Goal: Task Accomplishment & Management: Manage account settings

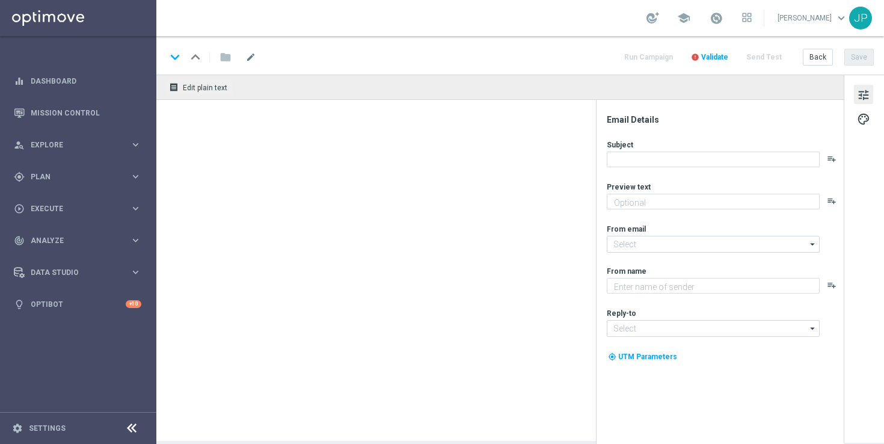
type textarea "Don't miss out! Hedge your bets with our 6 for 5 offer..."
type textarea "Lottoland"
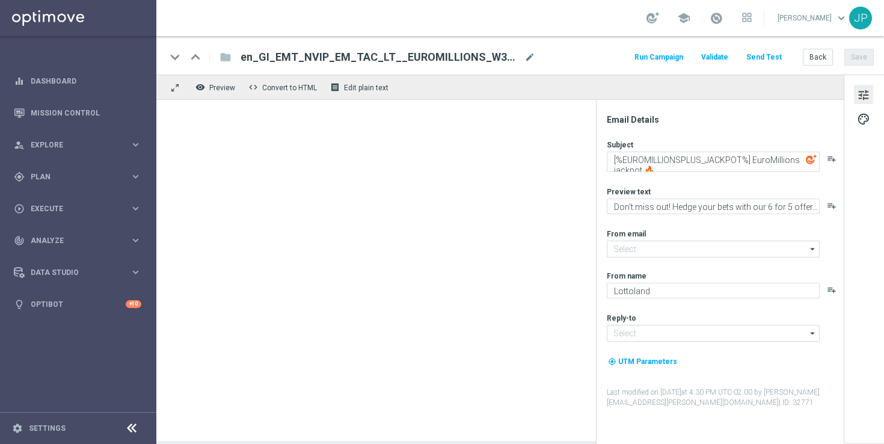
type input "mail@crm.lottoland.com"
type input "support@lottoland.gi"
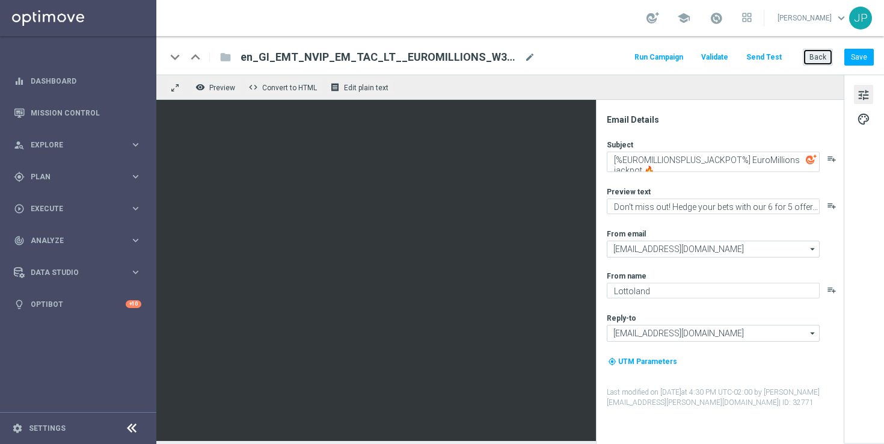
click at [811, 60] on button "Back" at bounding box center [817, 57] width 30 height 17
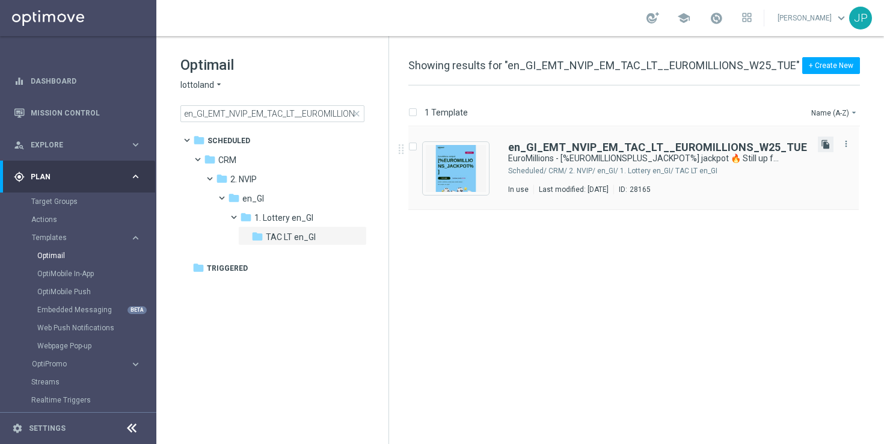
click at [825, 148] on icon "file_copy" at bounding box center [825, 144] width 10 height 10
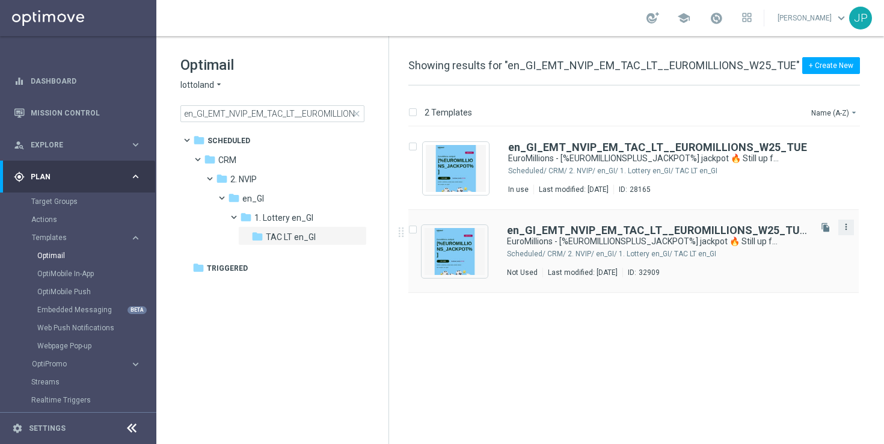
click at [846, 224] on icon "more_vert" at bounding box center [846, 227] width 10 height 10
click at [796, 272] on div "Delete" at bounding box center [798, 273] width 73 height 8
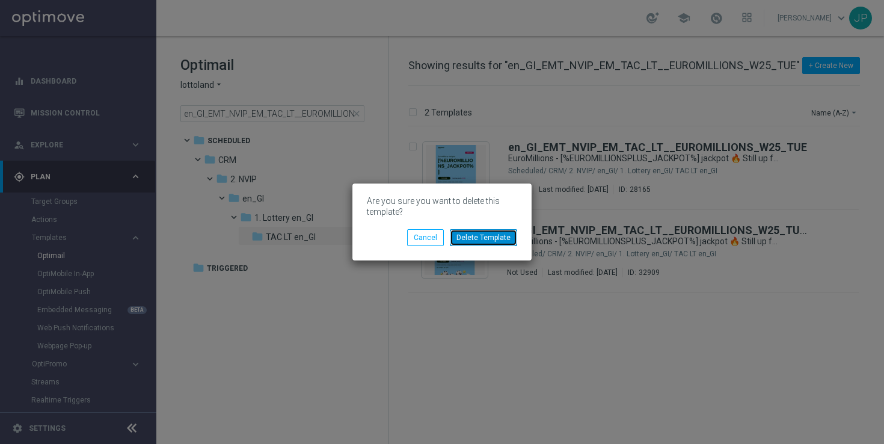
click at [495, 244] on button "Delete Template" at bounding box center [483, 237] width 67 height 17
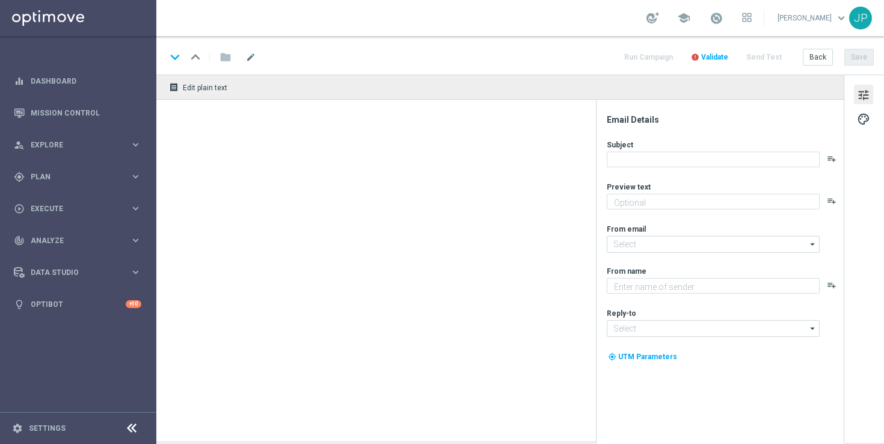
type textarea "Don't miss out! Hedge your bets with our 6 for 5 offer..."
type textarea "Lottoland"
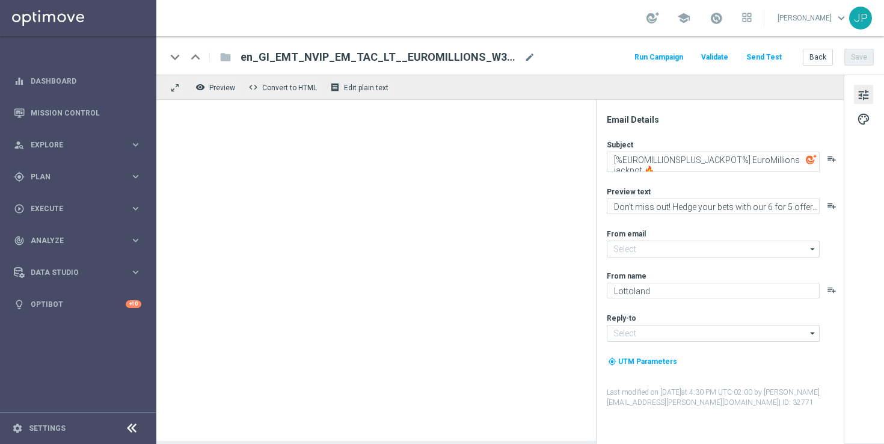
type input "[EMAIL_ADDRESS][DOMAIN_NAME]"
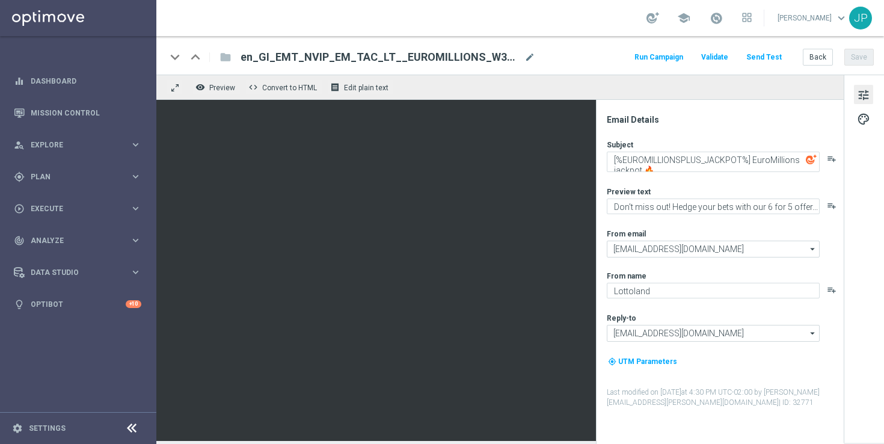
click at [504, 51] on span "en_GI_EMT_NVIP_EM_TAC_LT__EUROMILLIONS_W33_FRI" at bounding box center [379, 57] width 279 height 14
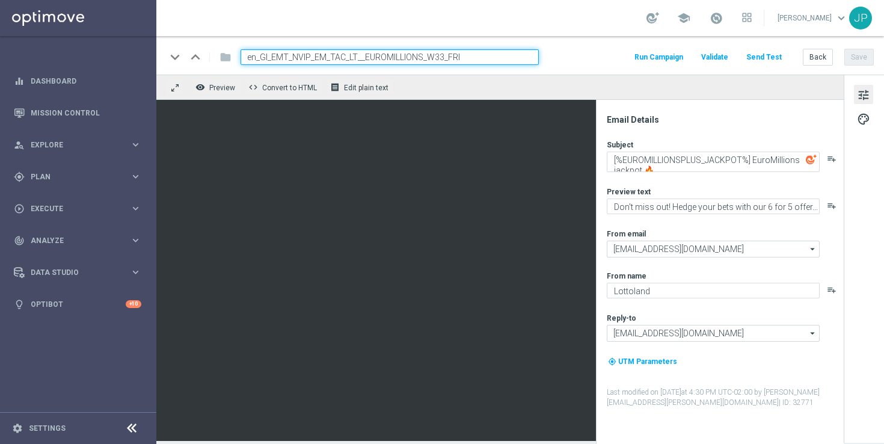
click at [504, 51] on input "en_GI_EMT_NVIP_EM_TAC_LT__EUROMILLIONS_W33_FRI" at bounding box center [389, 57] width 298 height 16
click at [816, 55] on button "Back" at bounding box center [817, 57] width 30 height 17
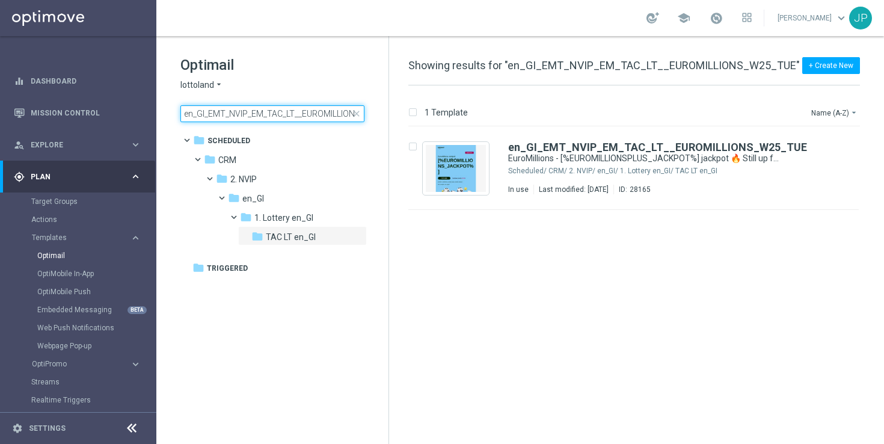
click at [290, 109] on input "en_GI_EMT_NVIP_EM_TAC_LT__EUROMILLIONS_W25_TUE" at bounding box center [272, 113] width 184 height 17
type input "en_GI_EMT_NVIP_EM_TAC_LT__EUROMILLIONS_W33_FRI"
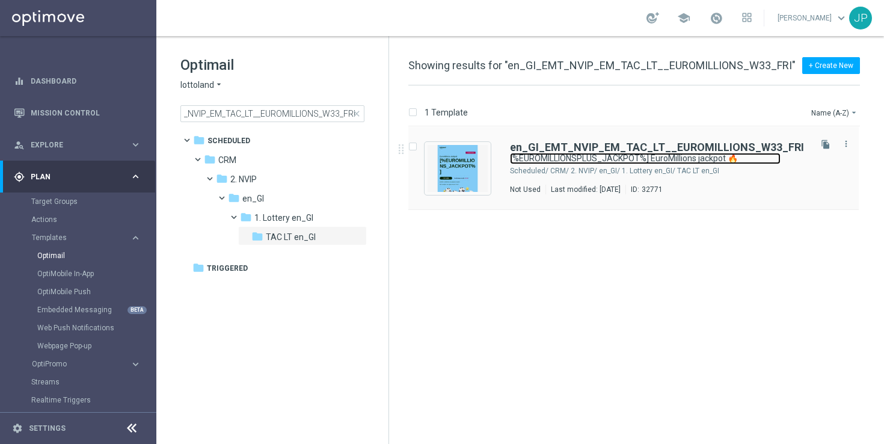
click at [603, 153] on link "[%EUROMILLIONSPLUS_JACKPOT%] EuroMillions jackpot 🔥" at bounding box center [645, 158] width 270 height 11
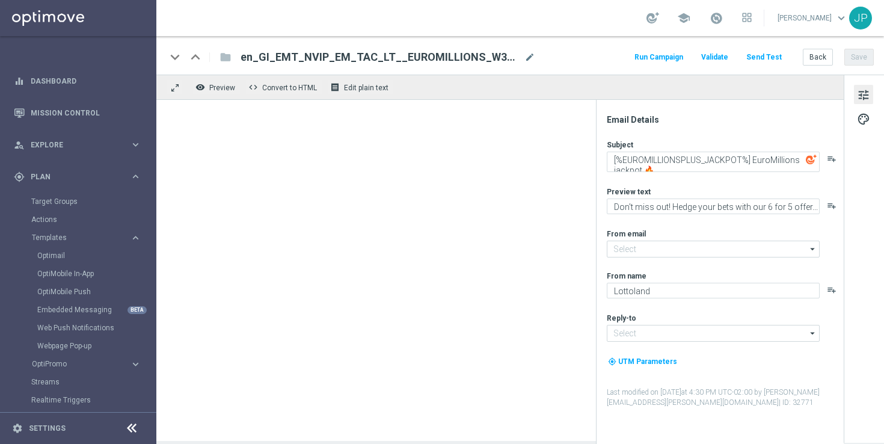
type input "mail@crm.lottoland.com"
type input "support@lottoland.gi"
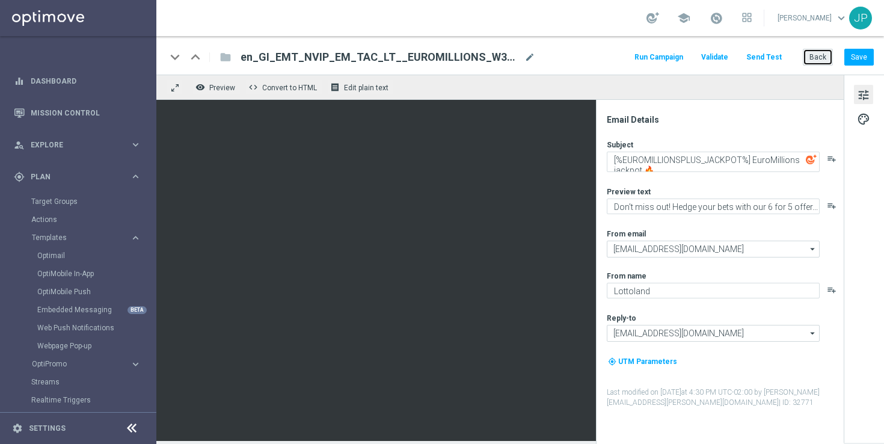
click at [817, 50] on button "Back" at bounding box center [817, 57] width 30 height 17
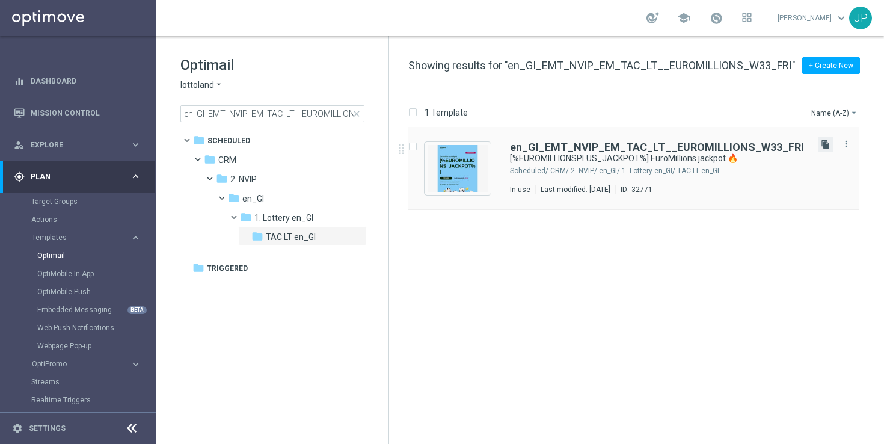
click at [825, 141] on icon "file_copy" at bounding box center [825, 144] width 10 height 10
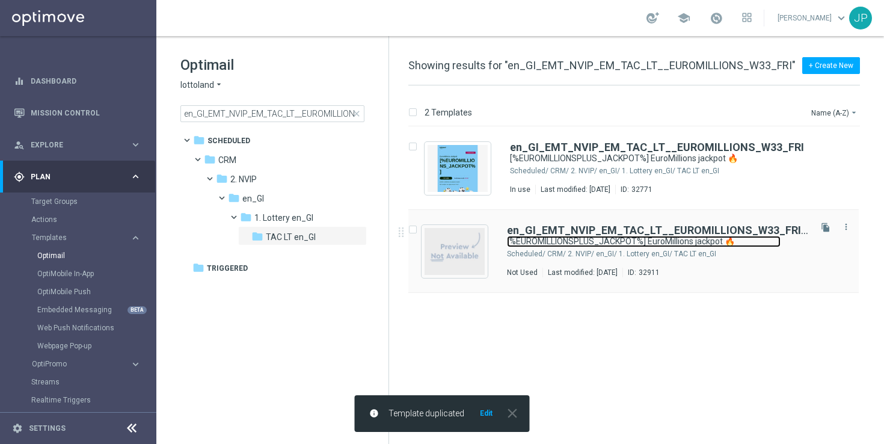
click at [756, 236] on link "[%EUROMILLIONSPLUS_JACKPOT%] EuroMillions jackpot 🔥" at bounding box center [643, 241] width 273 height 11
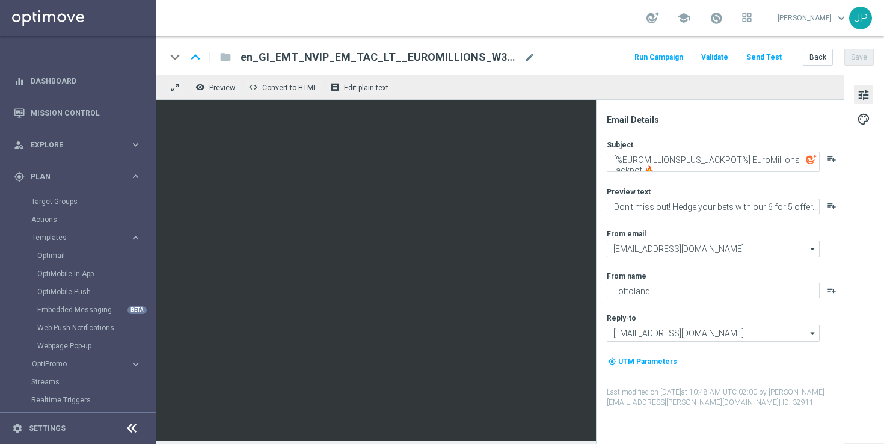
click at [536, 60] on div "keyboard_arrow_down keyboard_arrow_up folder en_GI_EMT_NVIP_EM_TAC_LT__EUROMILL…" at bounding box center [519, 57] width 707 height 16
click at [530, 60] on span "mode_edit" at bounding box center [529, 57] width 11 height 11
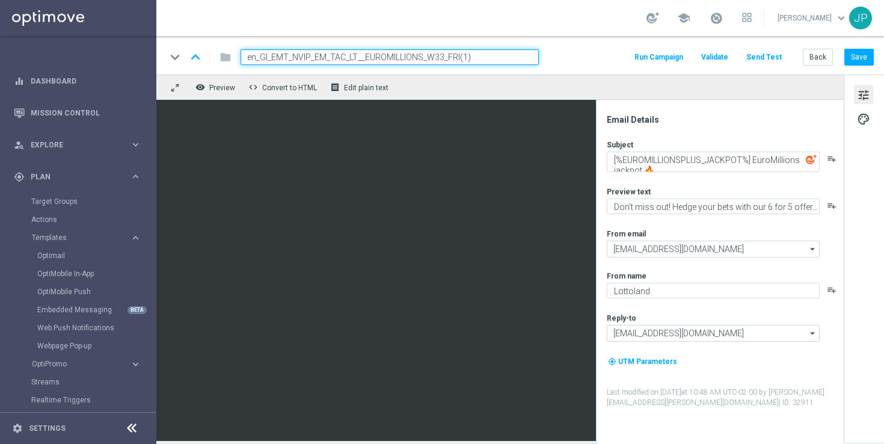
click at [501, 56] on input "en_GI_EMT_NVIP_EM_TAC_LT__EUROMILLIONS_W33_FRI(1)" at bounding box center [389, 57] width 298 height 16
paste input "4_TUE"
type input "en_GI_EMT_NVIP_EM_TAC_LT__EUROMILLIONS_W34_TUE"
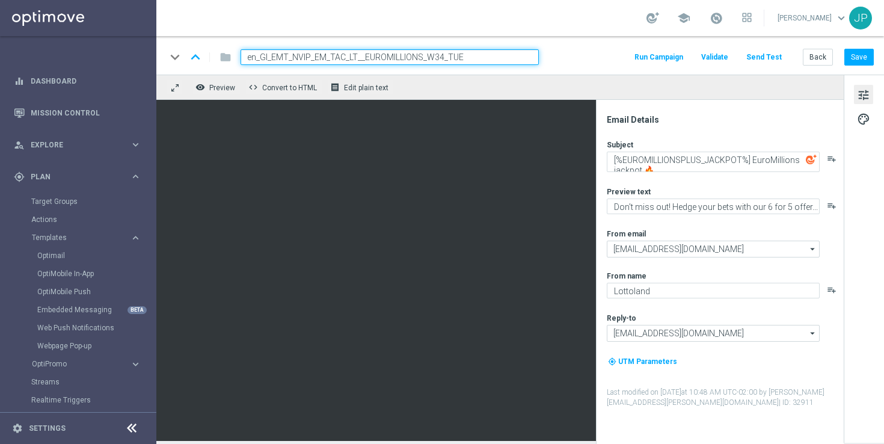
click at [587, 65] on div "keyboard_arrow_down keyboard_arrow_up folder en_GI_EMT_NVIP_EM_TAC_LT__EUROMILL…" at bounding box center [519, 55] width 727 height 38
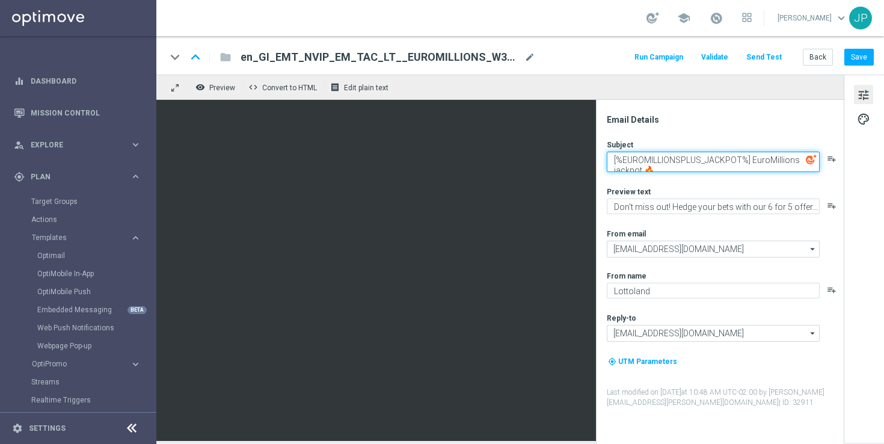
click at [611, 160] on textarea "[%EUROMILLIONSPLUS_JACKPOT%] EuroMillions jackpot 🔥" at bounding box center [712, 161] width 213 height 20
type textarea "It's now a [%EUROMILLIONSPLUS_JACKPOT%] EuroMillions jackpot 🔥"
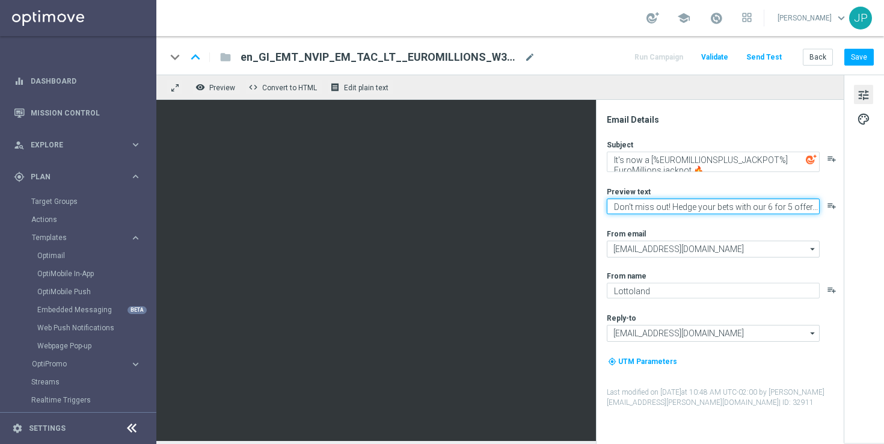
click at [705, 210] on textarea "Don't miss out! Hedge your bets with our 6 for 5 offer..." at bounding box center [712, 206] width 213 height 16
click at [757, 208] on textarea "Don't miss out! Hedge your bets with our 6 for 5 offer..." at bounding box center [712, 206] width 213 height 16
drag, startPoint x: 757, startPoint y: 208, endPoint x: 605, endPoint y: 203, distance: 152.7
click at [604, 203] on div "Email Details Subject It's now a [%EUROMILLIONSPLUS_JACKPOT%] EuroMillions jack…" at bounding box center [722, 278] width 239 height 329
click at [683, 209] on textarea "Get our 6 for 5 offer..." at bounding box center [712, 206] width 213 height 16
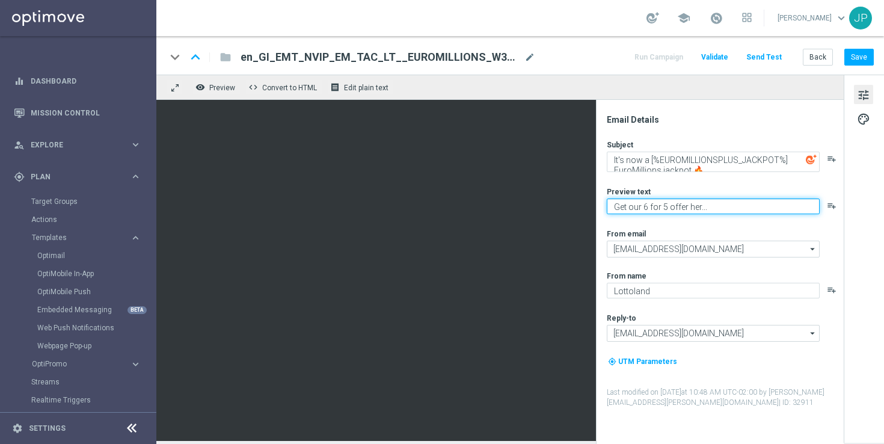
type textarea "Get our 6 for 5 offer here..."
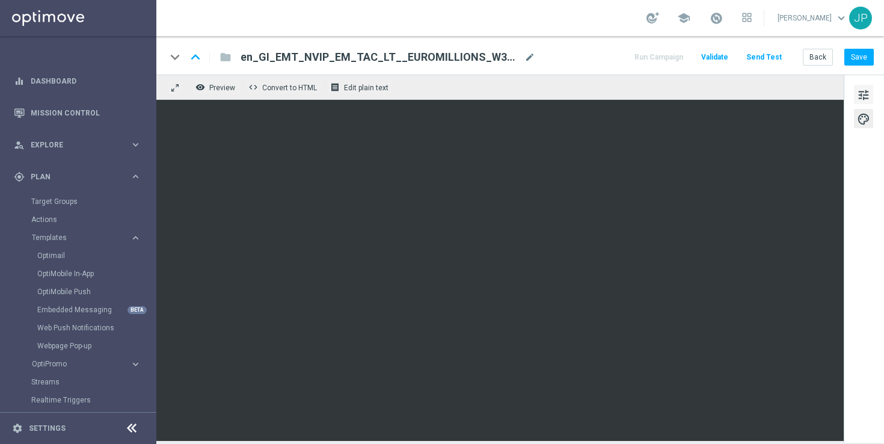
click at [863, 92] on span "tune" at bounding box center [863, 95] width 13 height 16
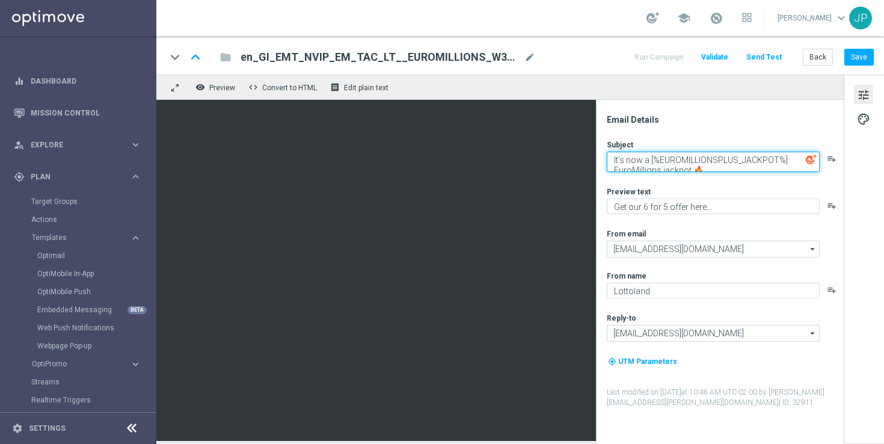
click at [625, 163] on textarea "It's now a [%EUROMILLIONSPLUS_JACKPOT%] EuroMillions jackpot 🔥" at bounding box center [712, 161] width 213 height 20
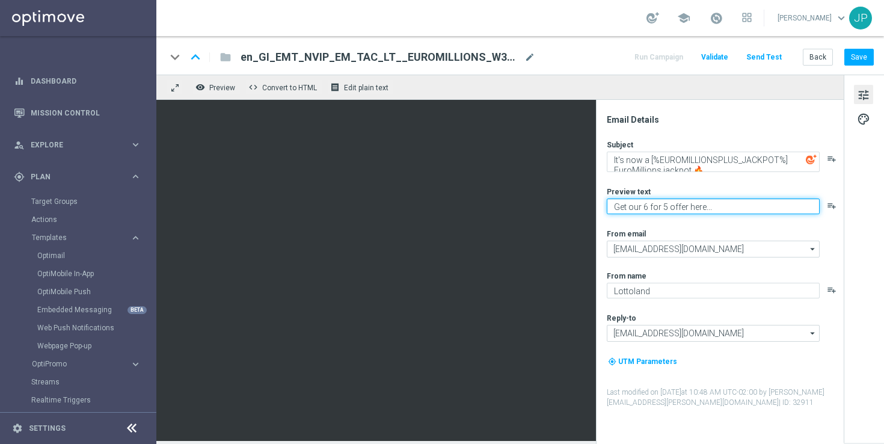
click at [722, 207] on textarea "Get our 6 for 5 offer here..." at bounding box center [712, 206] width 213 height 16
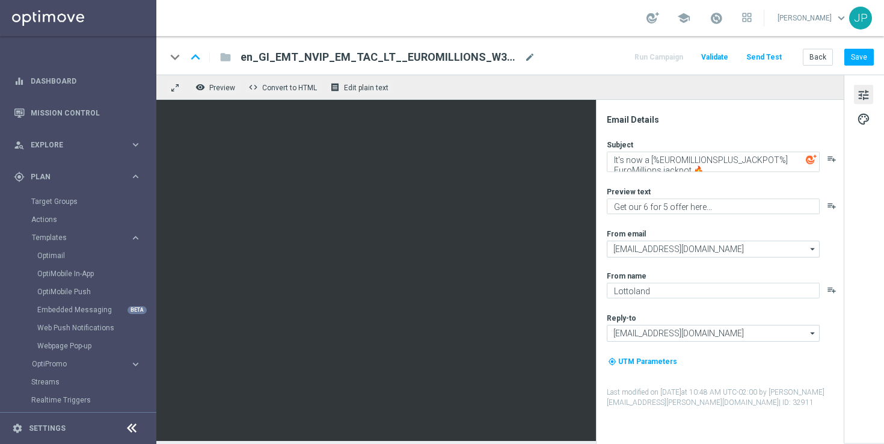
click at [748, 110] on div "Email Details Subject It's now a [%EUROMILLIONSPLUS_JACKPOT%] EuroMillions jack…" at bounding box center [720, 272] width 248 height 344
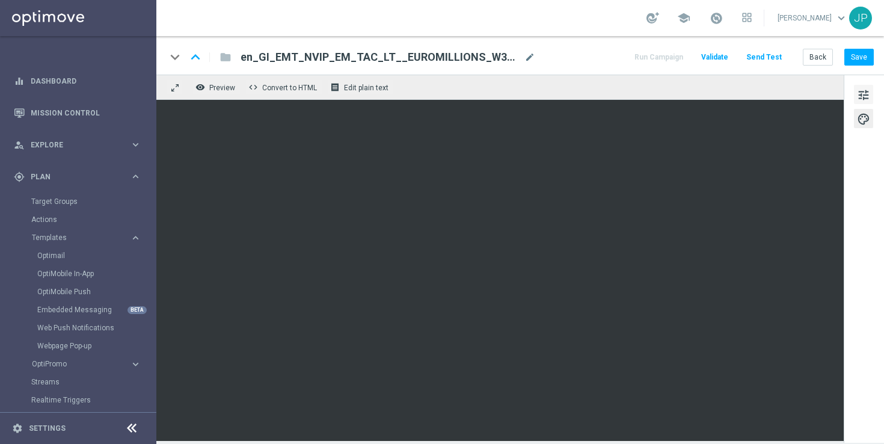
click at [868, 90] on span "tune" at bounding box center [863, 95] width 13 height 16
click at [866, 62] on button "Save" at bounding box center [858, 57] width 29 height 17
click at [762, 60] on button "Send Test" at bounding box center [763, 57] width 39 height 16
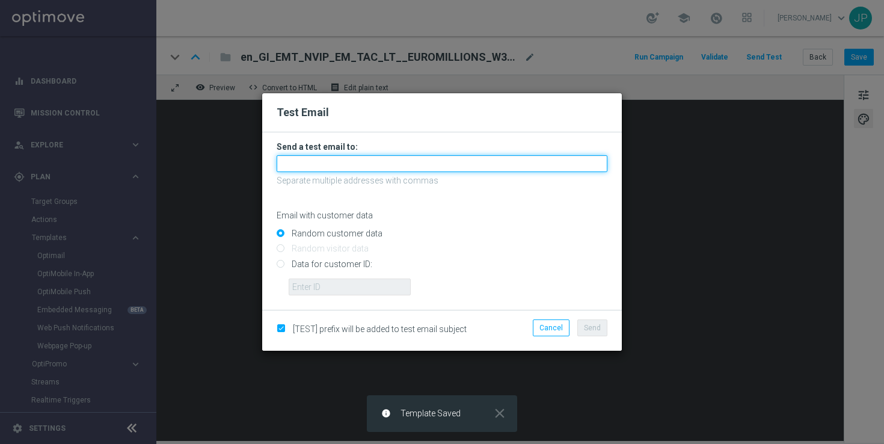
click at [380, 165] on input "text" at bounding box center [441, 163] width 331 height 17
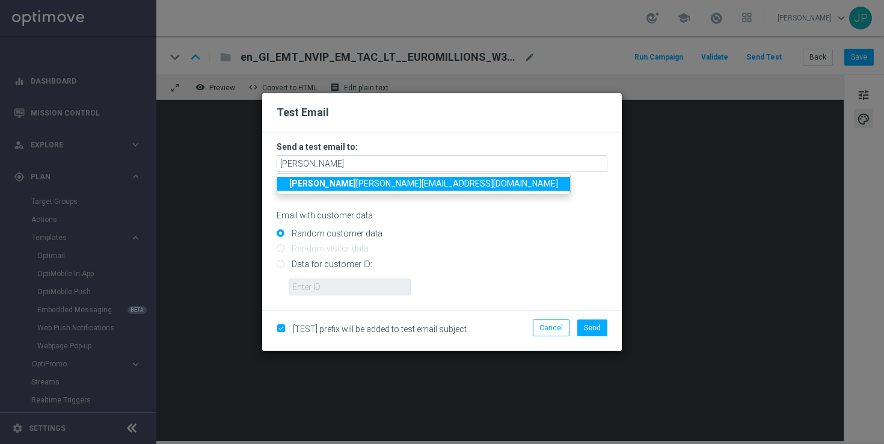
click at [351, 179] on span "rick y.hubbard@lottoland.com" at bounding box center [423, 184] width 269 height 10
type input "ricky.hubbard@lottoland.com"
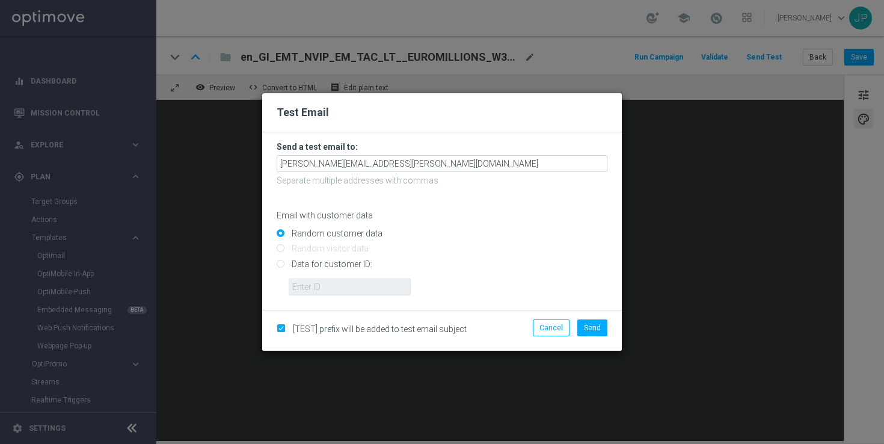
click at [310, 260] on input "Data for customer ID:" at bounding box center [441, 268] width 331 height 17
radio input "true"
click at [381, 289] on input "text" at bounding box center [350, 286] width 122 height 17
paste input "223911764"
type input "223911764"
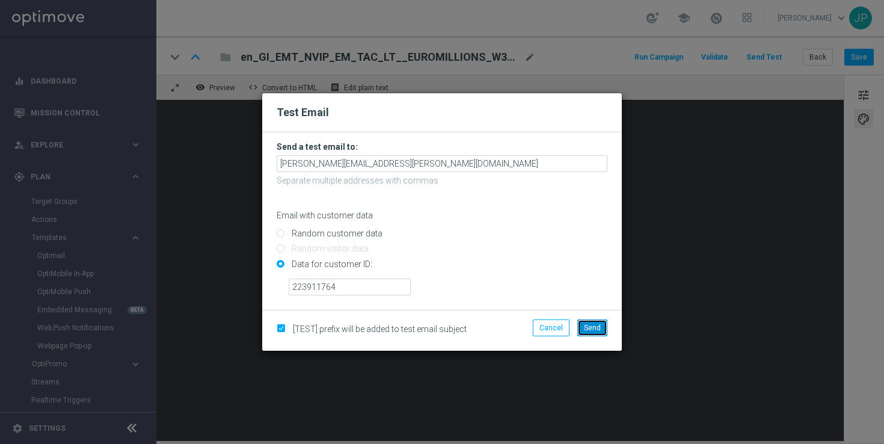
click at [594, 323] on span "Send" at bounding box center [592, 327] width 17 height 8
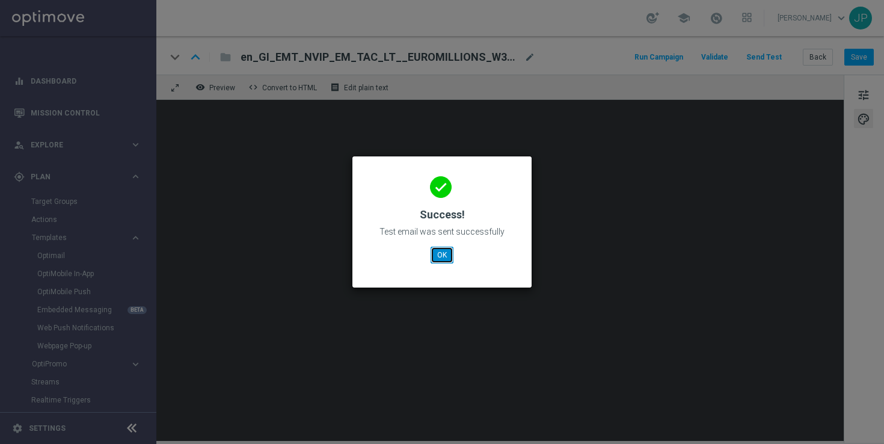
click at [443, 252] on button "OK" at bounding box center [441, 254] width 23 height 17
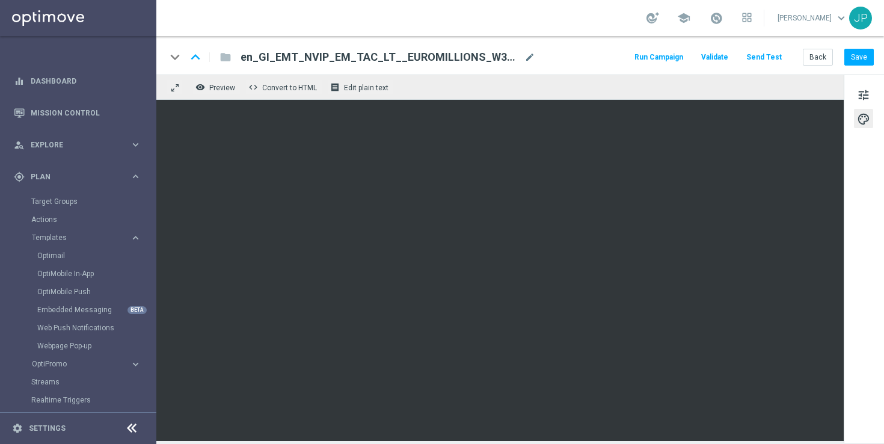
click at [482, 50] on span "en_GI_EMT_NVIP_EM_TAC_LT__EUROMILLIONS_W34_TUE" at bounding box center [379, 57] width 279 height 14
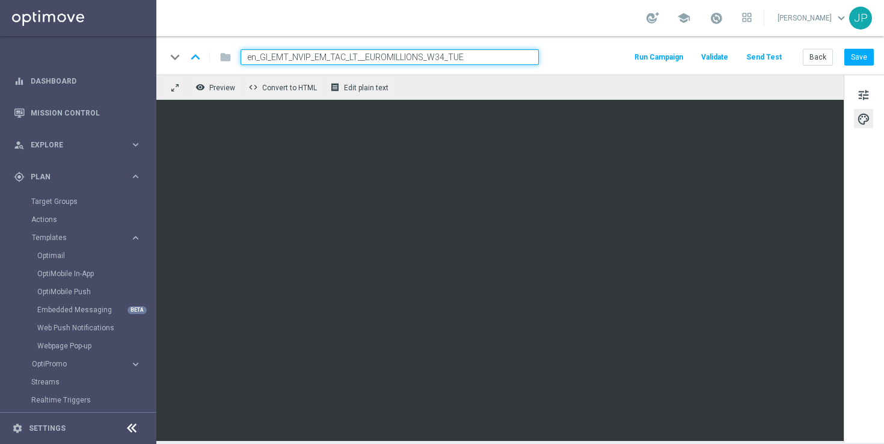
click at [482, 50] on input "en_GI_EMT_NVIP_EM_TAC_LT__EUROMILLIONS_W34_TUE" at bounding box center [389, 57] width 298 height 16
click at [603, 37] on div "keyboard_arrow_down keyboard_arrow_up folder en_GI_EMT_NVIP_EM_TAC_LT__EUROMILL…" at bounding box center [519, 55] width 727 height 38
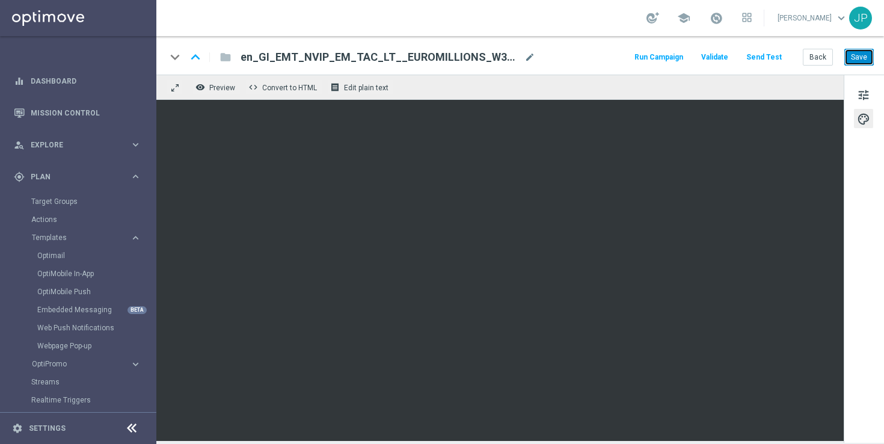
click at [857, 55] on button "Save" at bounding box center [858, 57] width 29 height 17
click at [818, 55] on button "Back" at bounding box center [817, 57] width 30 height 17
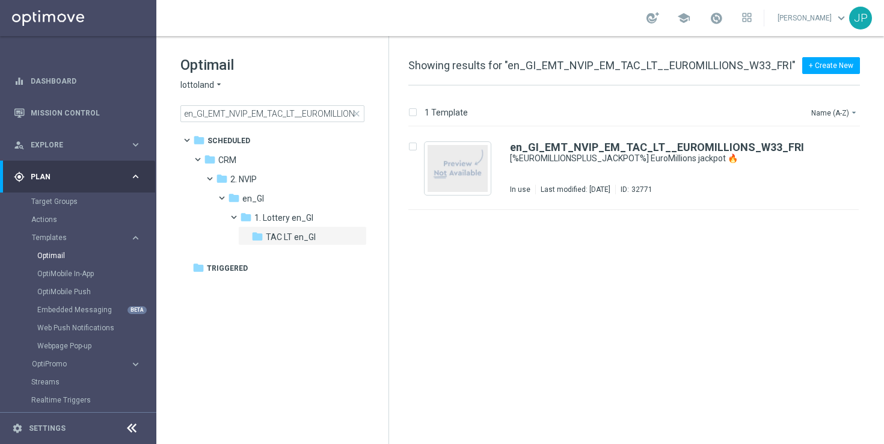
click at [356, 114] on span "close" at bounding box center [357, 114] width 10 height 10
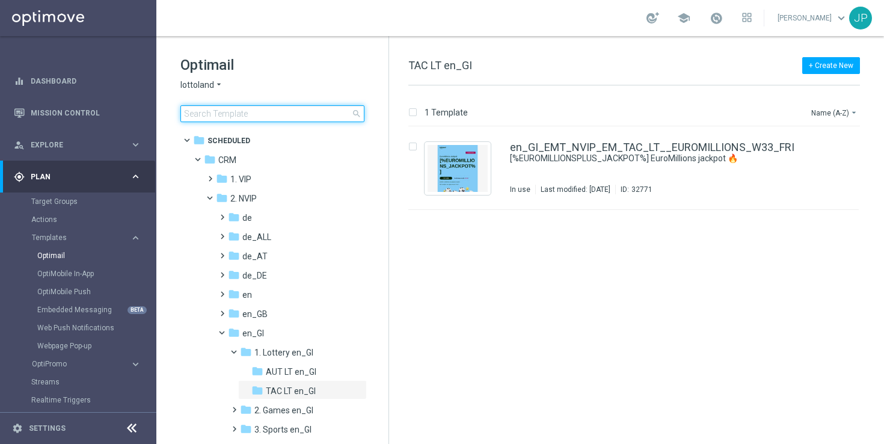
click at [287, 114] on input at bounding box center [272, 113] width 184 height 17
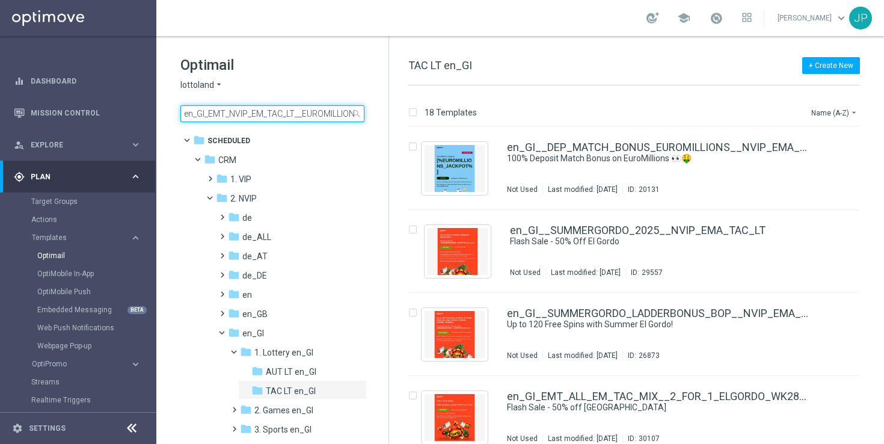
scroll to position [0, 44]
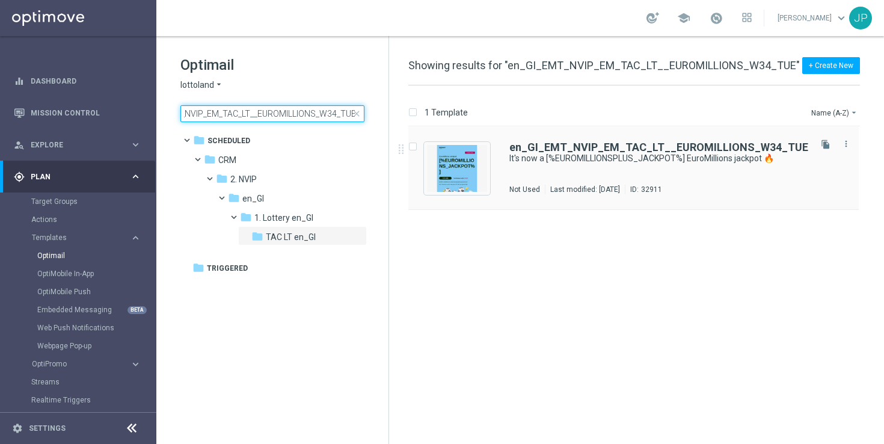
type input "en_GI_EMT_NVIP_EM_TAC_LT__EUROMILLIONS_W34_TUE"
click at [628, 139] on div "en_GI_EMT_NVIP_EM_TAC_LT__EUROMILLIONS_W34_TUE It's now a [%EUROMILLIONSPLUS_JA…" at bounding box center [633, 168] width 450 height 83
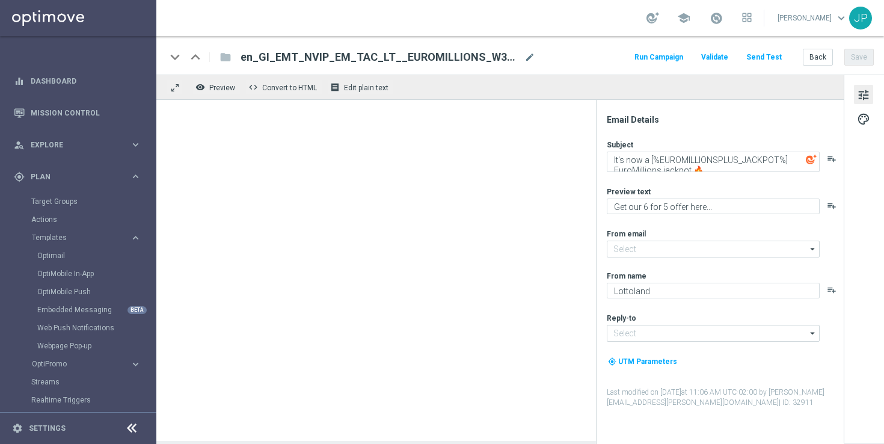
type input "mail@crm.lottoland.com"
type input "support@lottoland.gi"
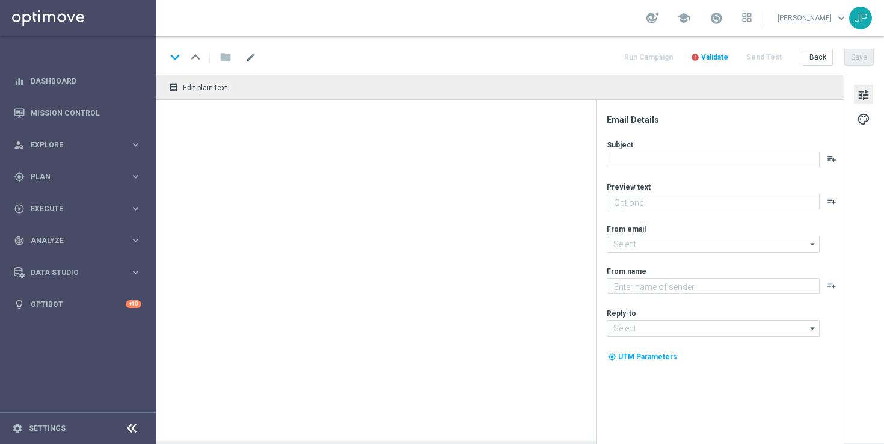
type textarea "Don't miss out! Hedge your bets with our 6 for 5 offer..."
type input "[EMAIL_ADDRESS][DOMAIN_NAME]"
type textarea "Lottoland"
type input "support@lottoland.com"
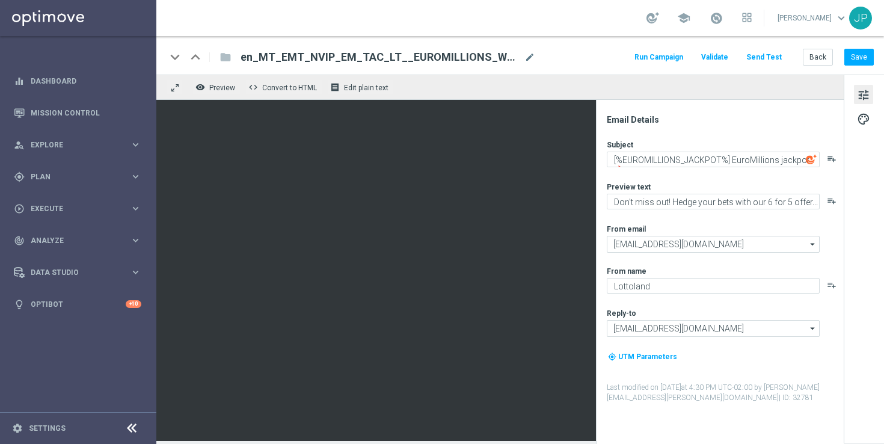
click at [448, 58] on span "en_MT_EMT_NVIP_EM_TAC_LT__EUROMILLIONS_W33_FRI" at bounding box center [379, 57] width 279 height 14
click at [0, 0] on input "en_MT_EMT_NVIP_EM_TAC_LT__EUROMILLIONS_W33_FRI" at bounding box center [0, 0] width 0 height 0
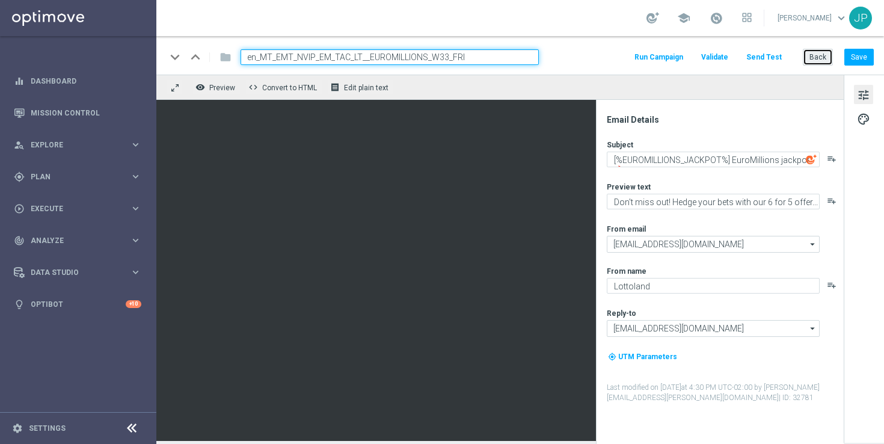
click at [815, 56] on button "Back" at bounding box center [817, 57] width 30 height 17
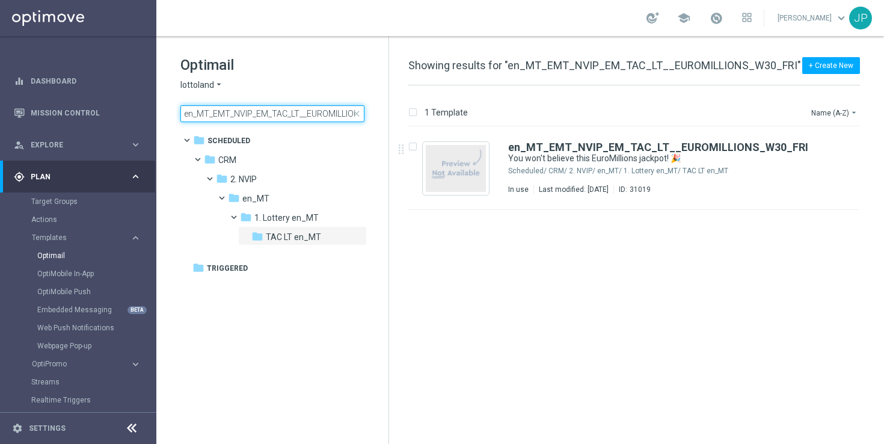
click at [320, 116] on input "en_MT_EMT_NVIP_EM_TAC_LT__EUROMILLIONS_W30_FRI" at bounding box center [272, 113] width 184 height 17
type input "en_MT_EMT_NVIP_EM_TAC_LT__EUROMILLIONS_W33_FRI"
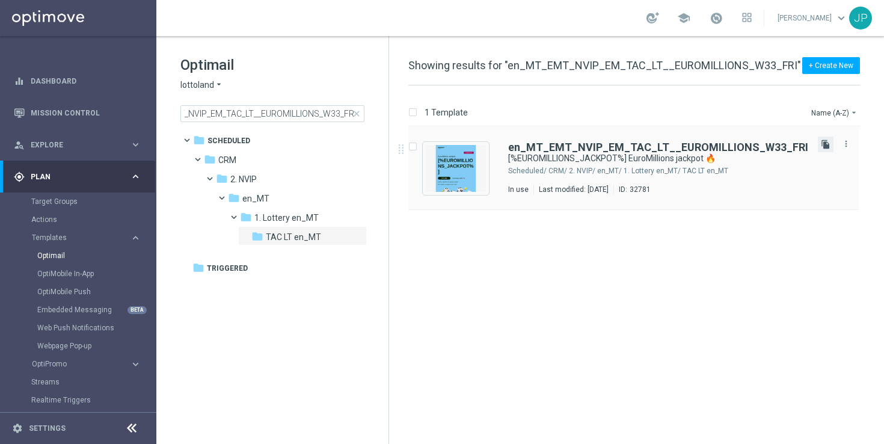
click at [825, 146] on icon "file_copy" at bounding box center [825, 144] width 10 height 10
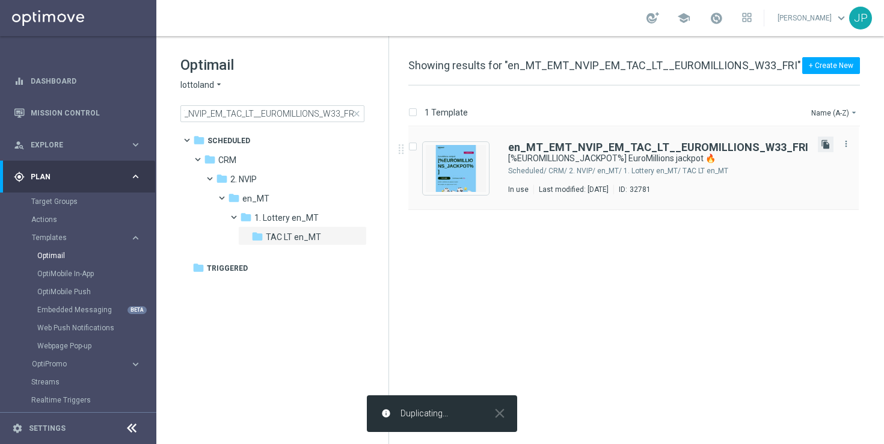
scroll to position [0, 0]
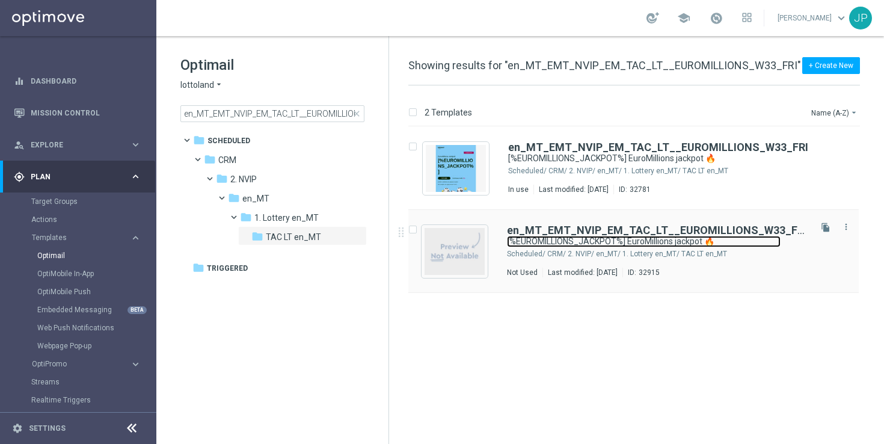
click at [754, 238] on link "[%EUROMILLIONS_JACKPOT%] EuroMillions jackpot 🔥" at bounding box center [643, 241] width 273 height 11
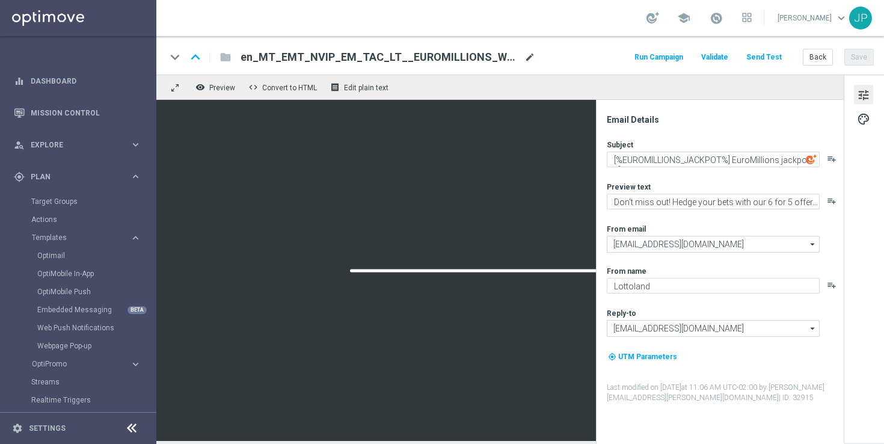
click at [527, 55] on span "mode_edit" at bounding box center [529, 57] width 11 height 11
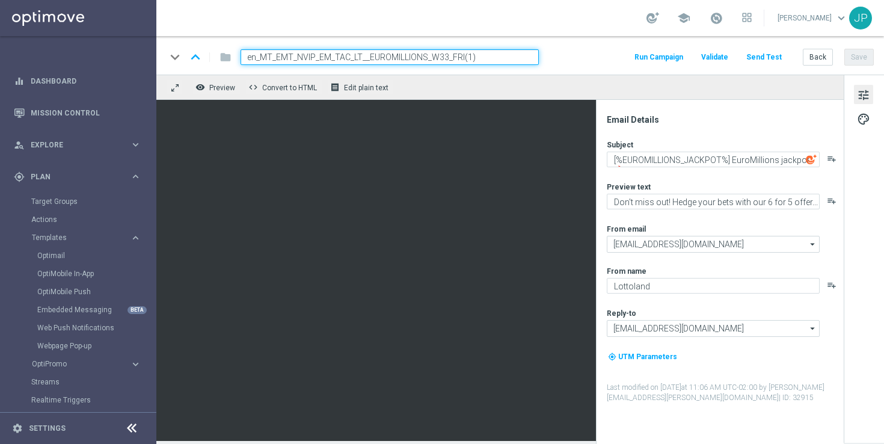
click at [474, 60] on input "en_MT_EMT_NVIP_EM_TAC_LT__EUROMILLIONS_W33_FRI(1)" at bounding box center [389, 57] width 298 height 16
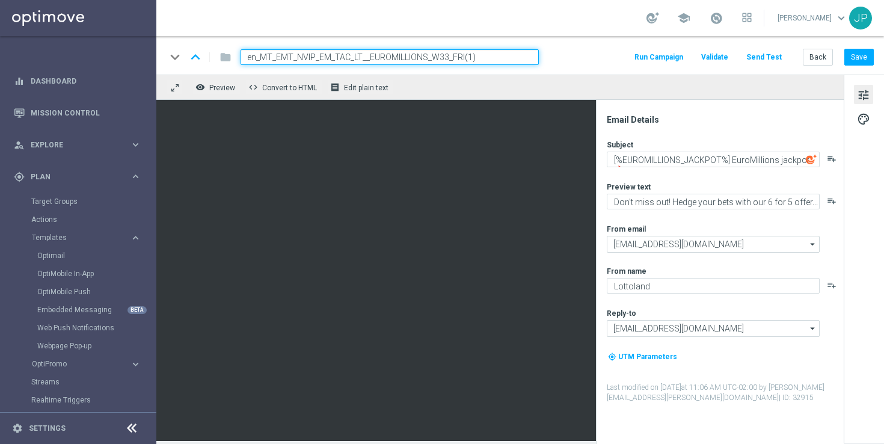
paste input "4_TUE"
type input "en_MT_EMT_NVIP_EM_TAC_LT__EUROMILLIONS_W34_TUE"
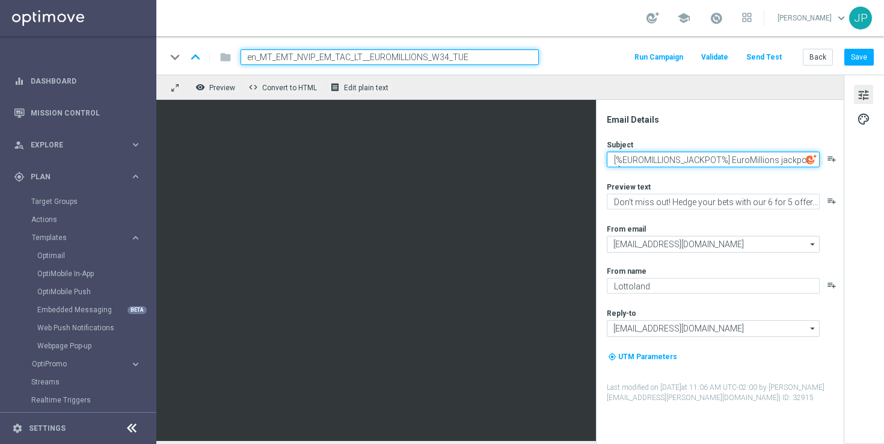
click at [610, 161] on textarea "[%EUROMILLIONS_JACKPOT%] EuroMillions jackpot 🔥" at bounding box center [712, 159] width 213 height 16
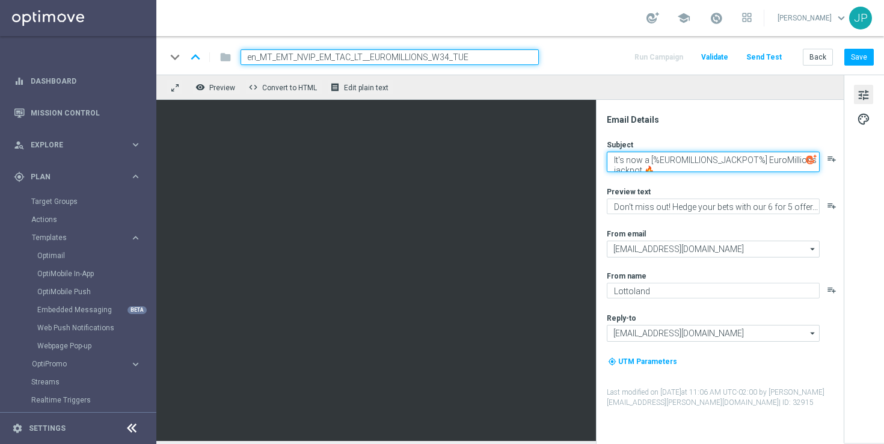
type textarea "It's now a [%EUROMILLIONS_JACKPOT%] EuroMillions jackpot 🔥"
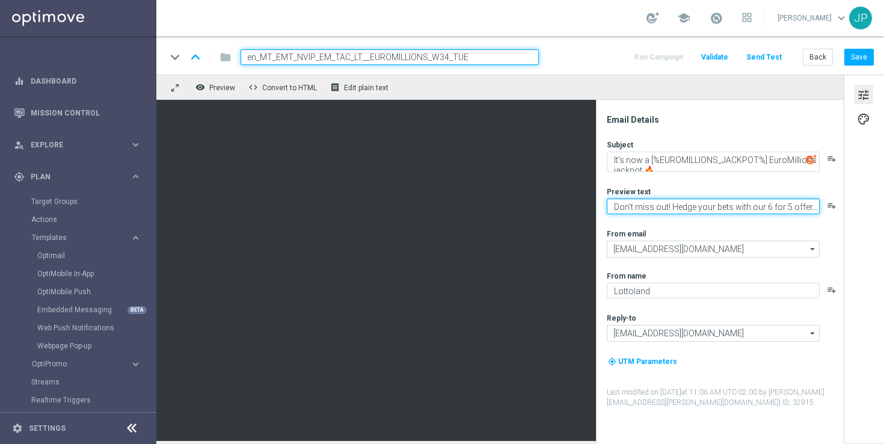
click at [674, 203] on textarea "Don't miss out! Hedge your bets with our 6 for 5 offer..." at bounding box center [712, 206] width 213 height 16
paste textarea "Get our 6 for 5 offer here"
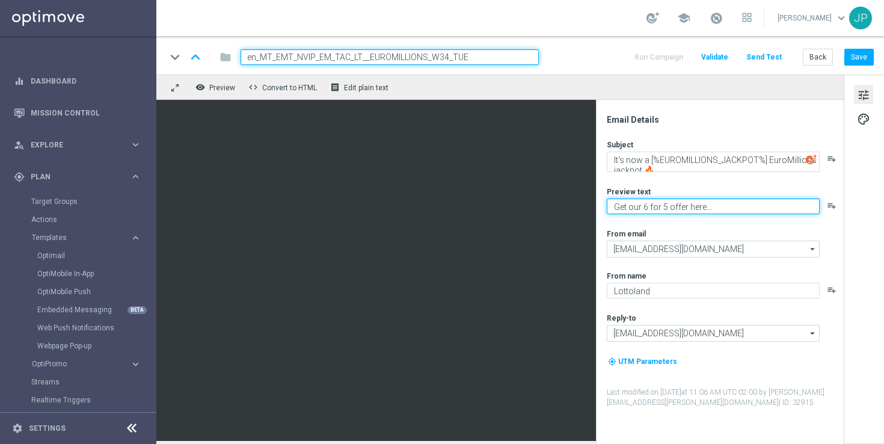
type textarea "Get our 6 for 5 offer here..."
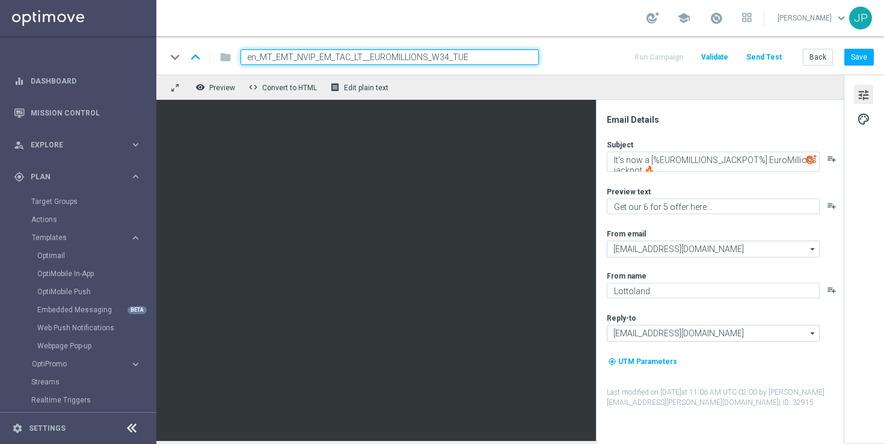
click at [707, 224] on div "Subject It's now a [%EUROMILLIONS_JACKPOT%] EuroMillions jackpot 🔥 playlist_add…" at bounding box center [724, 273] width 236 height 268
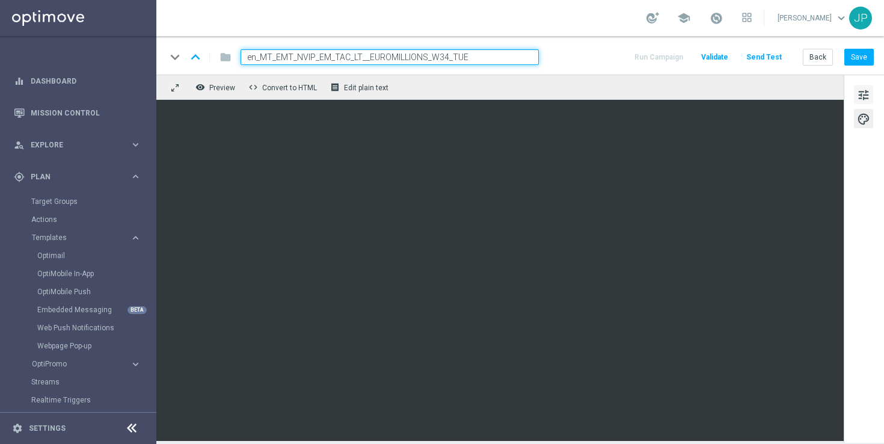
click at [866, 96] on span "tune" at bounding box center [863, 95] width 13 height 16
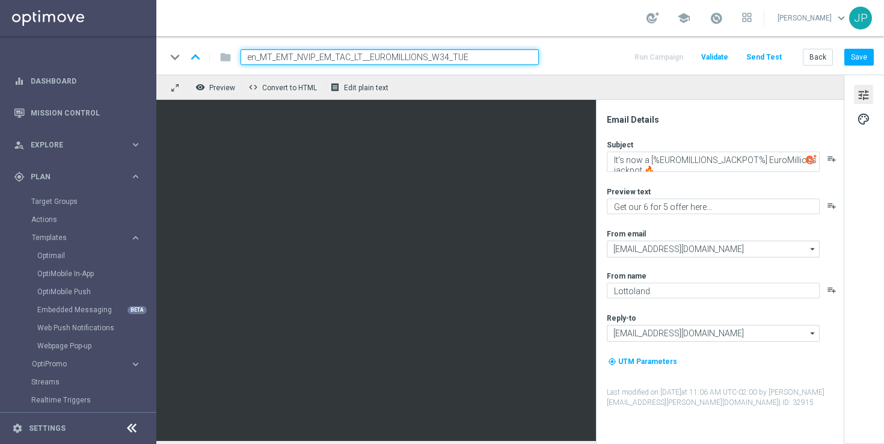
click at [867, 192] on div "tune palette" at bounding box center [863, 259] width 40 height 368
click at [868, 60] on button "Save" at bounding box center [858, 57] width 29 height 17
click at [774, 60] on button "Send Test" at bounding box center [763, 57] width 39 height 16
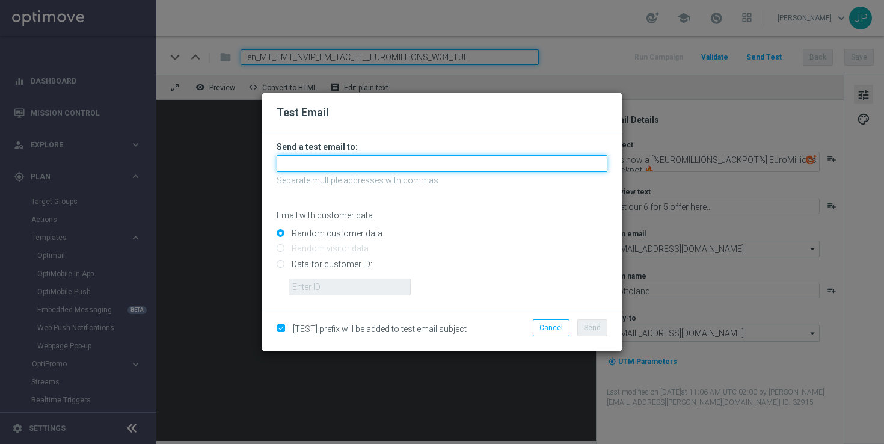
click at [392, 168] on input "text" at bounding box center [441, 163] width 331 height 17
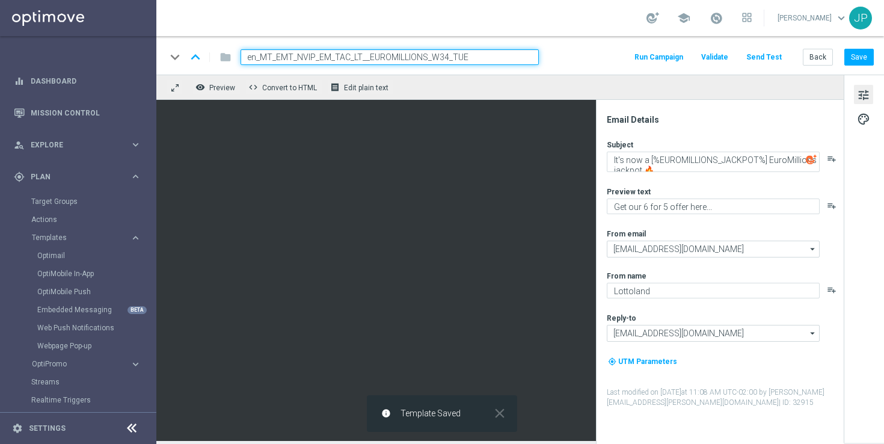
click at [760, 60] on button "Send Test" at bounding box center [763, 57] width 39 height 16
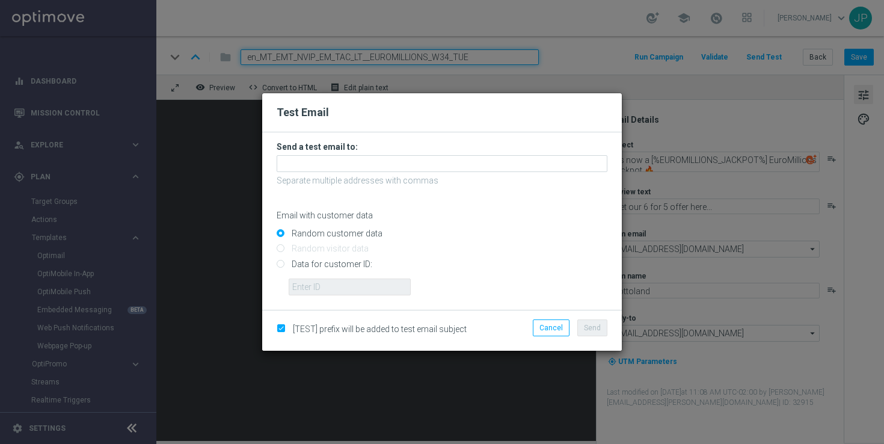
click at [402, 172] on form "Send a test email to: Separate multiple addresses with commas Email with custom…" at bounding box center [441, 218] width 331 height 154
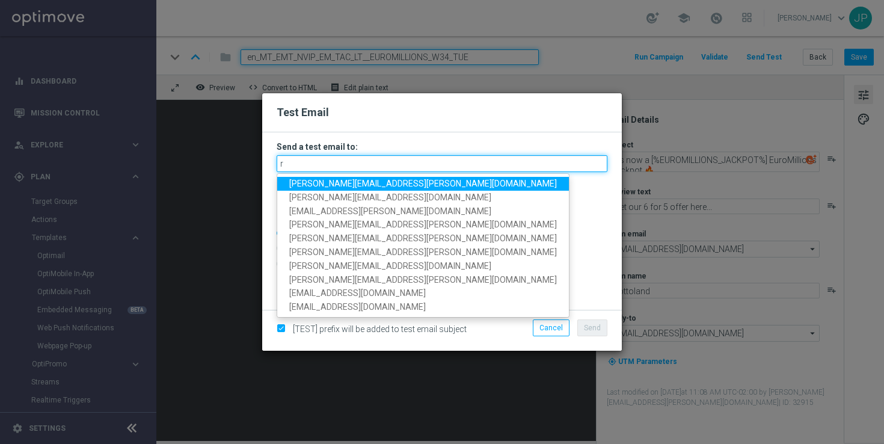
click at [417, 162] on input "r" at bounding box center [441, 163] width 331 height 17
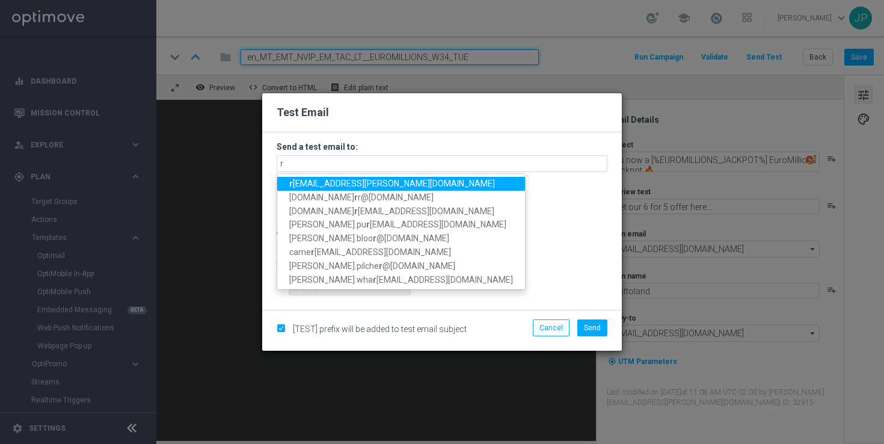
click at [322, 180] on span "r icky.hubbard@lottoland.com" at bounding box center [392, 184] width 206 height 10
type input "ricky.hubbard@lottoland.com"
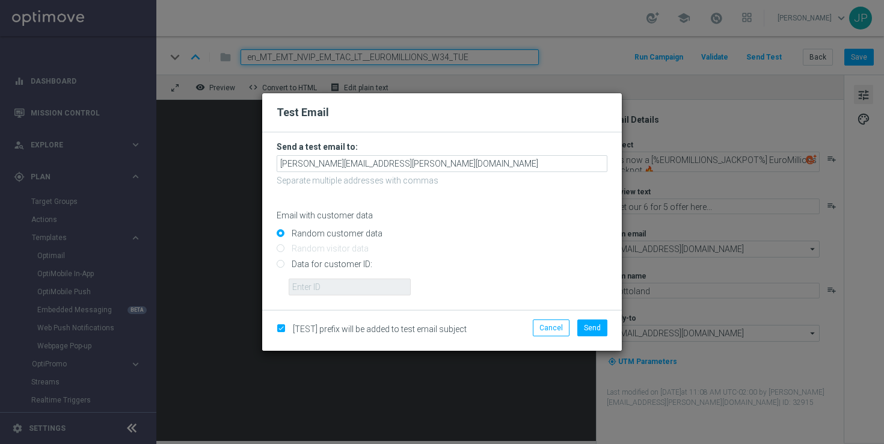
click at [328, 270] on input "Data for customer ID:" at bounding box center [441, 268] width 331 height 17
radio input "true"
click at [328, 288] on input "text" at bounding box center [350, 286] width 122 height 17
paste input "224077587"
type input "224077587"
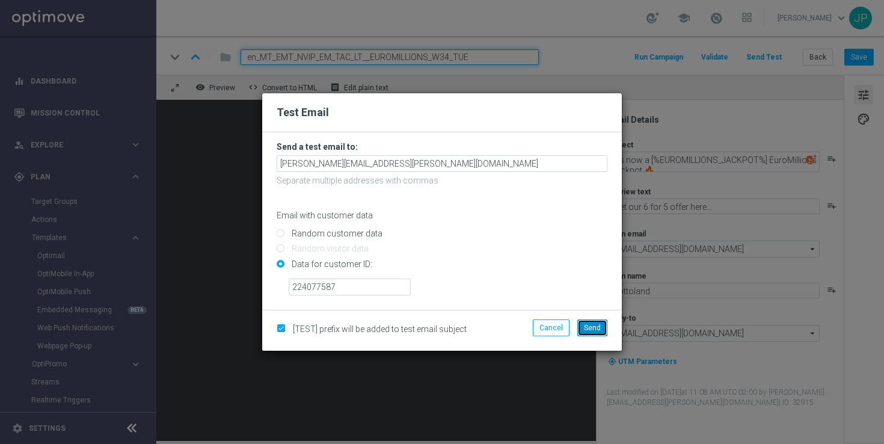
click at [590, 331] on span "Send" at bounding box center [592, 327] width 17 height 8
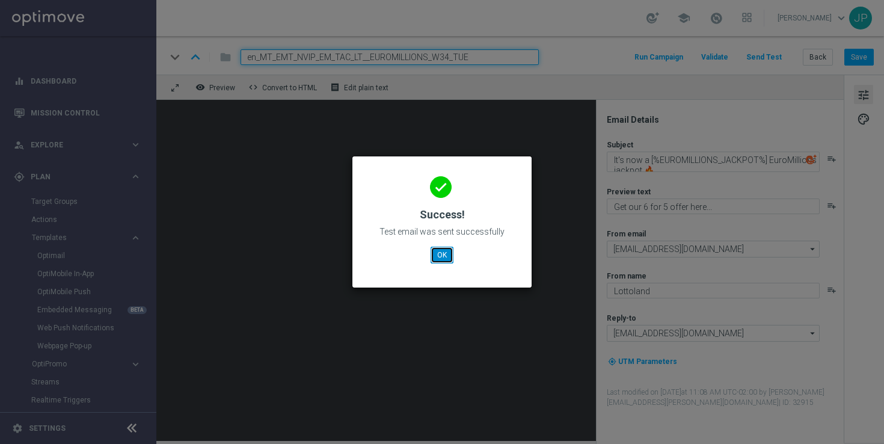
click at [443, 254] on button "OK" at bounding box center [441, 254] width 23 height 17
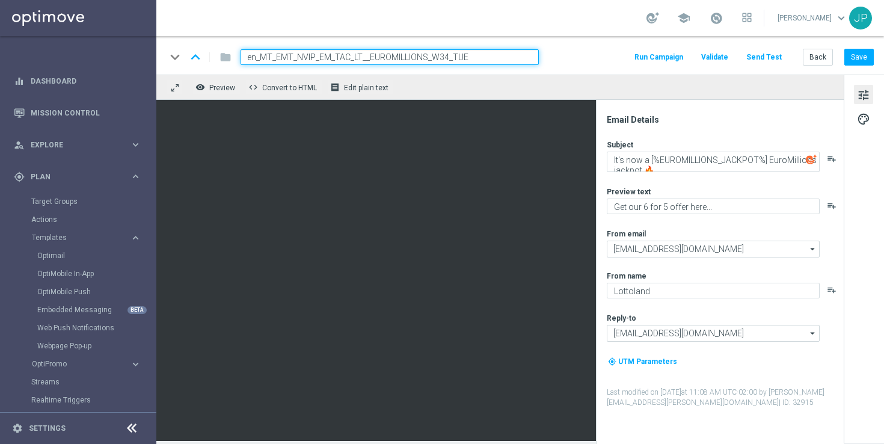
click at [507, 55] on input "en_MT_EMT_NVIP_EM_TAC_LT__EUROMILLIONS_W34_TUE" at bounding box center [389, 57] width 298 height 16
click at [822, 56] on button "Back" at bounding box center [817, 57] width 30 height 17
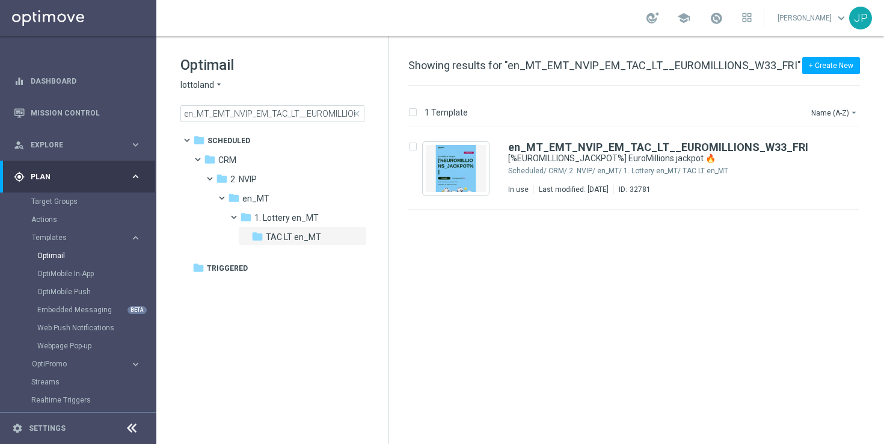
click at [356, 113] on span "close" at bounding box center [357, 114] width 10 height 10
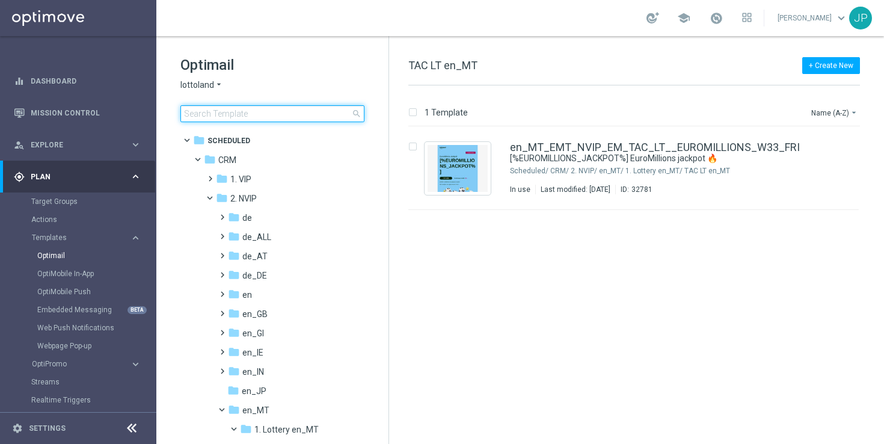
click at [318, 110] on input at bounding box center [272, 113] width 184 height 17
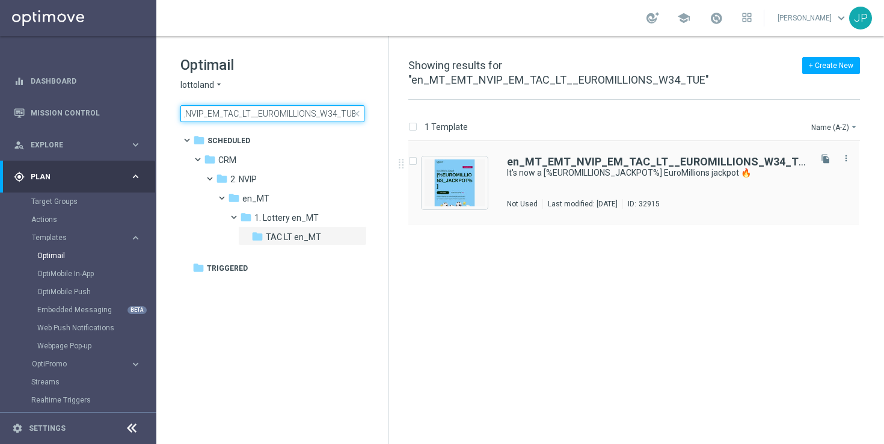
type input "en_MT_EMT_NVIP_EM_TAC_LT__EUROMILLIONS_W34_TUE"
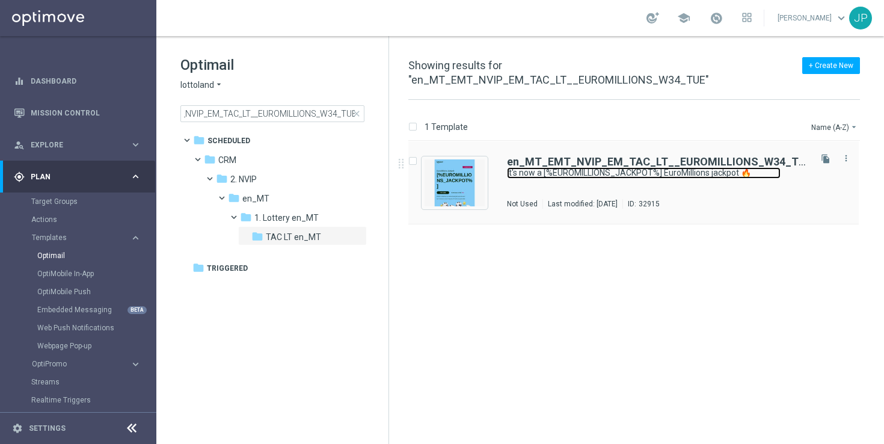
click at [766, 167] on link "It's now a [%EUROMILLIONS_JACKPOT%] EuroMillions jackpot 🔥" at bounding box center [643, 172] width 273 height 11
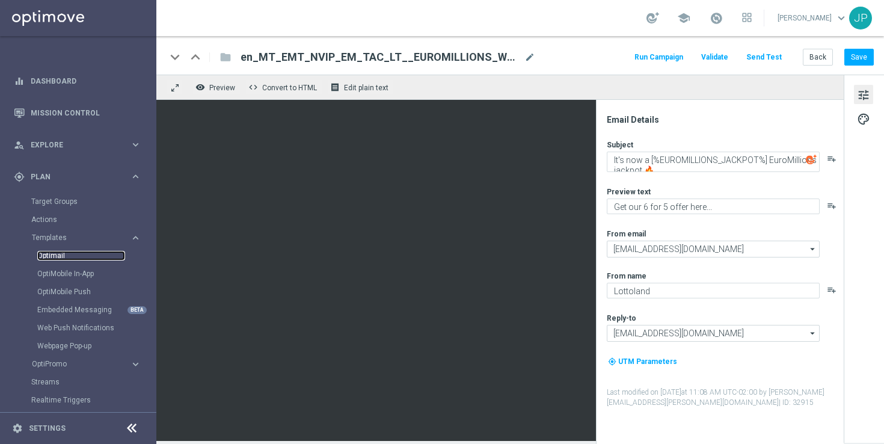
click at [73, 255] on link "Optimail" at bounding box center [81, 256] width 88 height 10
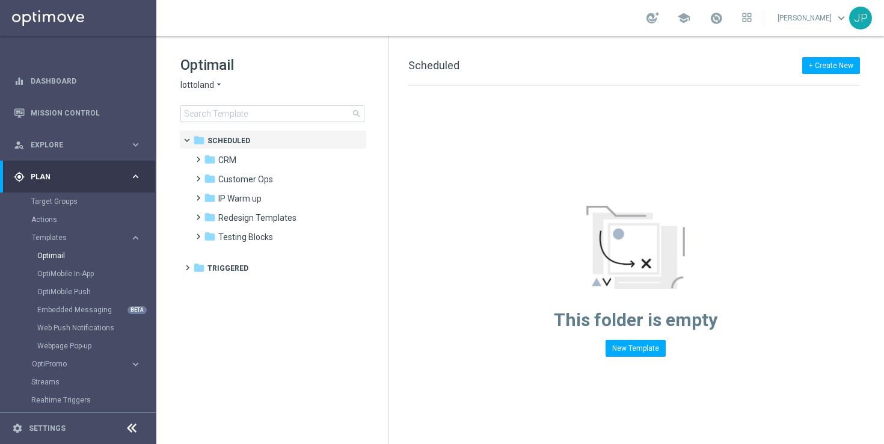
click at [126, 175] on span "Plan" at bounding box center [80, 176] width 99 height 7
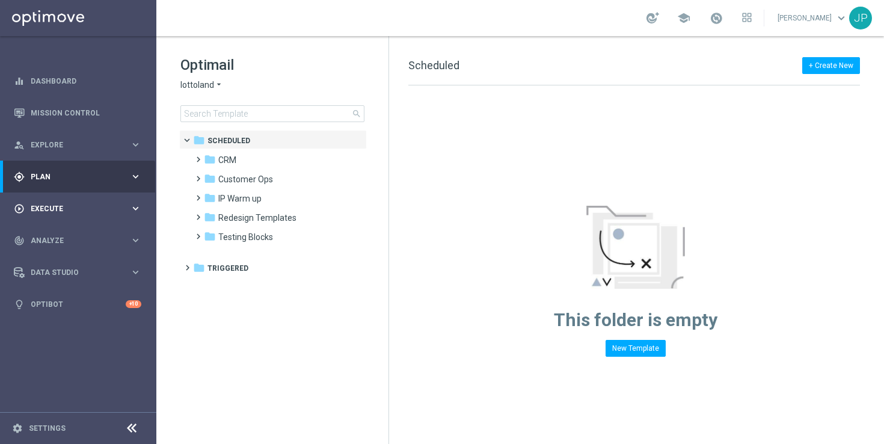
click at [110, 208] on span "Execute" at bounding box center [80, 208] width 99 height 7
click at [94, 231] on link "Campaign Builder" at bounding box center [78, 233] width 94 height 10
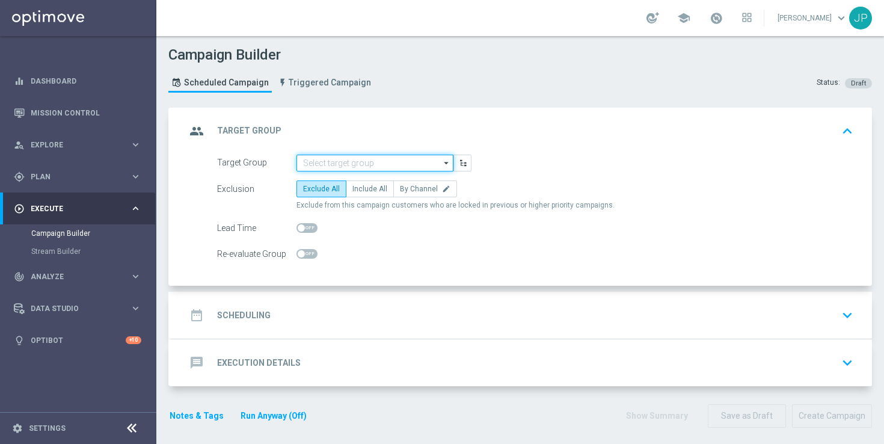
click at [352, 154] on input at bounding box center [374, 162] width 157 height 17
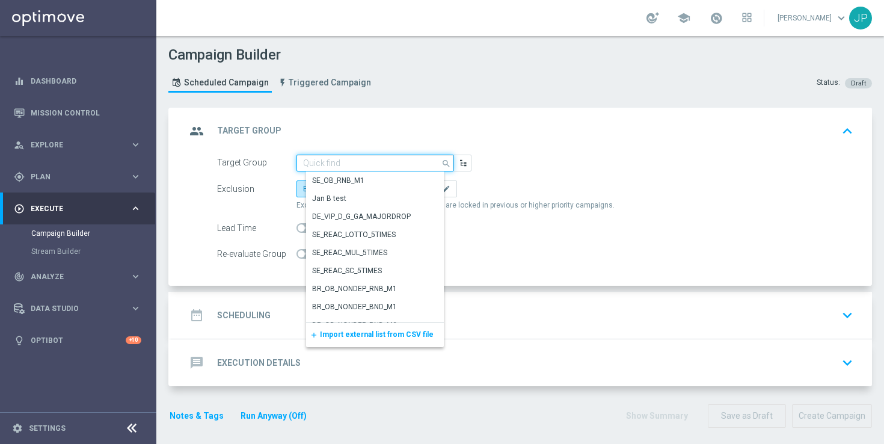
paste input "EMAIL - GI ALL | 1 >= Deps lifetime"
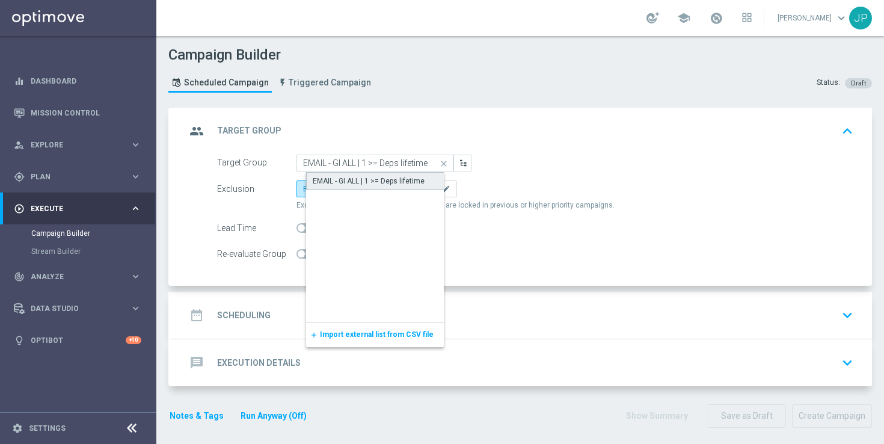
click at [365, 177] on div "EMAIL - GI ALL | 1 >= Deps lifetime" at bounding box center [369, 181] width 112 height 11
type input "EMAIL - GI ALL | 1 >= Deps lifetime"
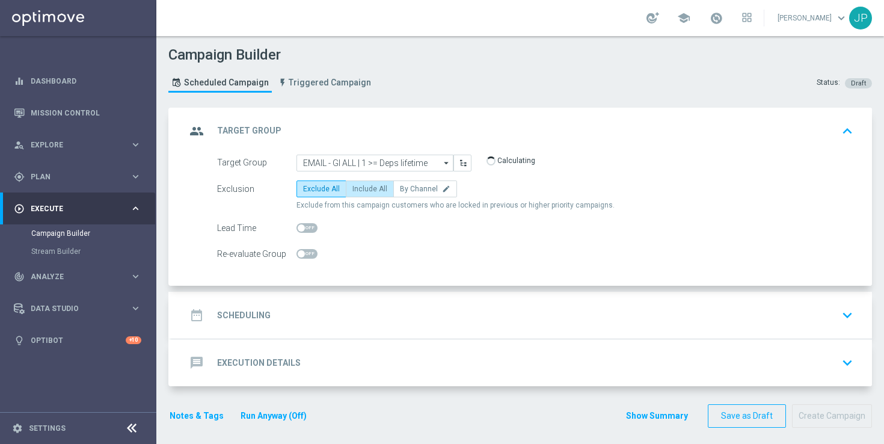
click at [370, 187] on span "Include All" at bounding box center [369, 189] width 35 height 8
click at [360, 187] on input "Include All" at bounding box center [356, 191] width 8 height 8
radio input "true"
click at [495, 313] on div "date_range Scheduling keyboard_arrow_down" at bounding box center [521, 315] width 671 height 23
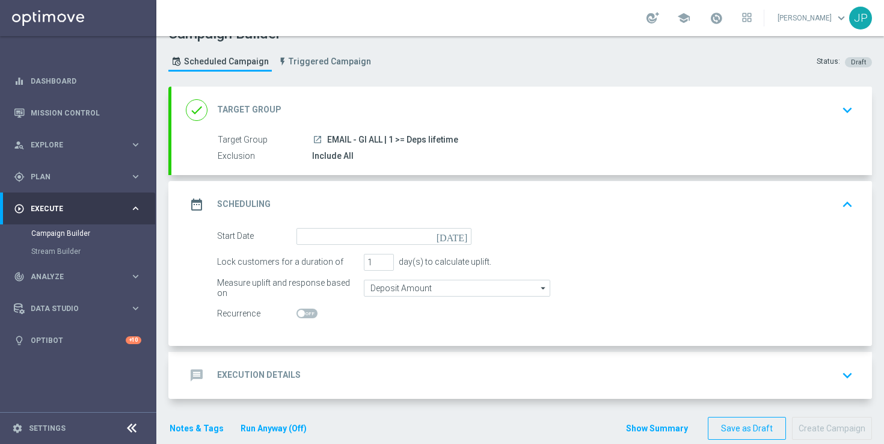
scroll to position [41, 0]
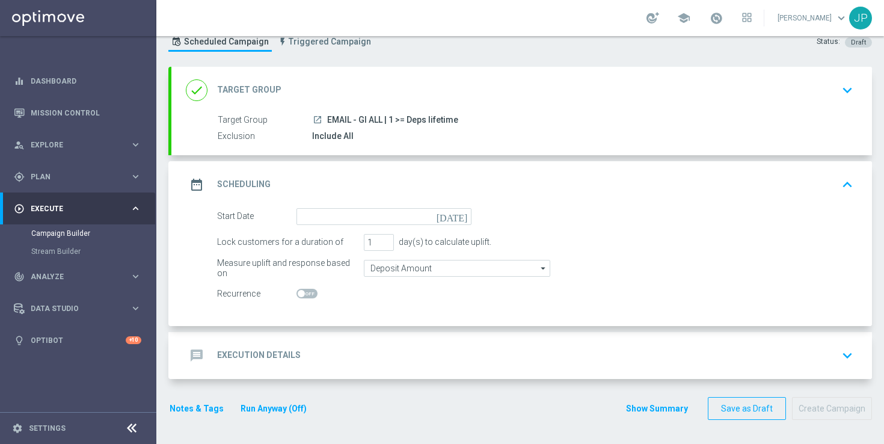
click at [460, 213] on icon "today" at bounding box center [453, 214] width 35 height 13
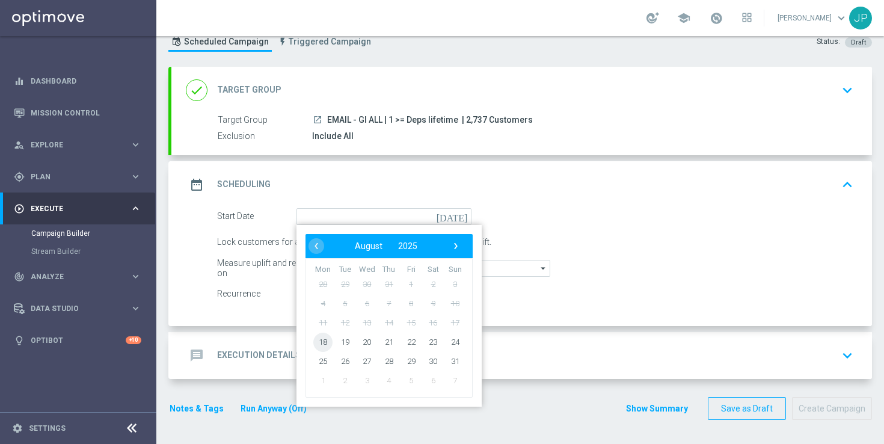
click at [325, 345] on span "18" at bounding box center [322, 341] width 19 height 19
type input "18 Aug 2025"
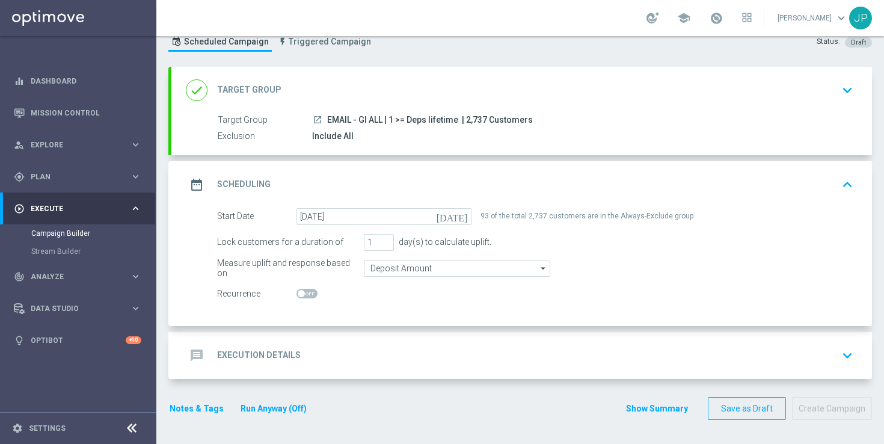
click at [387, 338] on div "message Execution Details keyboard_arrow_down" at bounding box center [521, 355] width 700 height 47
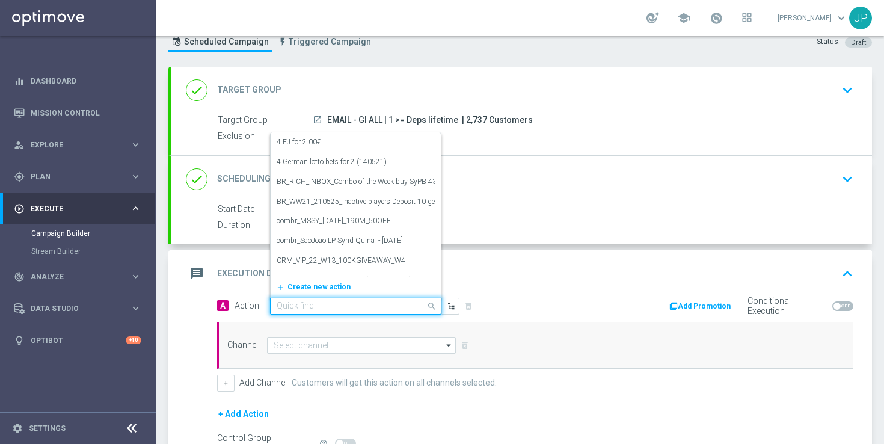
click at [398, 306] on input "text" at bounding box center [343, 306] width 134 height 10
paste input "en_GI_EMT_NVIP_EM_TAC_LT__EUROMILLIONS_W34_TUE"
type input "en_GI_EMT_NVIP_EM_TAC_LT__EUROMILLIONS_W34_TUE"
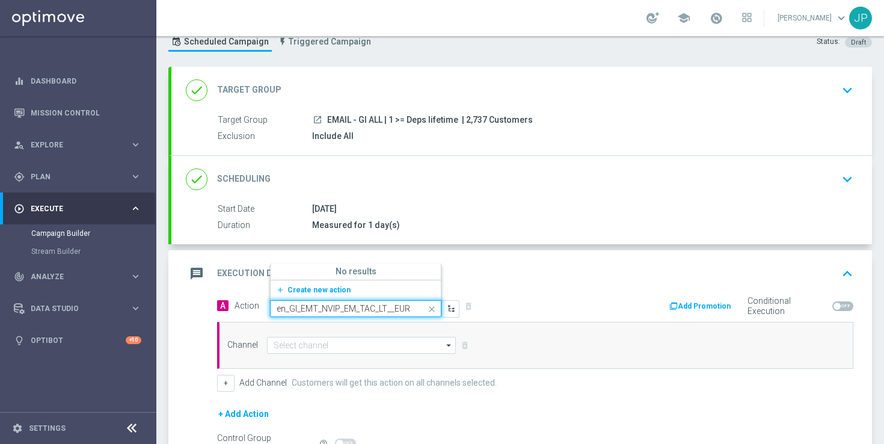
scroll to position [0, 81]
click at [314, 292] on span "Create new action" at bounding box center [318, 290] width 63 height 8
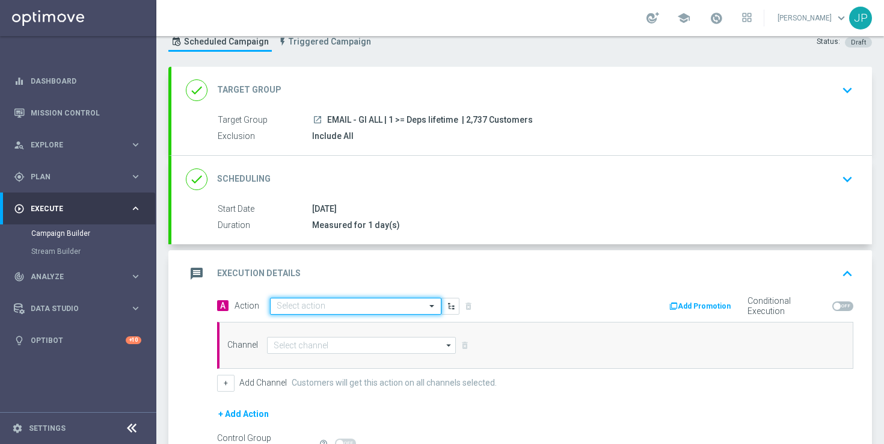
scroll to position [0, 0]
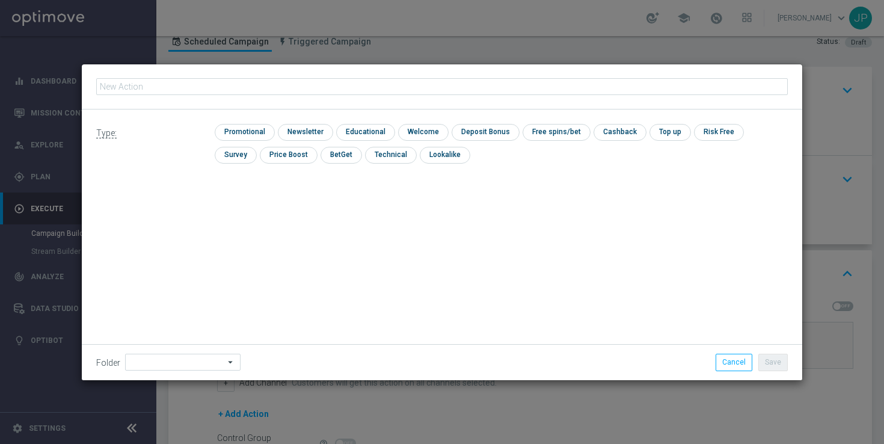
type input "en_GI_EMT_NVIP_EM_TAC_LT__EUROMILLIONS_W34_TUE"
click at [245, 127] on input "checkbox" at bounding box center [243, 132] width 57 height 16
checkbox input "true"
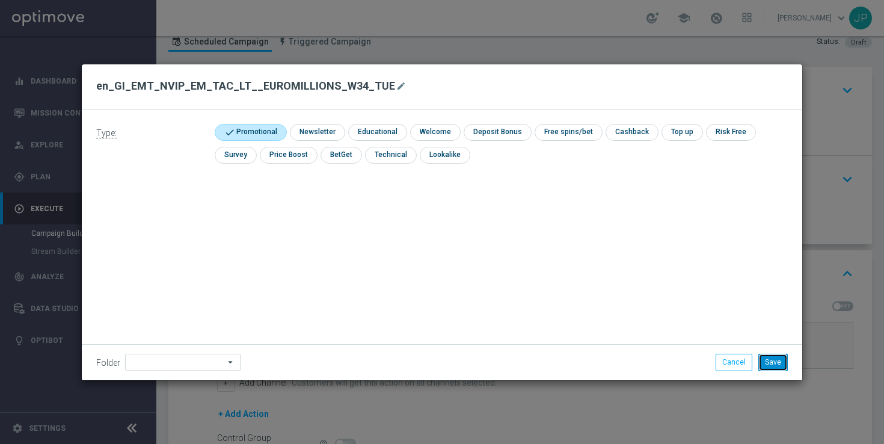
click at [770, 363] on button "Save" at bounding box center [772, 361] width 29 height 17
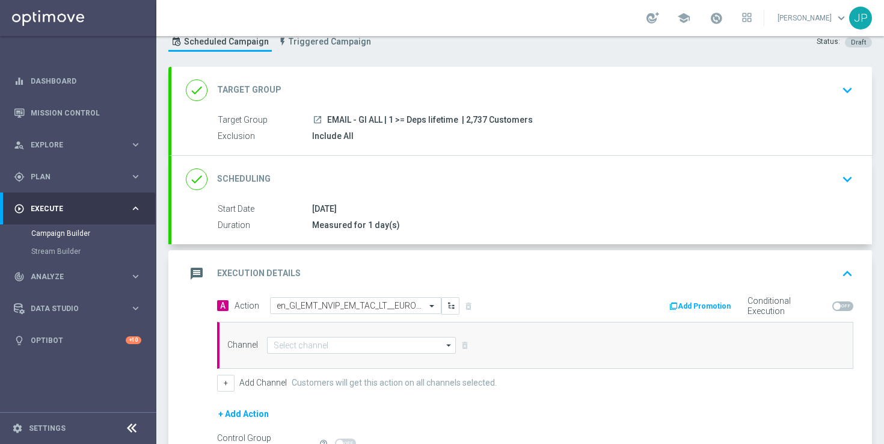
scroll to position [179, 0]
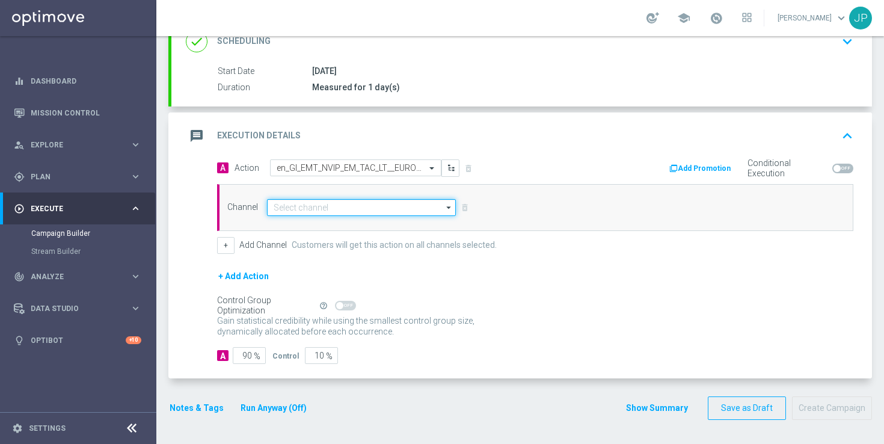
click at [388, 207] on input at bounding box center [361, 207] width 189 height 17
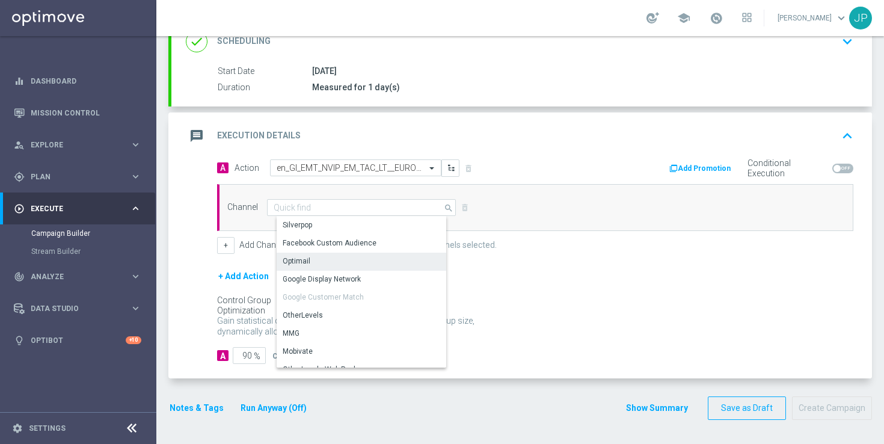
click at [373, 262] on div "Optimail" at bounding box center [365, 260] width 179 height 17
type input "Optimail"
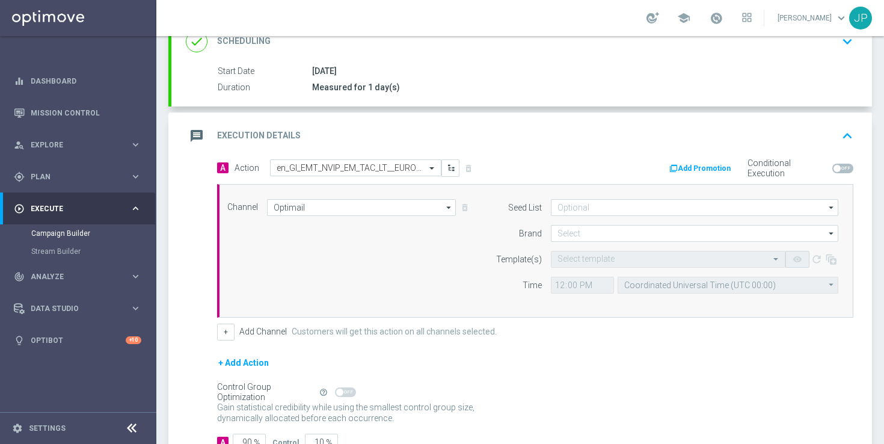
scroll to position [265, 0]
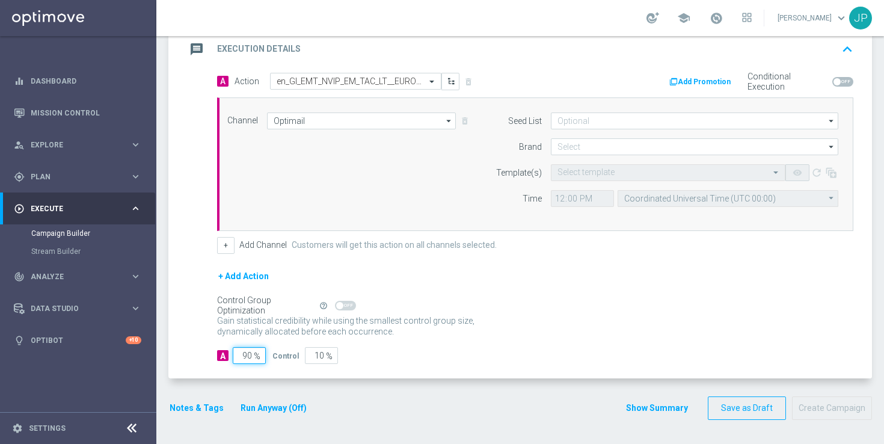
click at [246, 360] on input "90" at bounding box center [249, 355] width 33 height 17
type input "0"
type input "100"
type input "10"
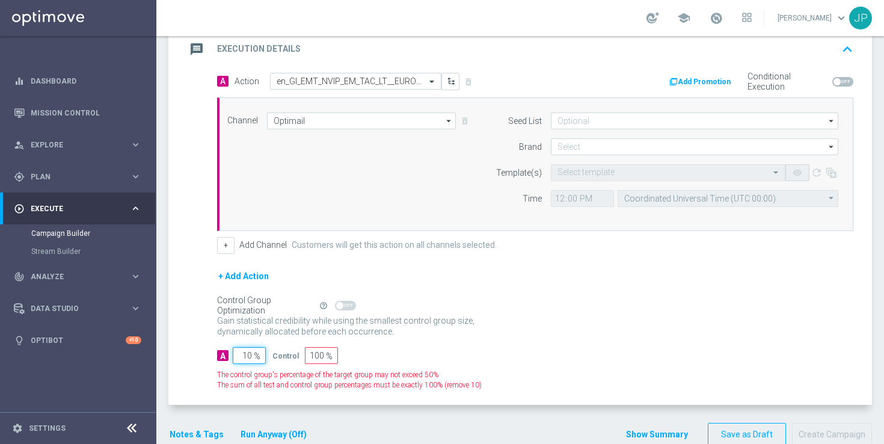
type input "90"
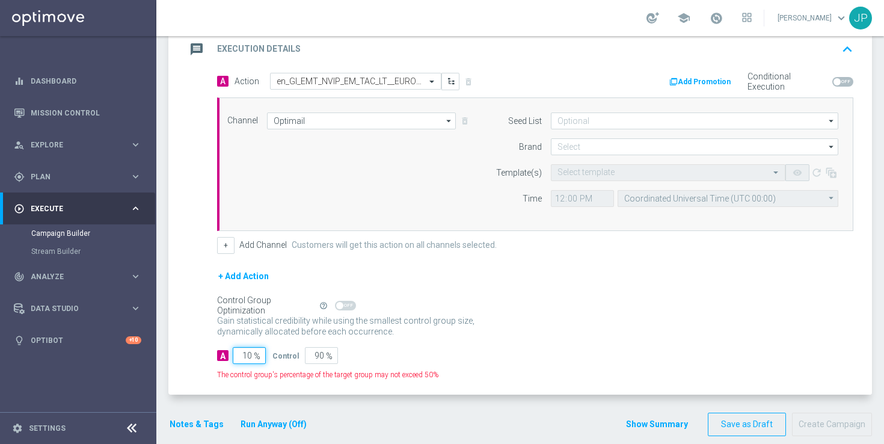
type input "100"
type input "0"
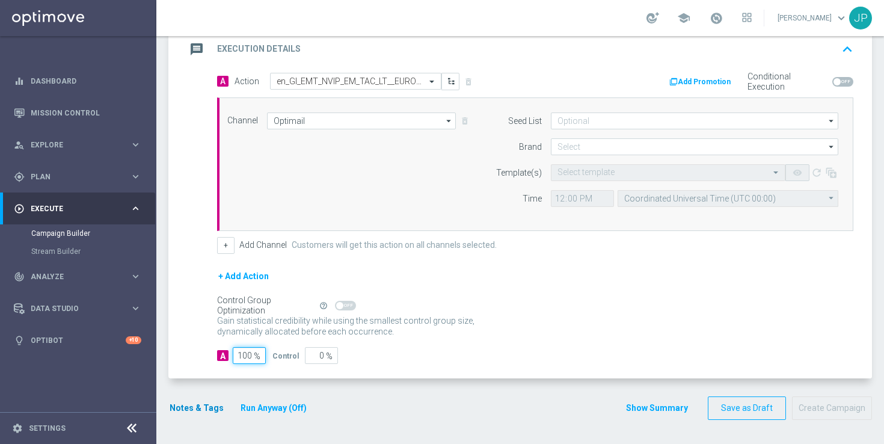
type input "100"
click at [204, 409] on button "Notes & Tags" at bounding box center [196, 407] width 57 height 15
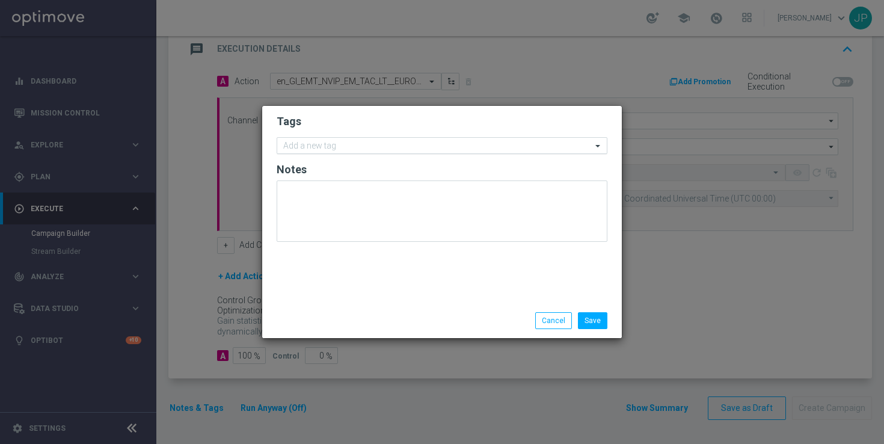
click at [403, 148] on input "text" at bounding box center [437, 146] width 308 height 10
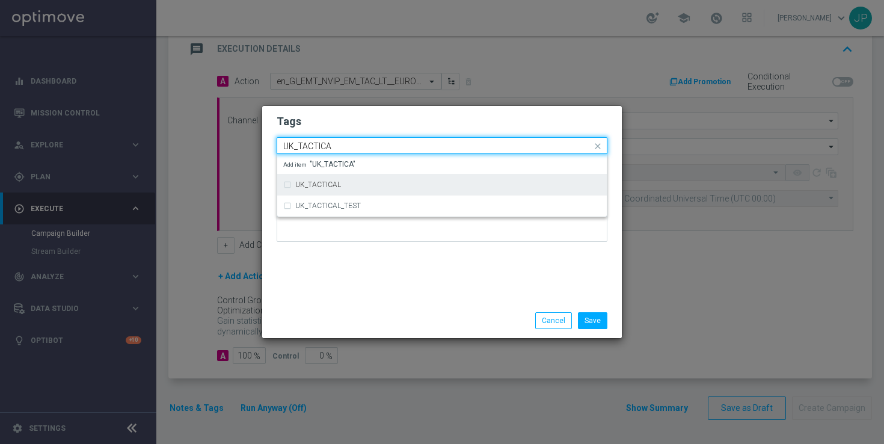
click at [402, 188] on div "UK_TACTICAL" at bounding box center [447, 184] width 305 height 7
type input "UK_TACTICA"
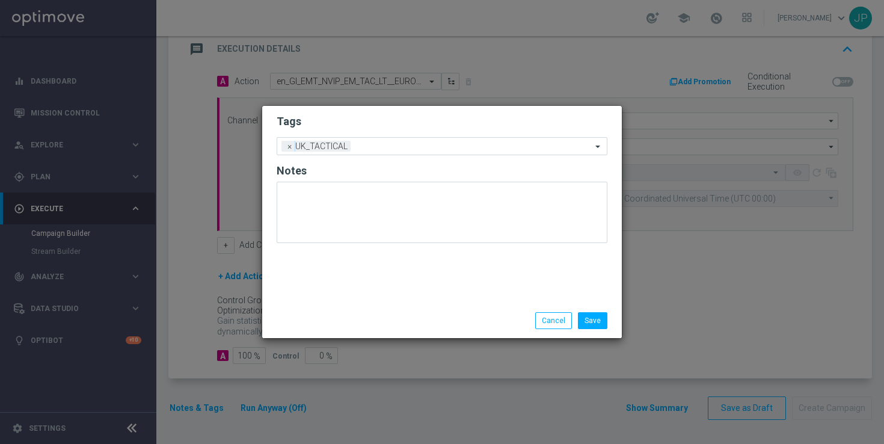
click at [464, 252] on div "Tags Add a new tag × UK_TACTICAL Notes" at bounding box center [441, 204] width 359 height 197
click at [586, 316] on button "Save" at bounding box center [592, 320] width 29 height 17
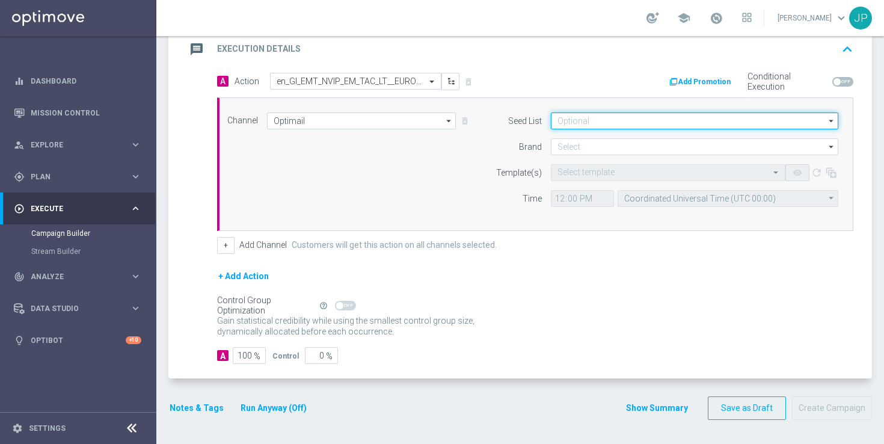
click at [598, 121] on input at bounding box center [694, 120] width 287 height 17
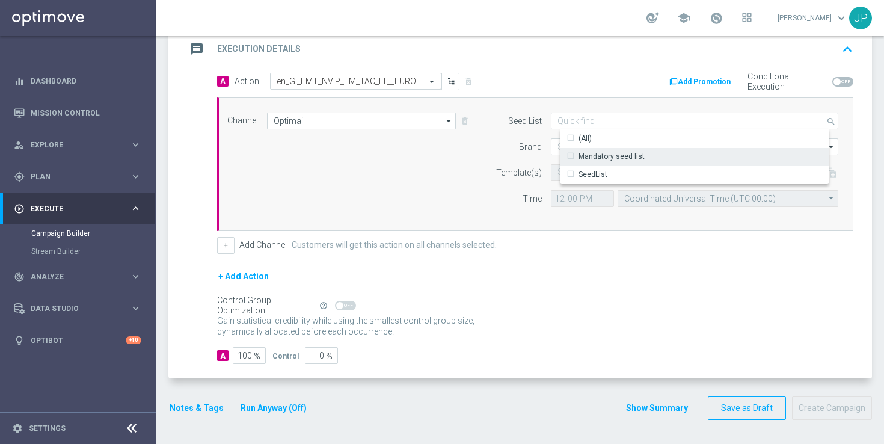
click at [610, 157] on div "Mandatory seed list" at bounding box center [611, 156] width 66 height 11
click at [572, 292] on div "+ Add Action" at bounding box center [535, 284] width 636 height 30
type input "Mandatory seed list"
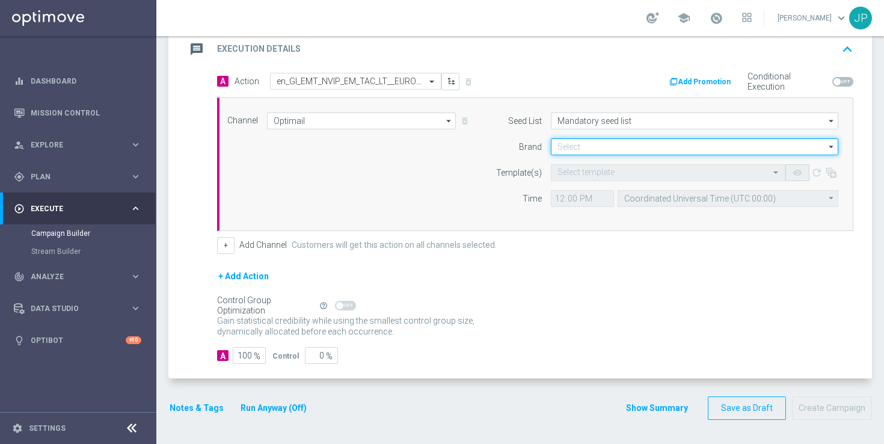
click at [627, 145] on input at bounding box center [694, 146] width 287 height 17
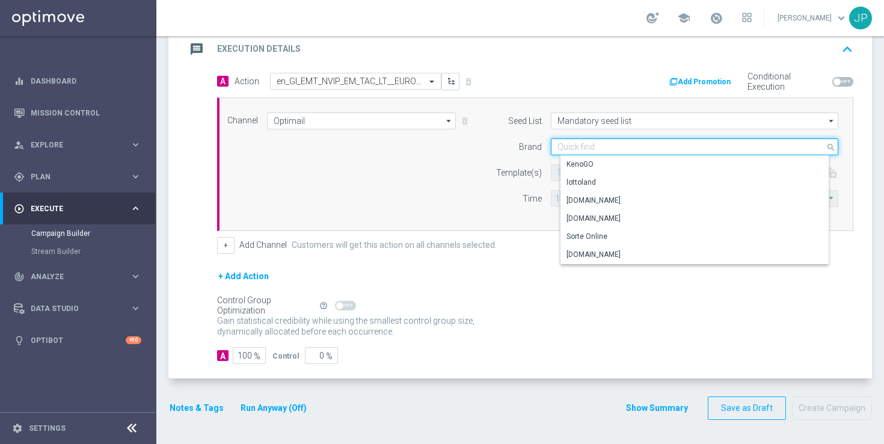
paste input "en_GI_EMT_NVIP_EM_TAC_LT__EUROMILLIONS_W34_TUE"
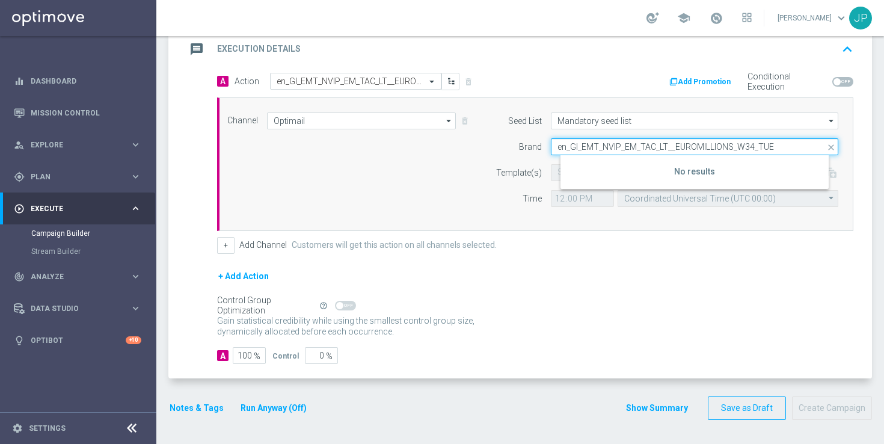
type input "en_GI_EMT_NVIP_EM_TAC_LT__EUROMILLIONS_W34_TUE"
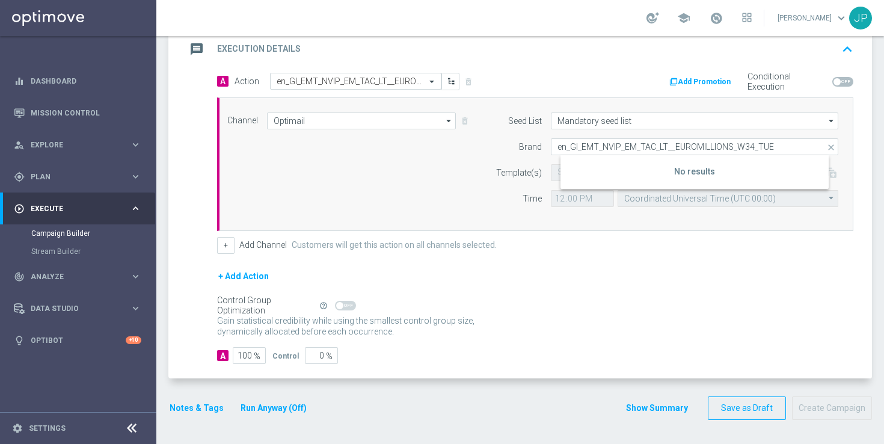
click at [651, 136] on form "Seed List Mandatory seed list Mandatory seed list arrow_drop_down Drag here to …" at bounding box center [663, 159] width 349 height 94
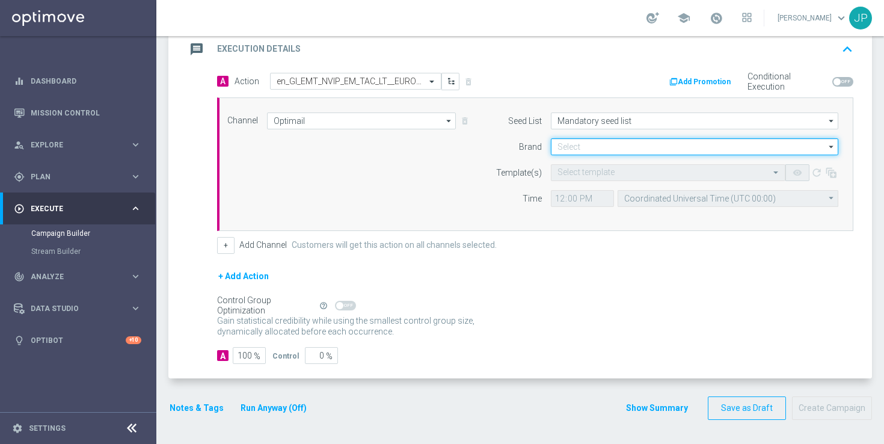
click at [647, 144] on input at bounding box center [694, 146] width 287 height 17
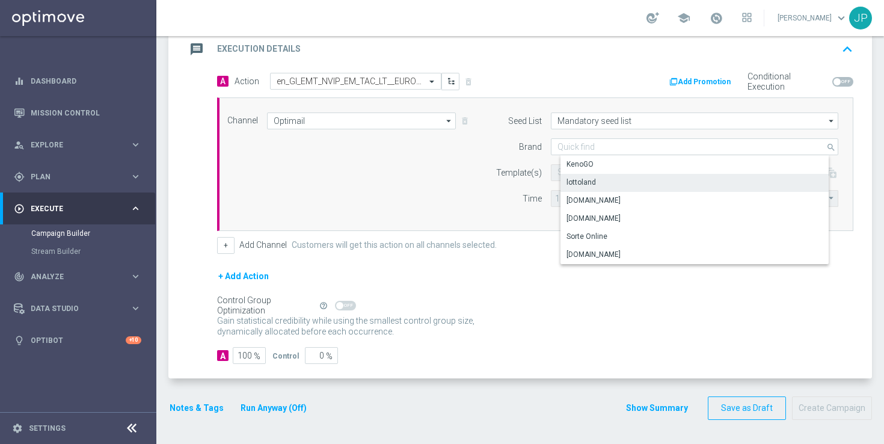
click at [609, 186] on div "lottoland" at bounding box center [703, 182] width 287 height 17
type input "lottoland"
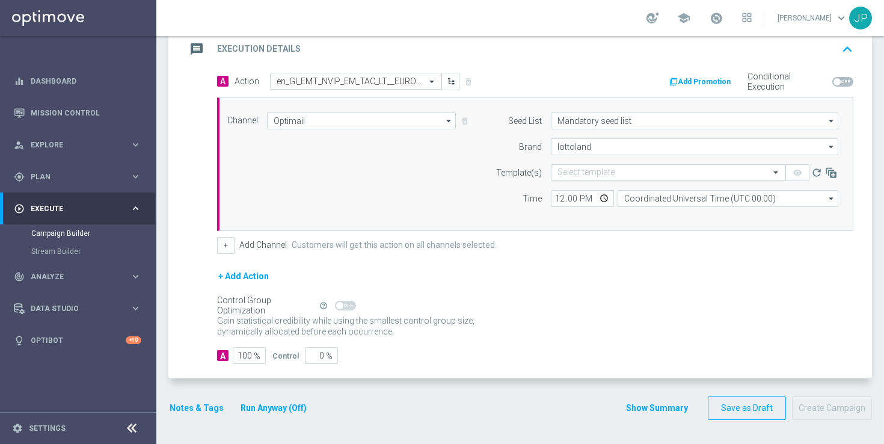
click at [629, 174] on input "text" at bounding box center [655, 173] width 197 height 10
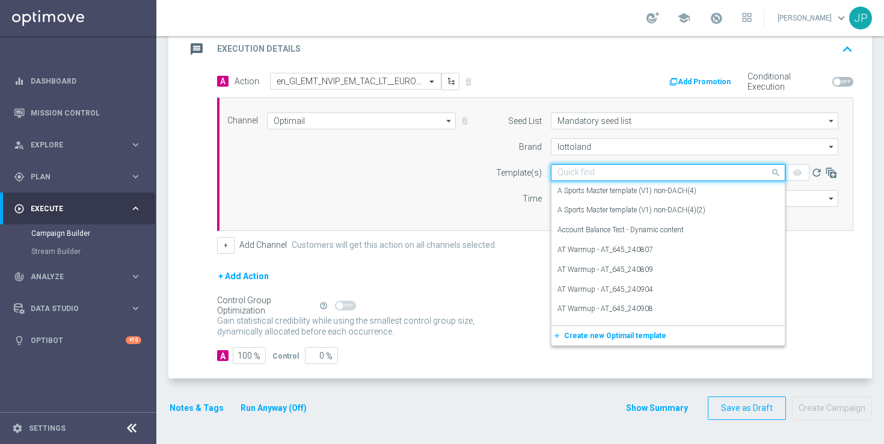
paste input "en_GI_EMT_NVIP_EM_TAC_LT__EUROMILLIONS_W34_TUE"
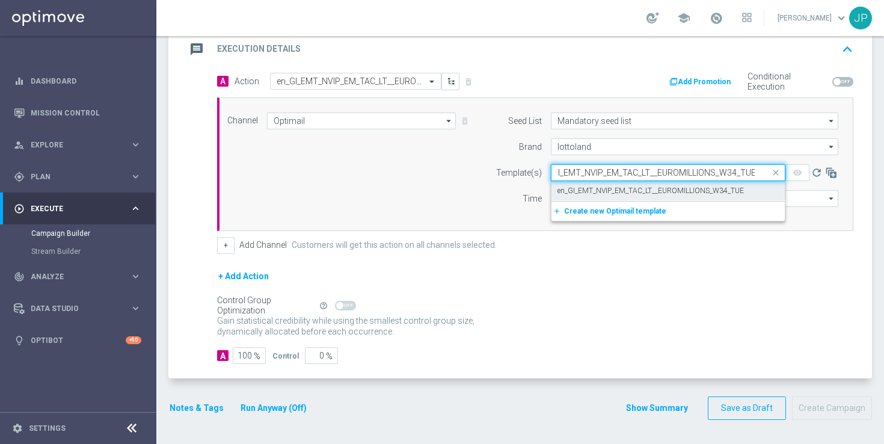
click at [625, 191] on label "en_GI_EMT_NVIP_EM_TAC_LT__EUROMILLIONS_W34_TUE" at bounding box center [650, 191] width 186 height 10
type input "en_GI_EMT_NVIP_EM_TAC_LT__EUROMILLIONS_W34_TUE"
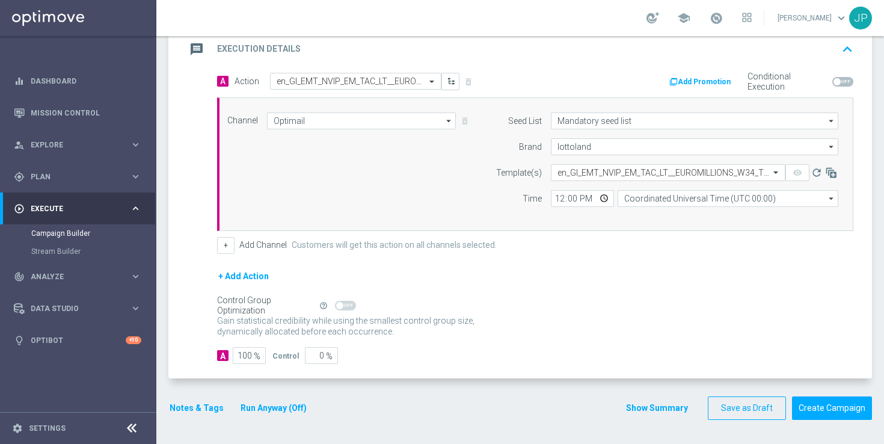
scroll to position [0, 0]
click at [694, 200] on input "Coordinated Universal Time (UTC 00:00)" at bounding box center [727, 198] width 221 height 17
click at [720, 212] on div "Central European Time (Budapest) (UTC +02:00)" at bounding box center [731, 215] width 197 height 11
type input "Central European Time (Budapest) (UTC +02:00)"
click at [706, 280] on div "+ Add Action" at bounding box center [535, 284] width 636 height 30
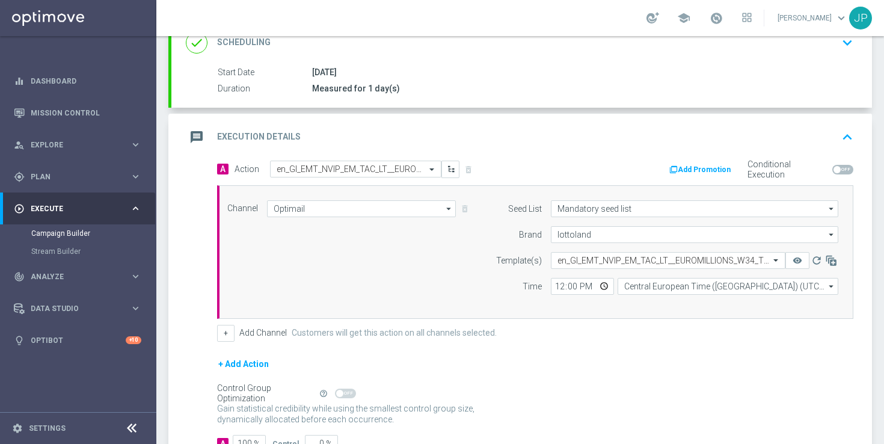
scroll to position [243, 0]
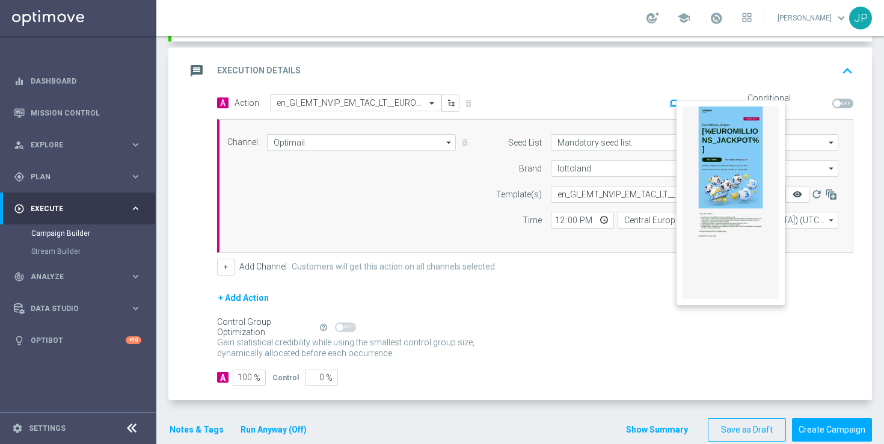
click at [798, 193] on icon "remove_red_eye" at bounding box center [797, 194] width 10 height 10
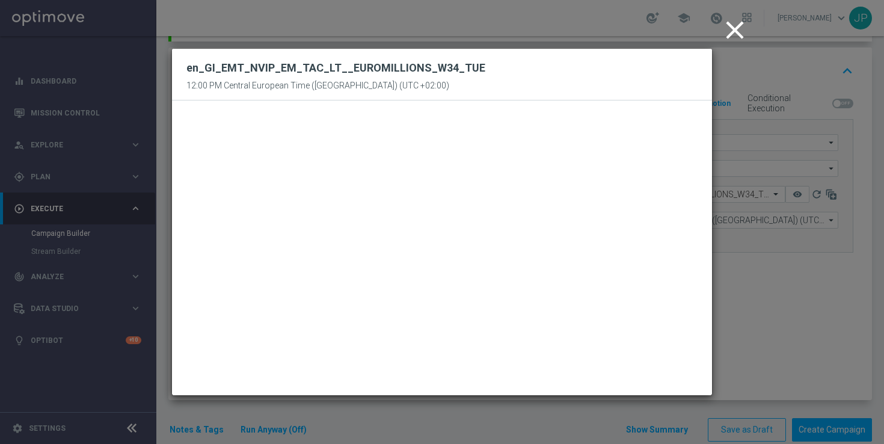
click at [733, 30] on icon "close" at bounding box center [734, 30] width 30 height 30
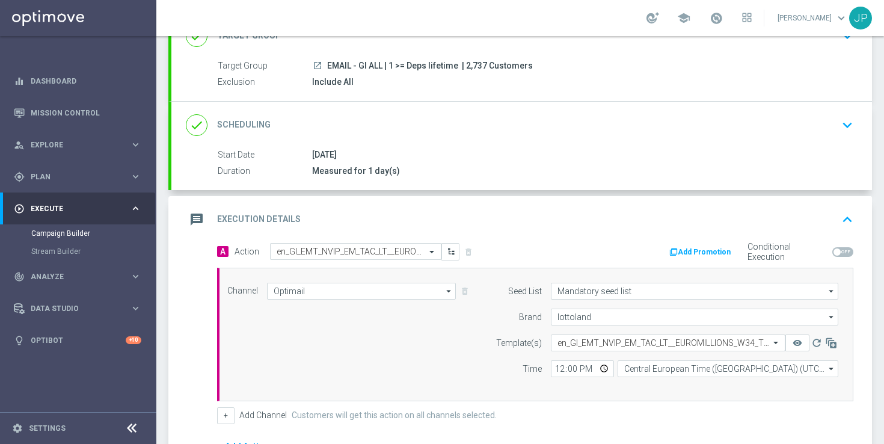
scroll to position [0, 0]
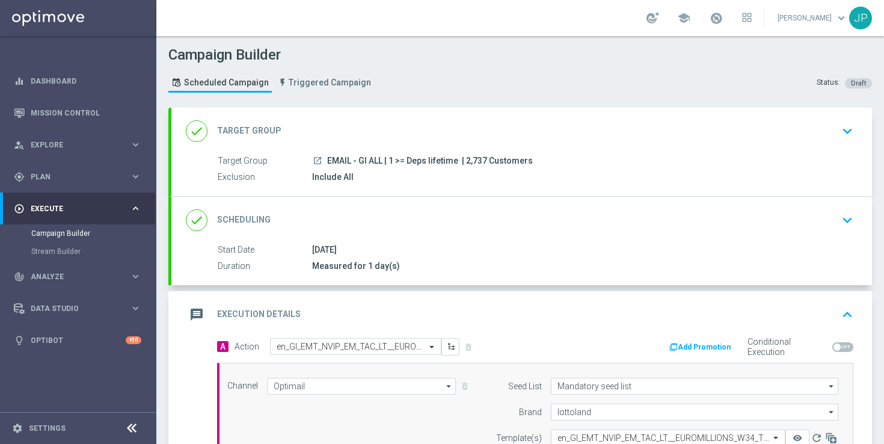
click at [475, 161] on span "| 2,737 Customers" at bounding box center [497, 161] width 71 height 11
copy span "2,737"
click at [561, 272] on div "Duration Measured for 1 day(s)" at bounding box center [533, 266] width 631 height 13
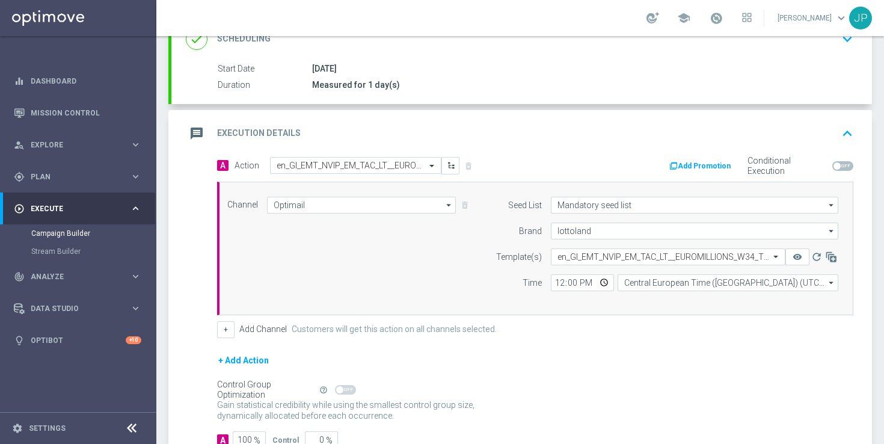
scroll to position [140, 0]
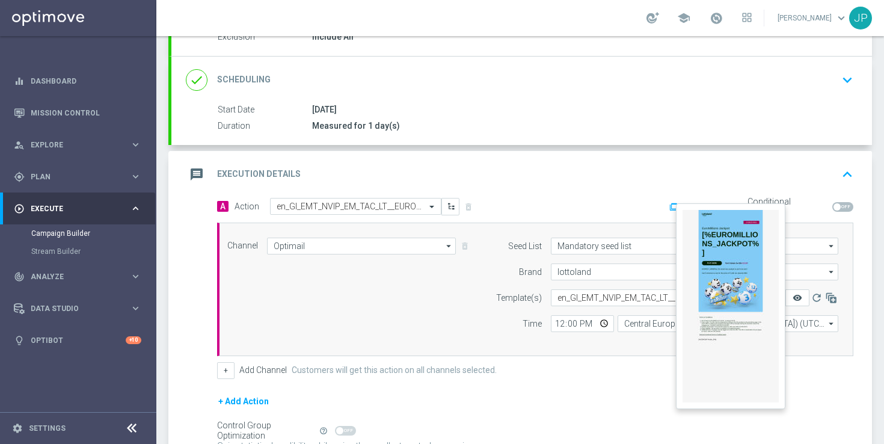
click at [794, 301] on icon "remove_red_eye" at bounding box center [797, 298] width 10 height 10
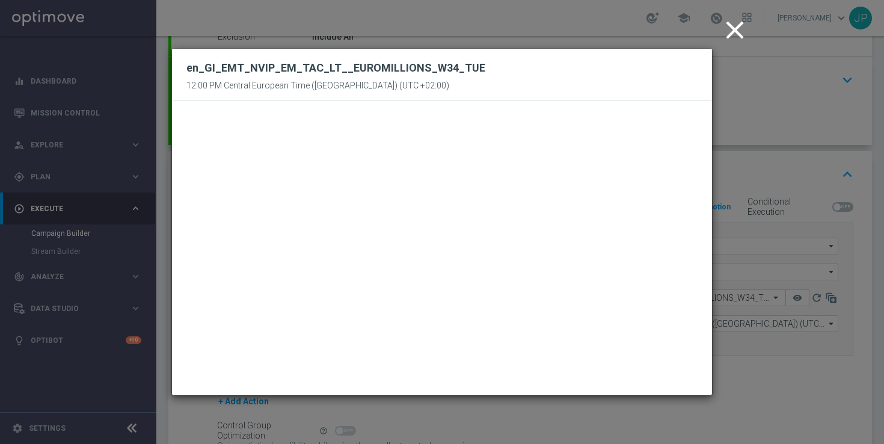
click at [736, 37] on icon "close" at bounding box center [734, 30] width 30 height 30
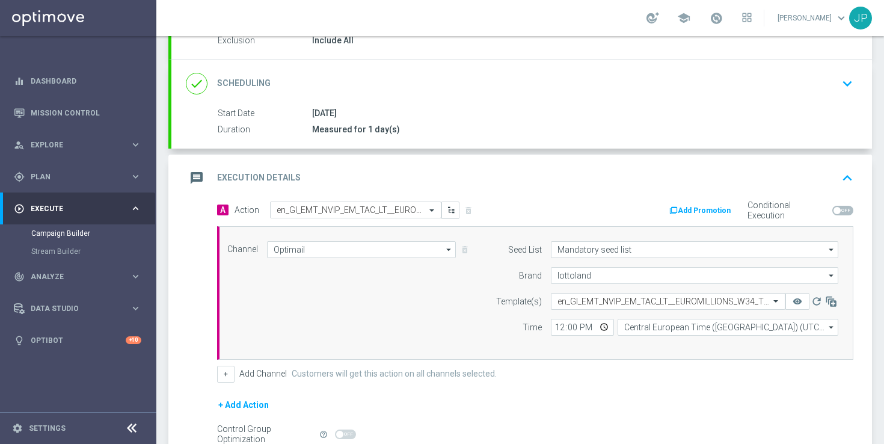
scroll to position [265, 0]
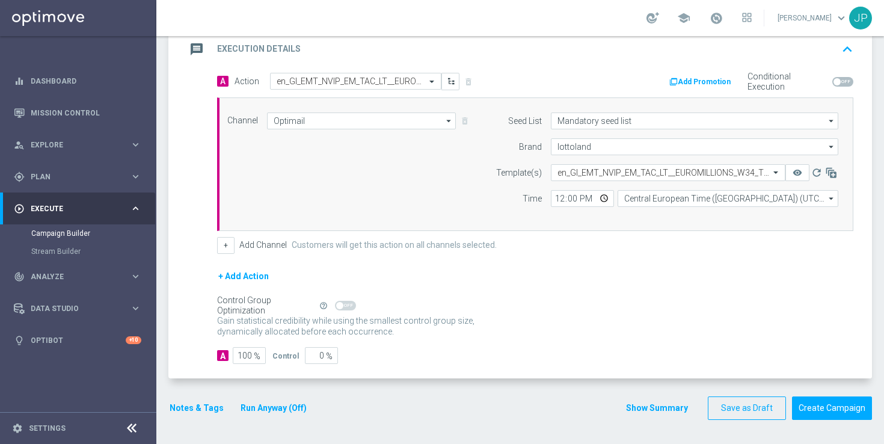
click at [206, 408] on button "Notes & Tags" at bounding box center [196, 407] width 57 height 15
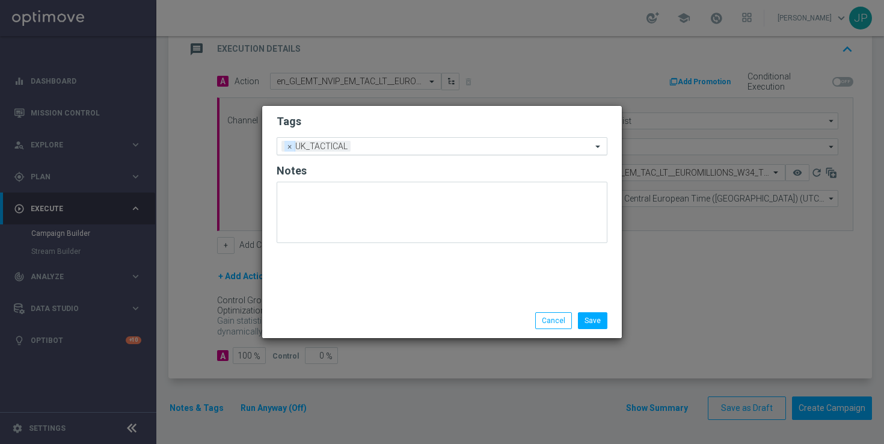
click at [287, 144] on span "×" at bounding box center [289, 146] width 11 height 11
click at [313, 146] on input "text" at bounding box center [437, 146] width 308 height 10
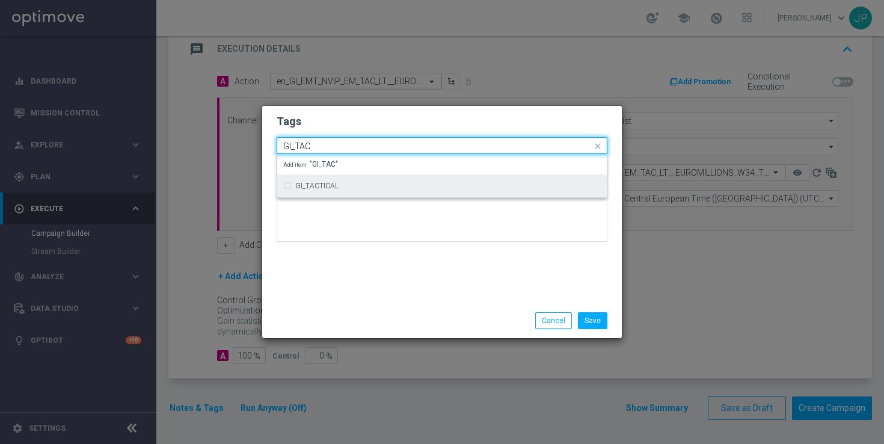
click at [325, 180] on div "GI_TACTICAL" at bounding box center [441, 185] width 317 height 19
type input "GI_TAC"
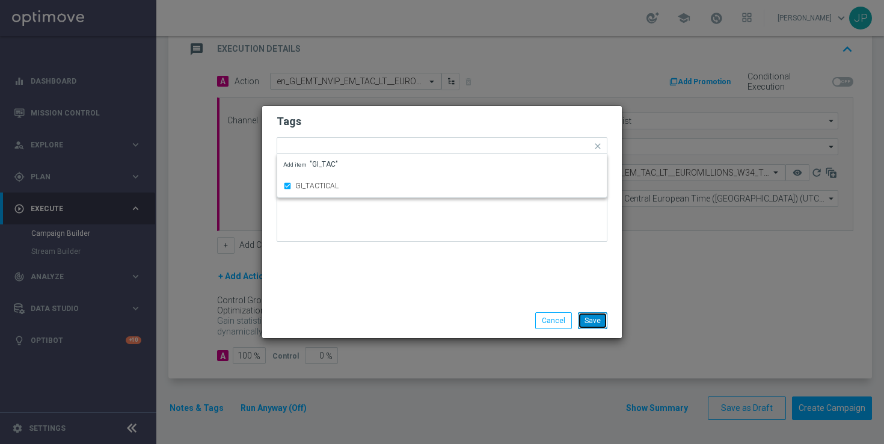
click at [596, 320] on button "Save" at bounding box center [592, 320] width 29 height 17
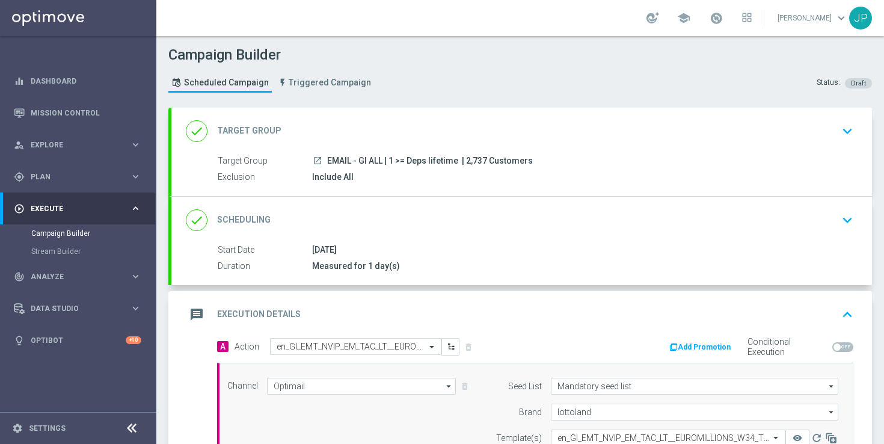
scroll to position [204, 0]
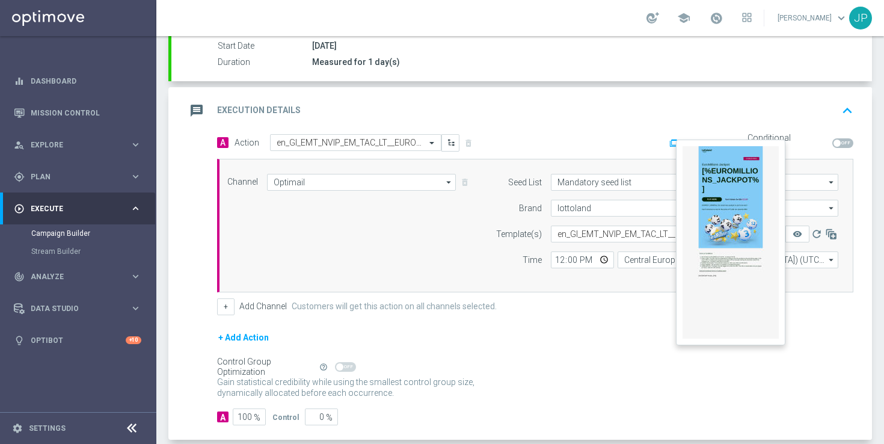
click at [800, 228] on button "remove_red_eye" at bounding box center [797, 233] width 24 height 17
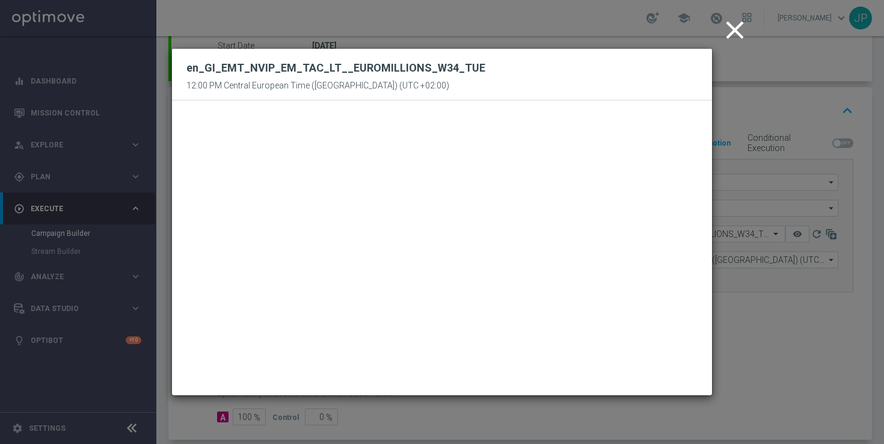
click at [734, 26] on icon "close" at bounding box center [734, 30] width 30 height 30
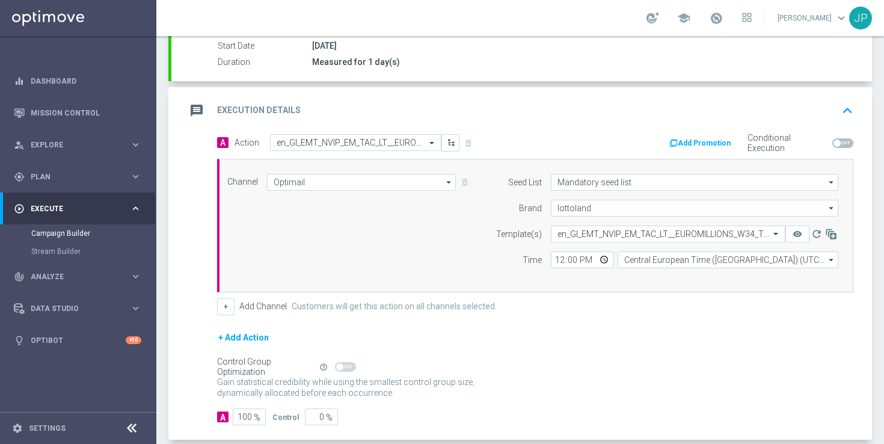
scroll to position [265, 0]
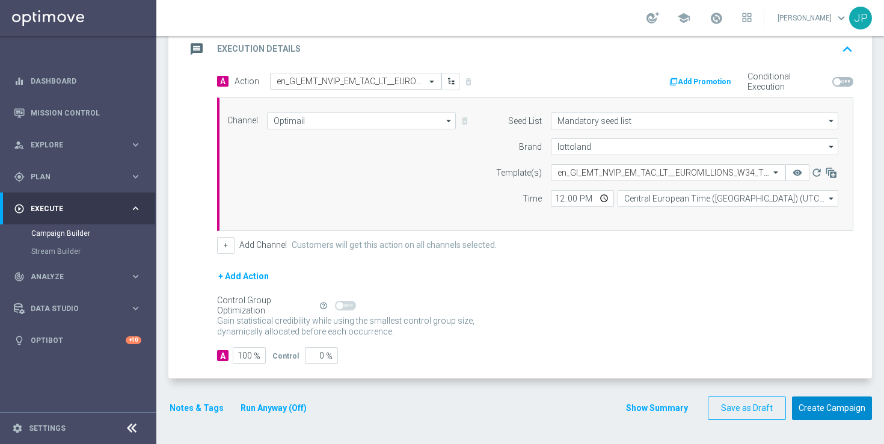
click at [842, 408] on button "Create Campaign" at bounding box center [832, 407] width 80 height 23
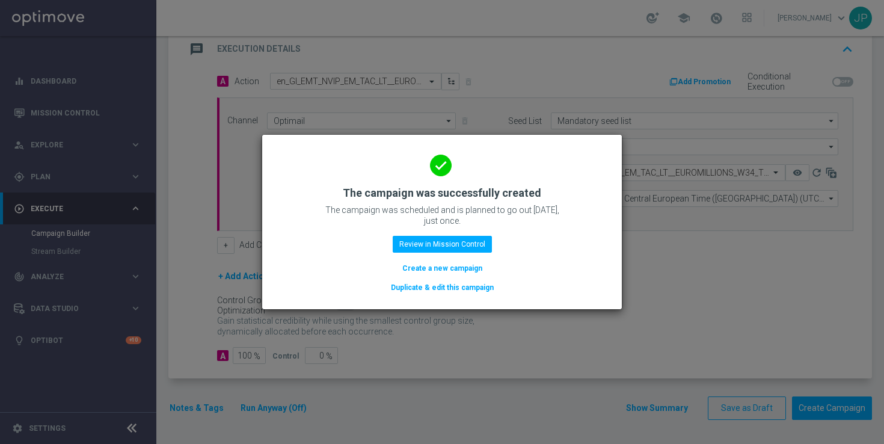
click at [447, 286] on button "Duplicate & edit this campaign" at bounding box center [441, 287] width 105 height 13
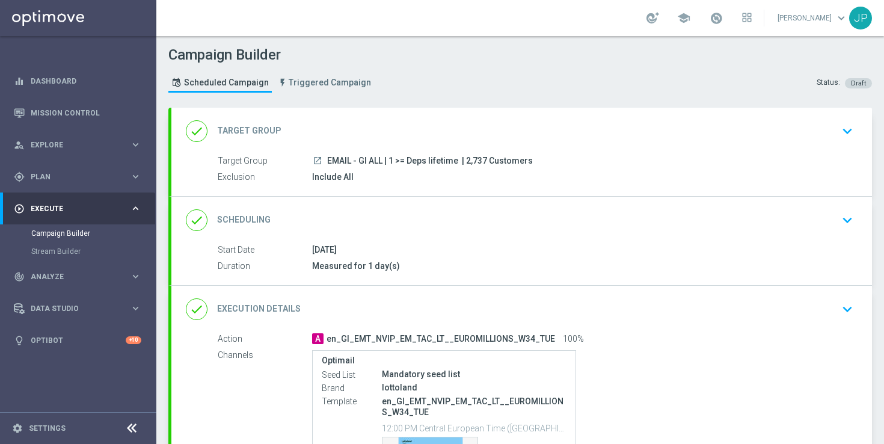
click at [535, 153] on div "done Target Group keyboard_arrow_down" at bounding box center [521, 131] width 700 height 47
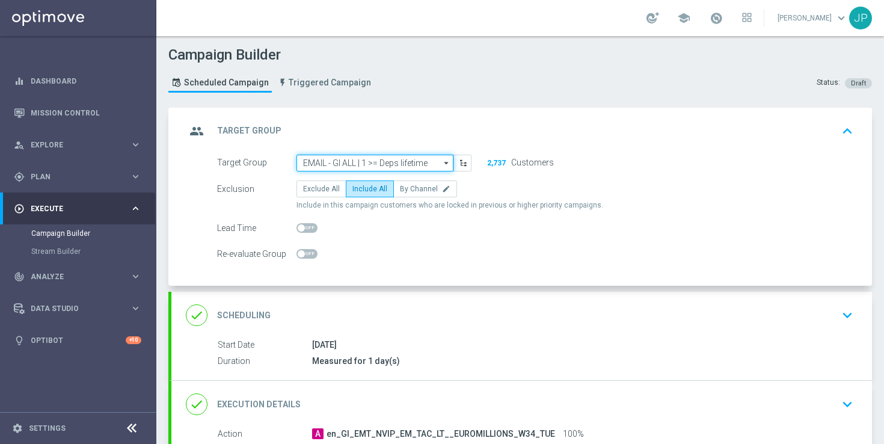
click at [402, 159] on input "EMAIL - GI ALL | 1 >= Deps lifetime" at bounding box center [374, 162] width 157 height 17
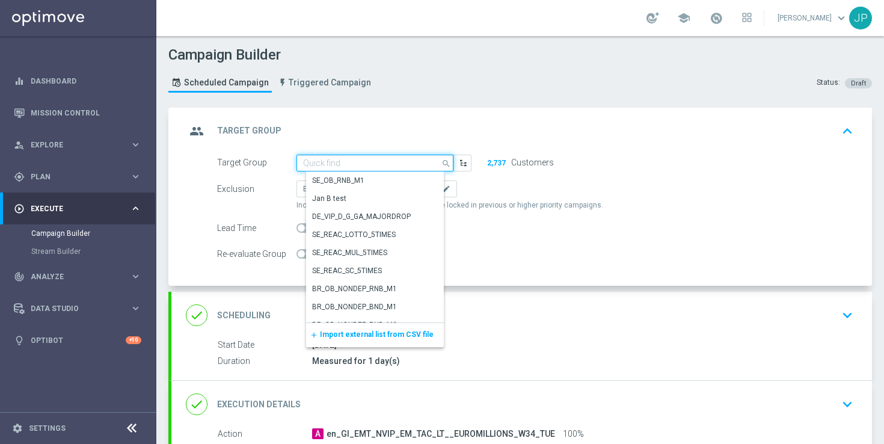
paste input "EMAIL - MT ALL | 1 >= Deps lifetime | 2"
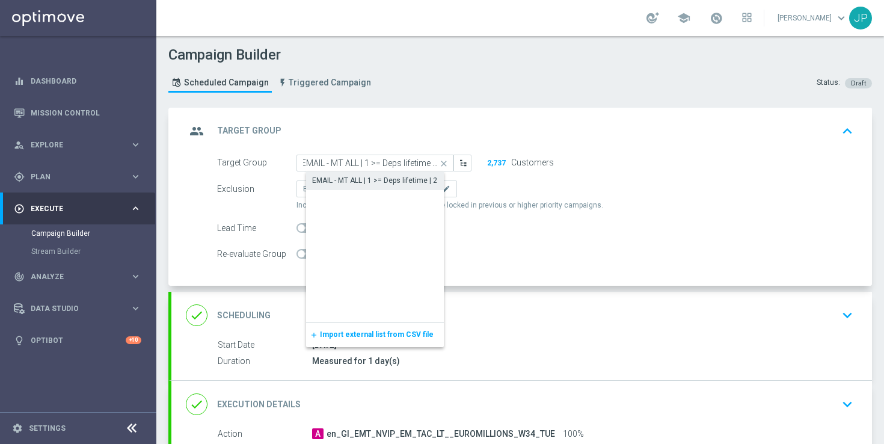
click at [397, 180] on div "EMAIL - MT ALL | 1 >= Deps lifetime | 2" at bounding box center [374, 180] width 125 height 11
type input "EMAIL - MT ALL | 1 >= Deps lifetime | 2"
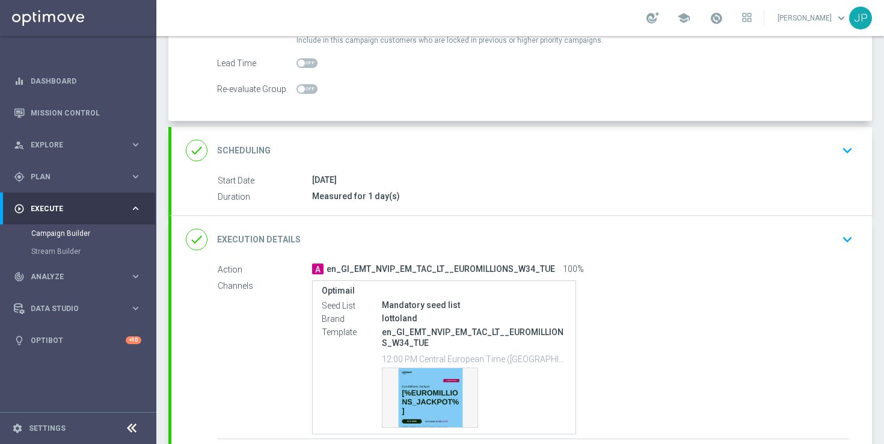
scroll to position [0, 0]
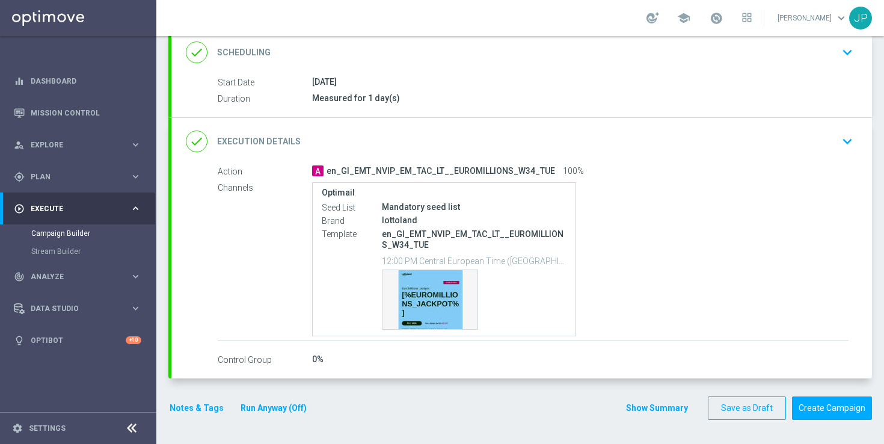
click at [727, 157] on div "done Execution Details keyboard_arrow_down" at bounding box center [521, 141] width 700 height 47
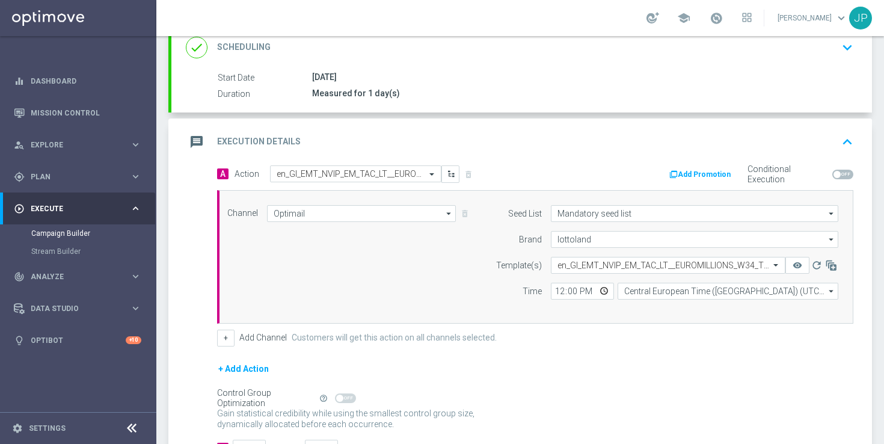
scroll to position [167, 0]
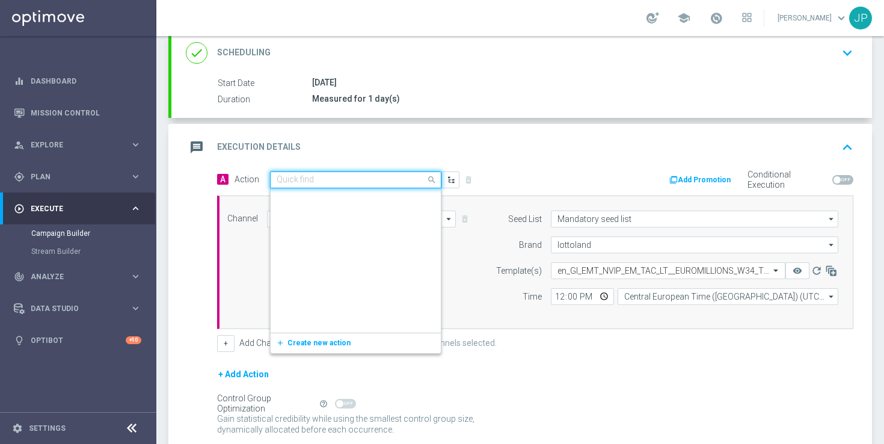
click at [376, 178] on input "text" at bounding box center [343, 180] width 134 height 10
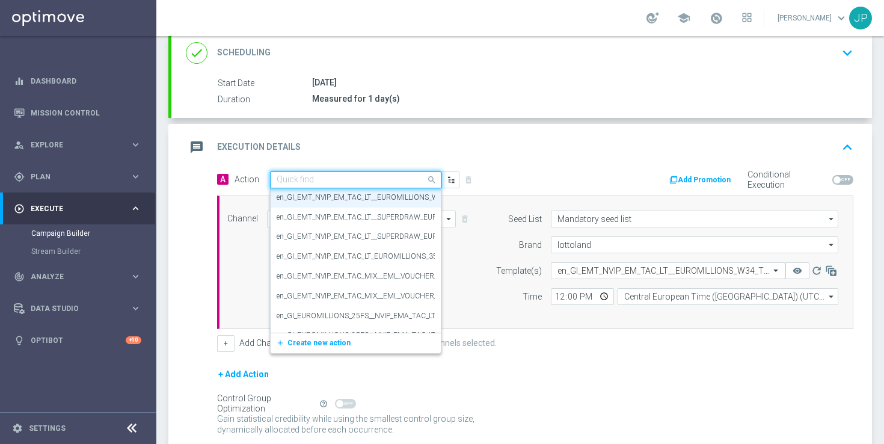
paste input "en_MT_EMT_NVIP_EM_TAC_LT__EUROMILLIONS_W34_TUE"
type input "en_MT_EMT_NVIP_EM_TAC_LT__EUROMILLIONS_W34_TUE"
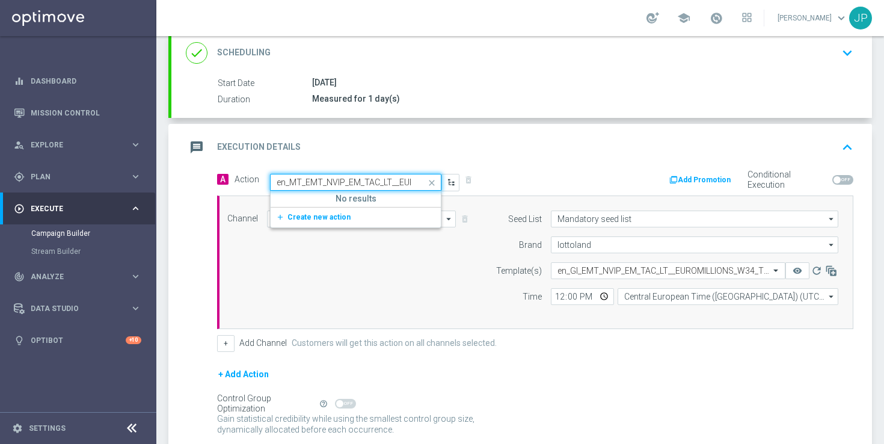
scroll to position [0, 0]
click at [324, 213] on span "Create new action" at bounding box center [318, 217] width 63 height 8
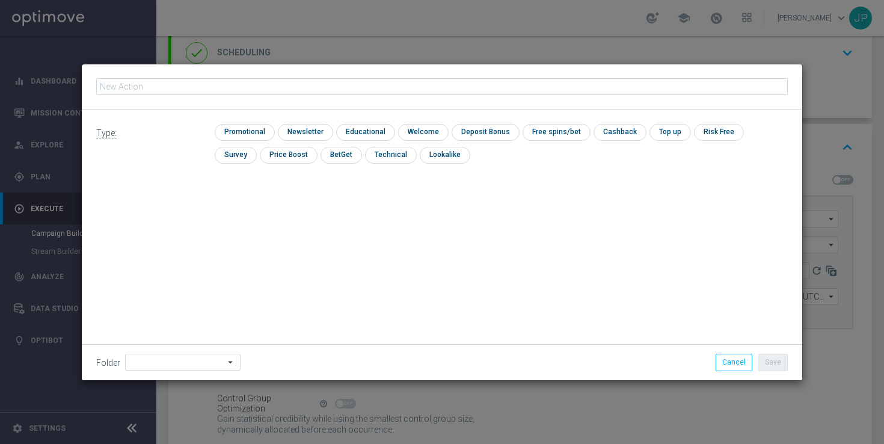
type input "en_MT_EMT_NVIP_EM_TAC_LT__EUROMILLIONS_W34_TUE"
click at [239, 132] on input "checkbox" at bounding box center [243, 132] width 57 height 16
checkbox input "true"
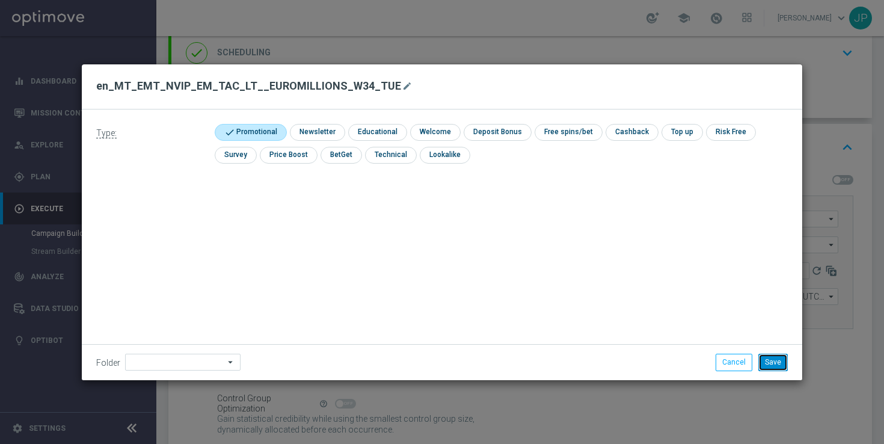
click at [783, 364] on button "Save" at bounding box center [772, 361] width 29 height 17
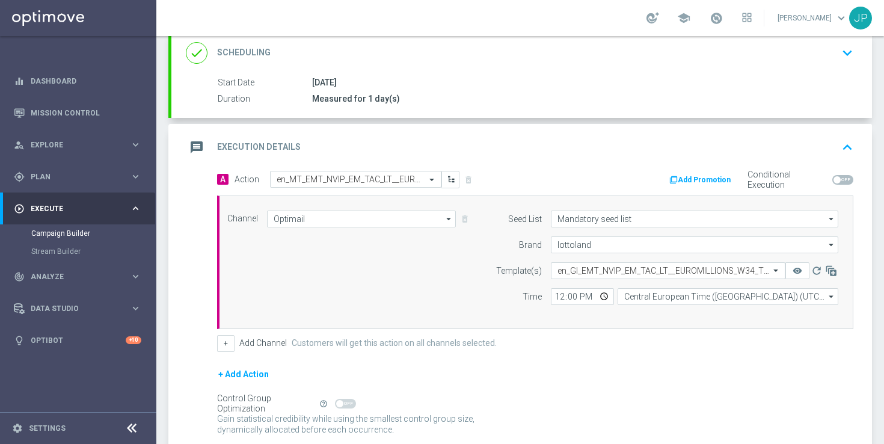
scroll to position [265, 0]
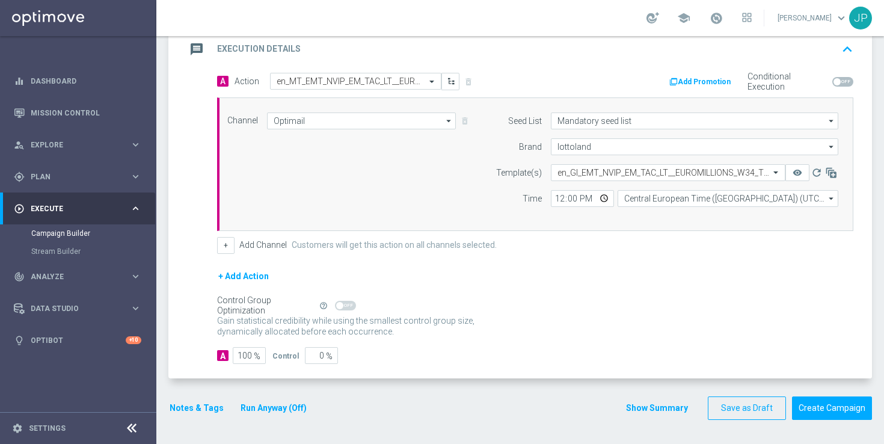
click at [210, 406] on button "Notes & Tags" at bounding box center [196, 407] width 57 height 15
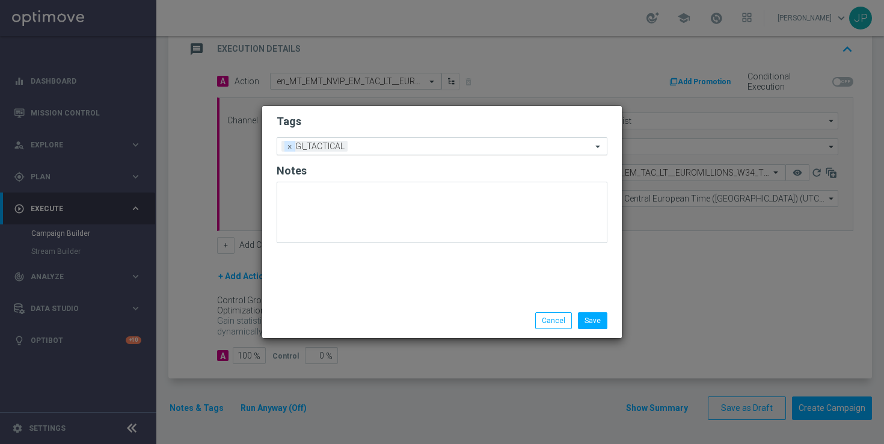
click at [288, 147] on span "×" at bounding box center [289, 146] width 11 height 11
click at [383, 139] on div "Add a new tag" at bounding box center [434, 145] width 314 height 15
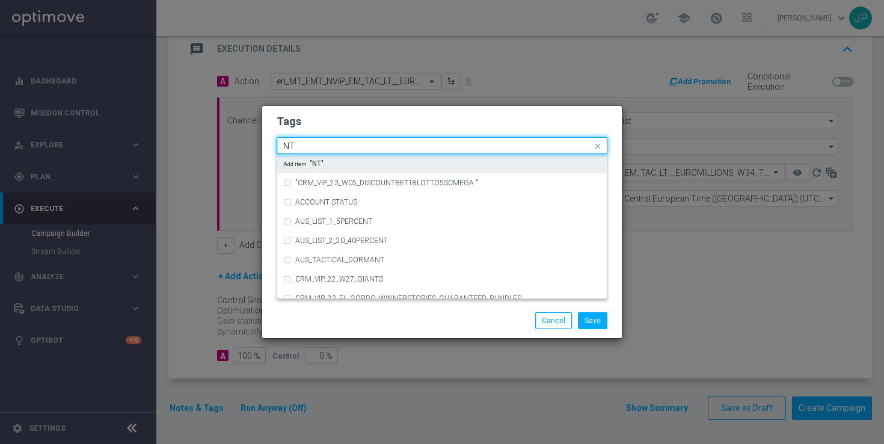
type input "N"
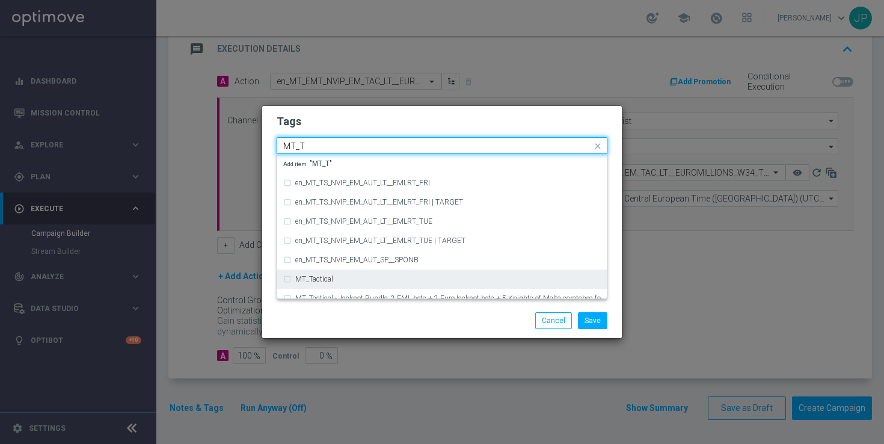
click at [371, 283] on div "MT_Tactical" at bounding box center [441, 278] width 317 height 19
type input "MT_T"
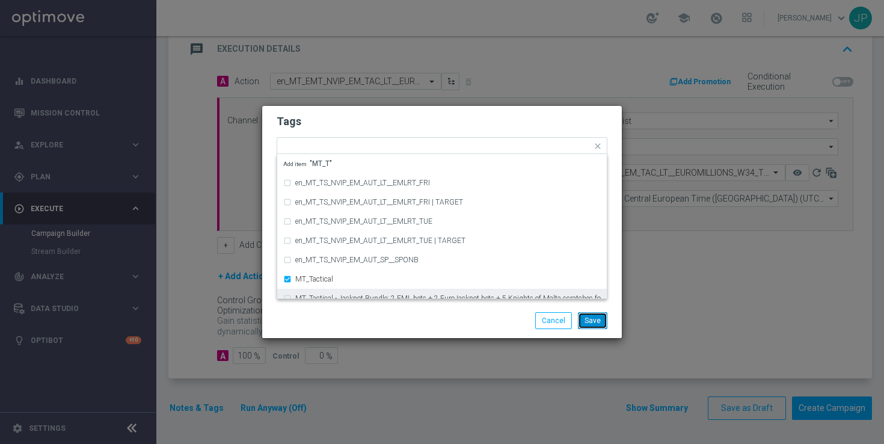
click at [599, 319] on button "Save" at bounding box center [592, 320] width 29 height 17
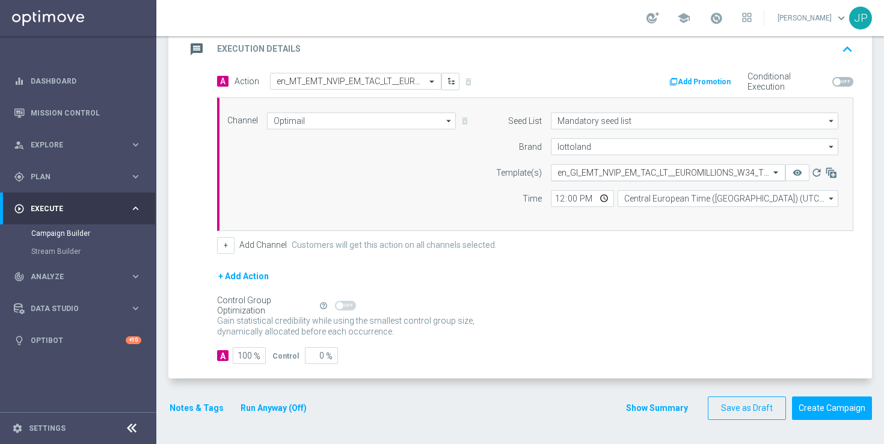
click at [632, 173] on input "text" at bounding box center [655, 173] width 197 height 10
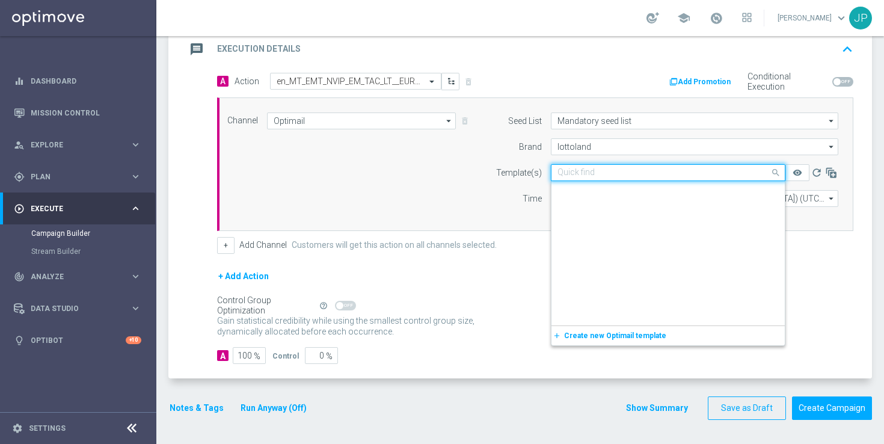
scroll to position [57721, 0]
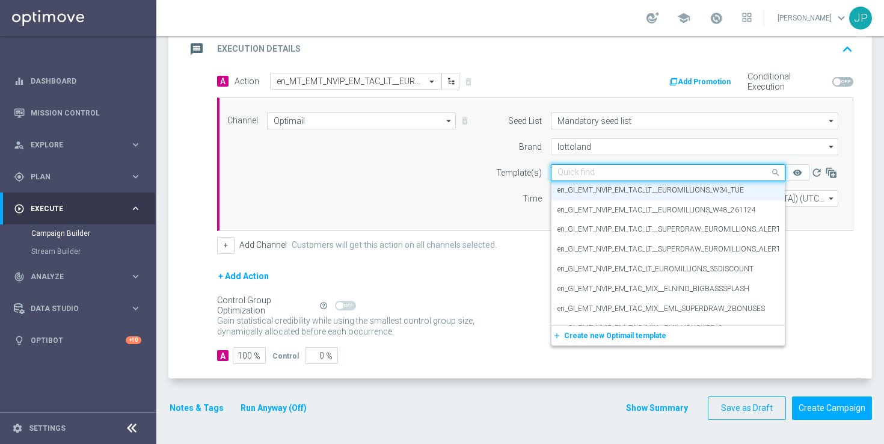
paste input "en_MT_EMT_NVIP_EM_TAC_LT__EUROMILLIONS_W34_TUE"
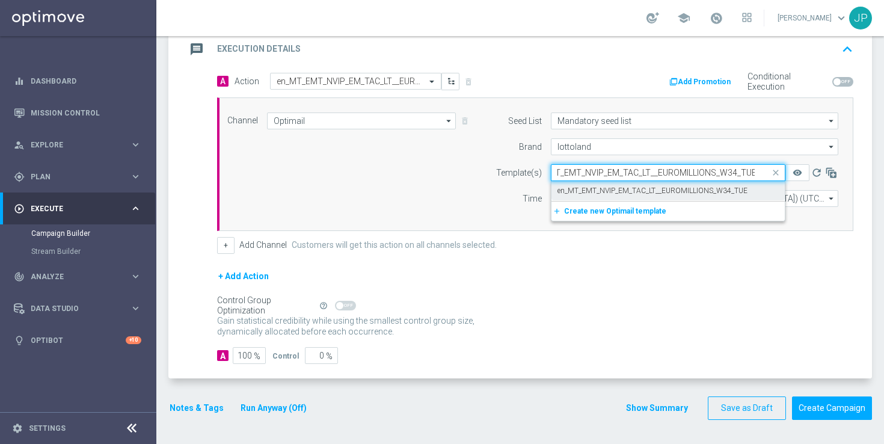
click at [639, 192] on label "en_MT_EMT_NVIP_EM_TAC_LT__EUROMILLIONS_W34_TUE" at bounding box center [652, 191] width 190 height 10
type input "en_MT_EMT_NVIP_EM_TAC_LT__EUROMILLIONS_W34_TUE"
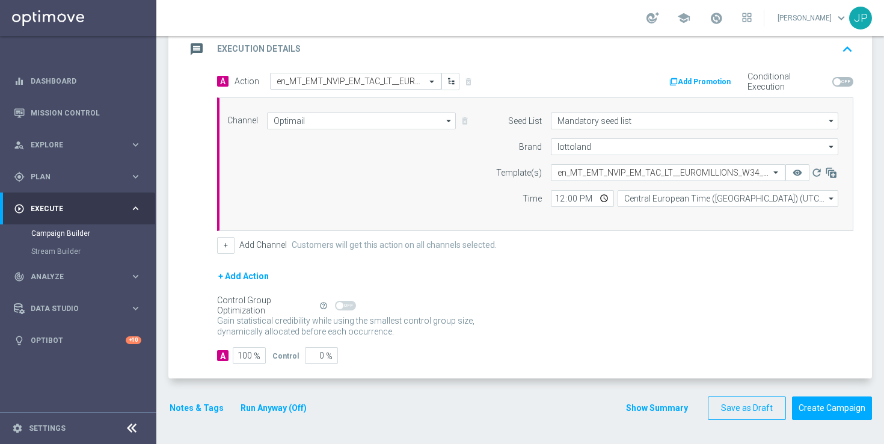
click at [670, 273] on div "+ Add Action" at bounding box center [535, 284] width 636 height 30
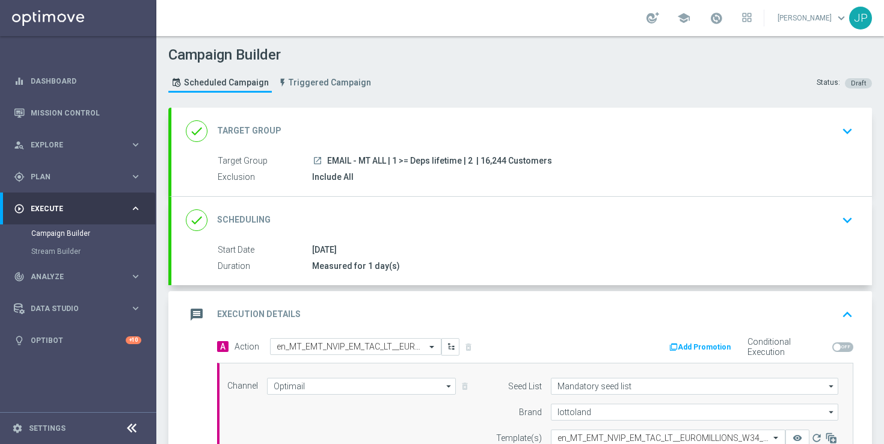
click at [489, 161] on span "| 16,244 Customers" at bounding box center [514, 161] width 76 height 11
copy span "16,244"
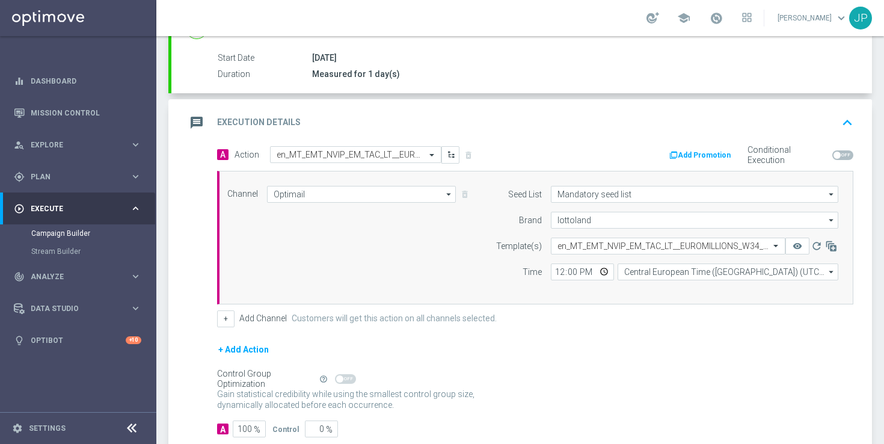
scroll to position [265, 0]
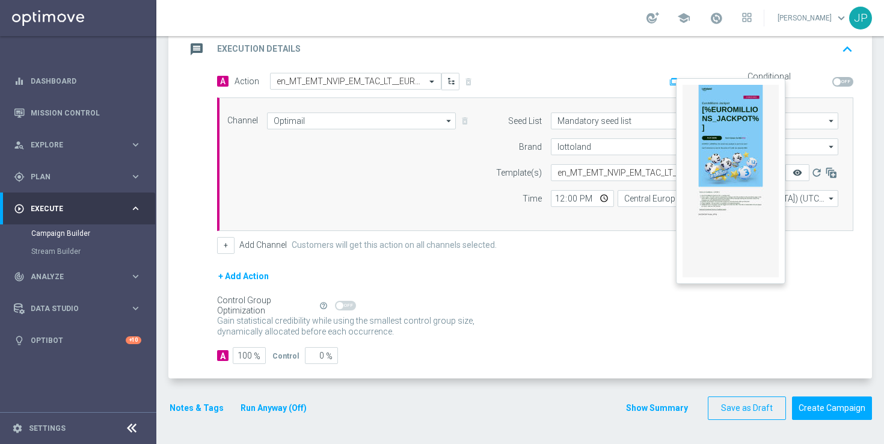
click at [794, 176] on icon "remove_red_eye" at bounding box center [797, 173] width 10 height 10
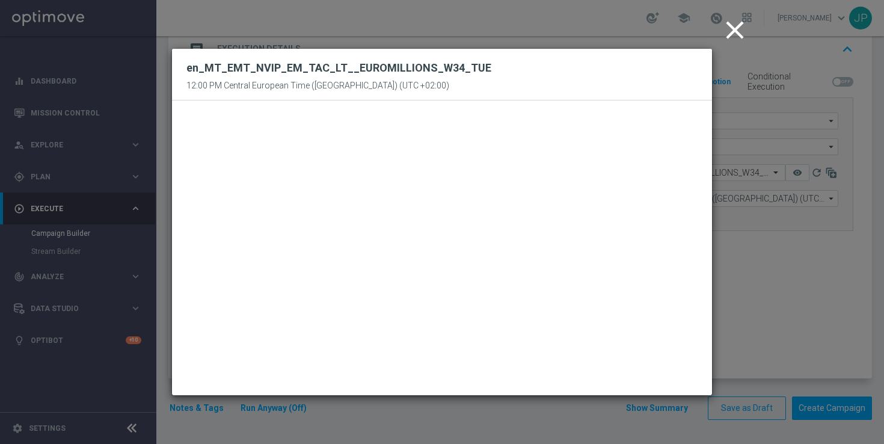
click at [733, 25] on icon "close" at bounding box center [734, 30] width 30 height 30
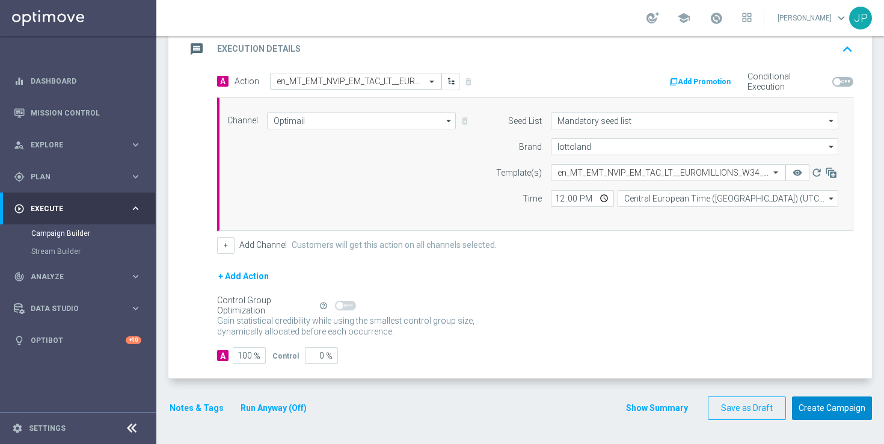
click at [817, 408] on button "Create Campaign" at bounding box center [832, 407] width 80 height 23
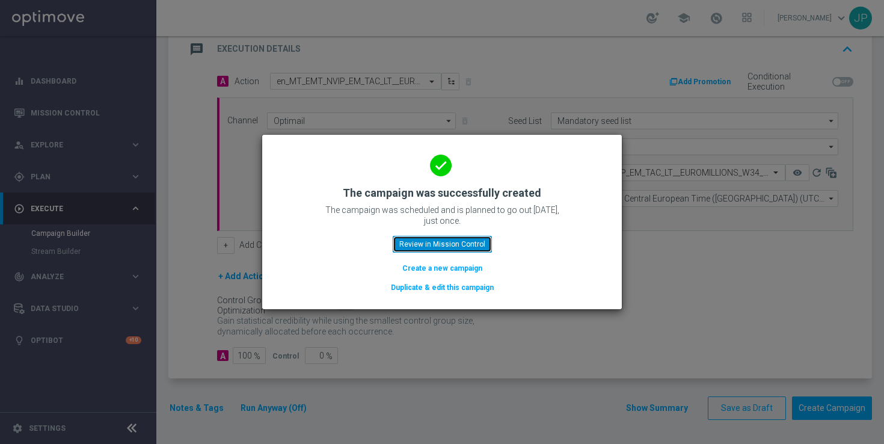
click at [465, 242] on button "Review in Mission Control" at bounding box center [442, 244] width 99 height 17
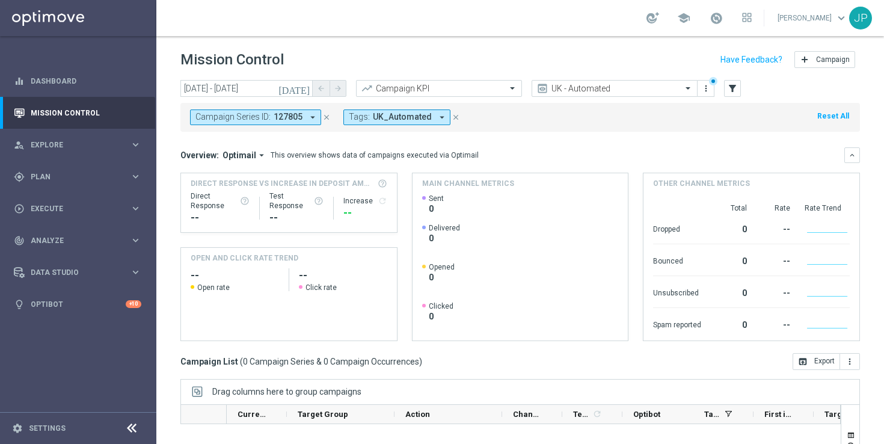
click at [451, 118] on icon "close" at bounding box center [455, 117] width 8 height 8
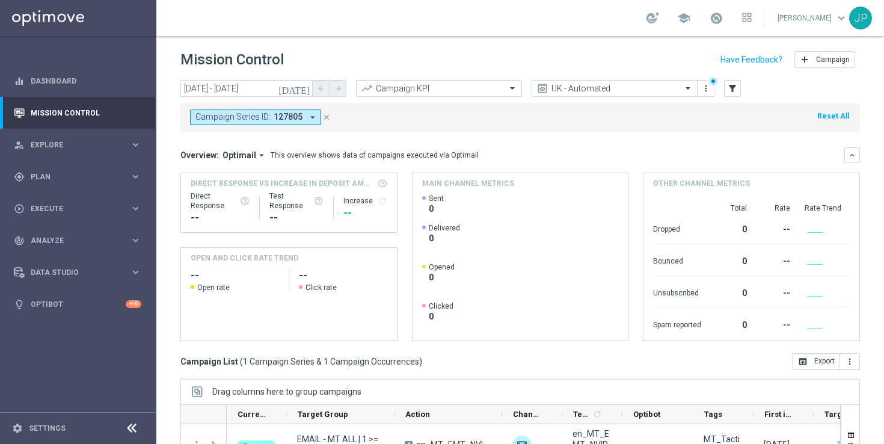
click at [326, 117] on icon "close" at bounding box center [326, 117] width 8 height 8
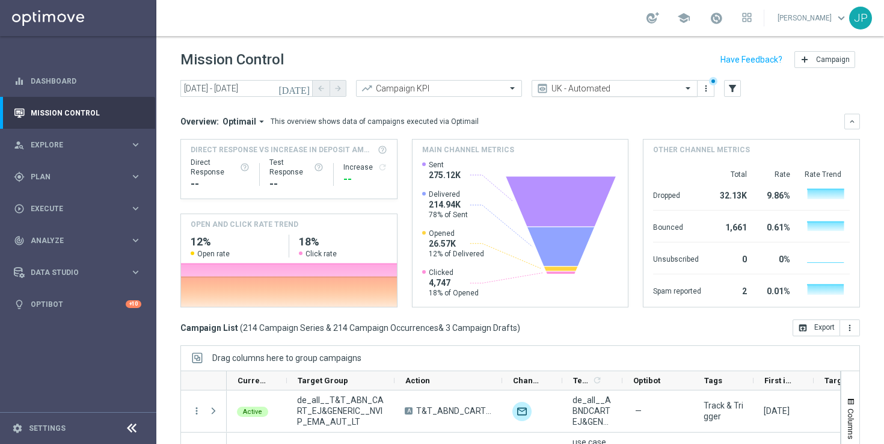
click at [622, 88] on input "text" at bounding box center [602, 89] width 129 height 10
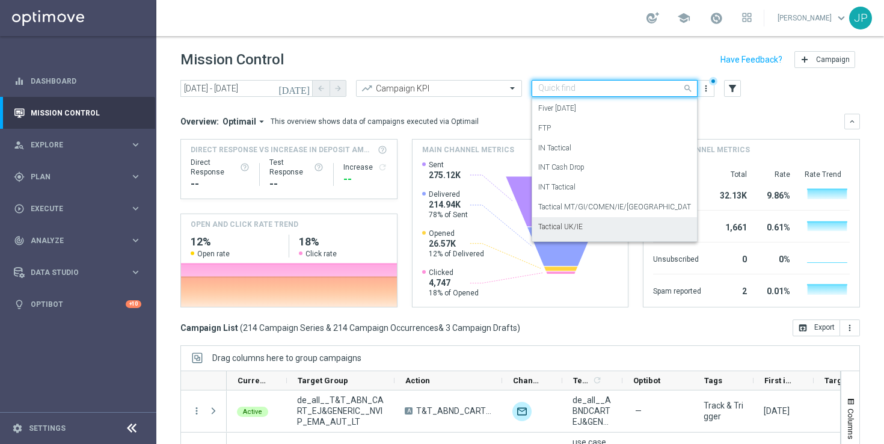
scroll to position [171, 0]
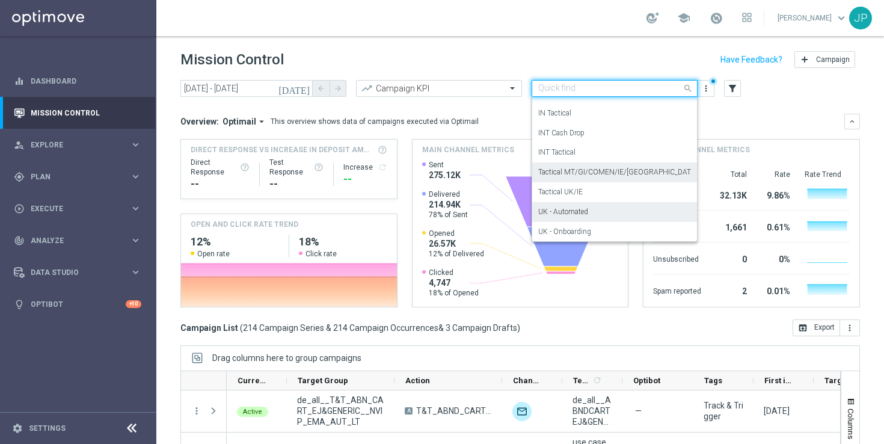
click at [622, 174] on label "Tactical MT/GI/COMEN/IE/UK" at bounding box center [617, 172] width 159 height 10
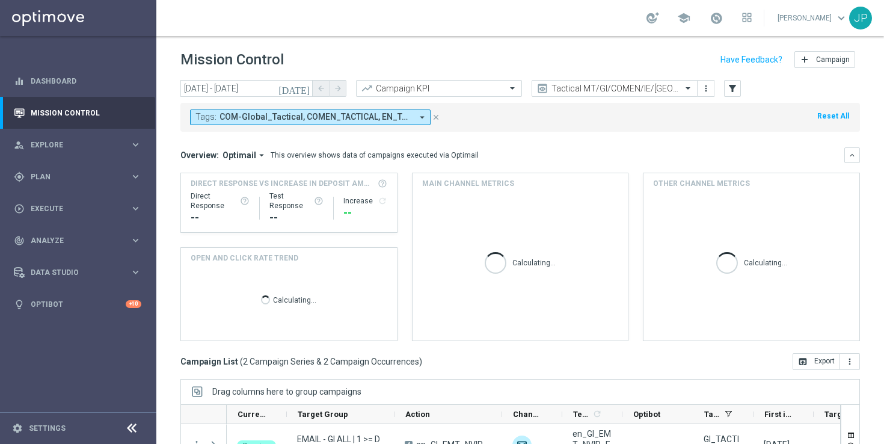
scroll to position [157, 0]
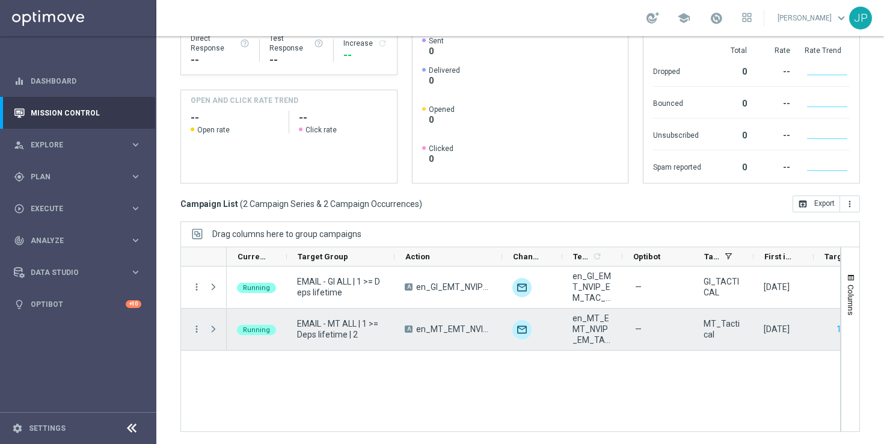
click at [212, 327] on span at bounding box center [213, 329] width 11 height 10
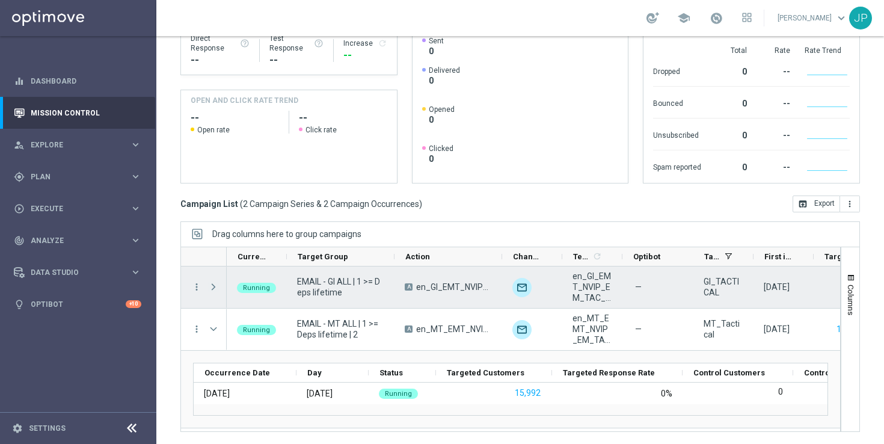
click at [212, 287] on span at bounding box center [213, 287] width 11 height 10
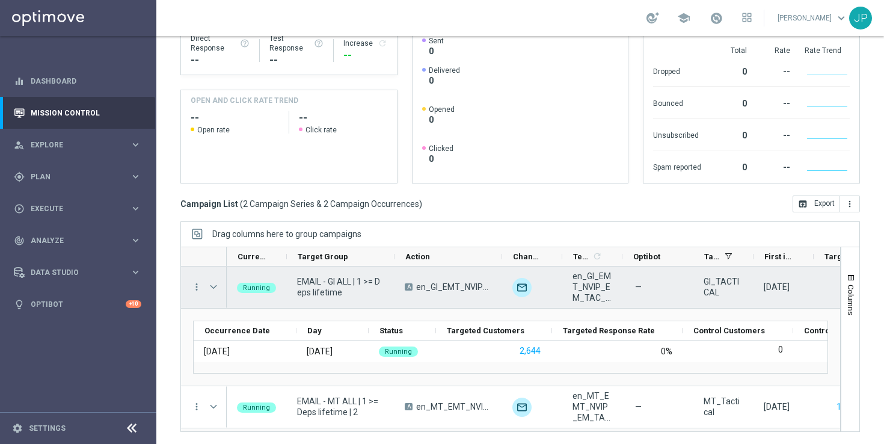
scroll to position [0, 0]
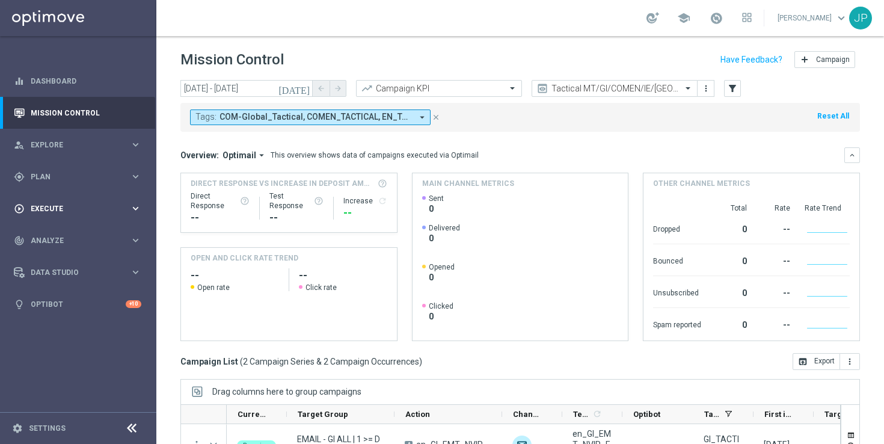
click at [80, 210] on span "Execute" at bounding box center [80, 208] width 99 height 7
click at [76, 232] on link "Campaign Builder" at bounding box center [78, 233] width 94 height 10
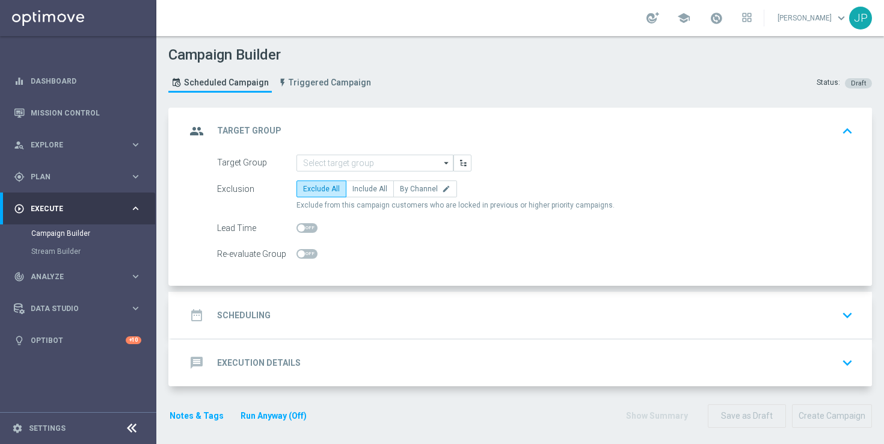
click at [447, 160] on icon "arrow_drop_down" at bounding box center [447, 163] width 12 height 16
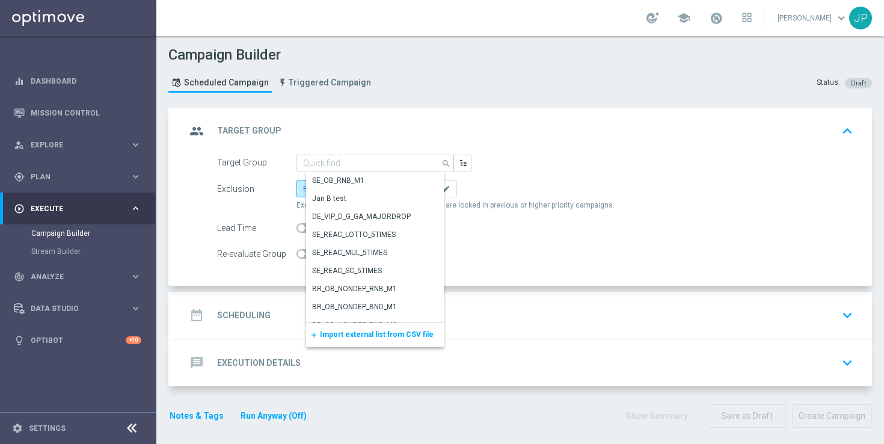
click at [365, 332] on span "Import external list from CSV file" at bounding box center [377, 334] width 114 height 8
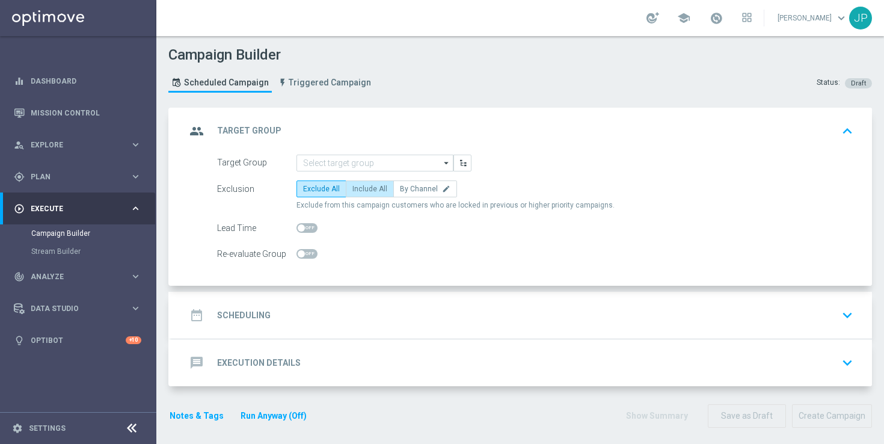
click at [361, 186] on span "Include All" at bounding box center [369, 189] width 35 height 8
click at [360, 187] on input "Include All" at bounding box center [356, 191] width 8 height 8
radio input "true"
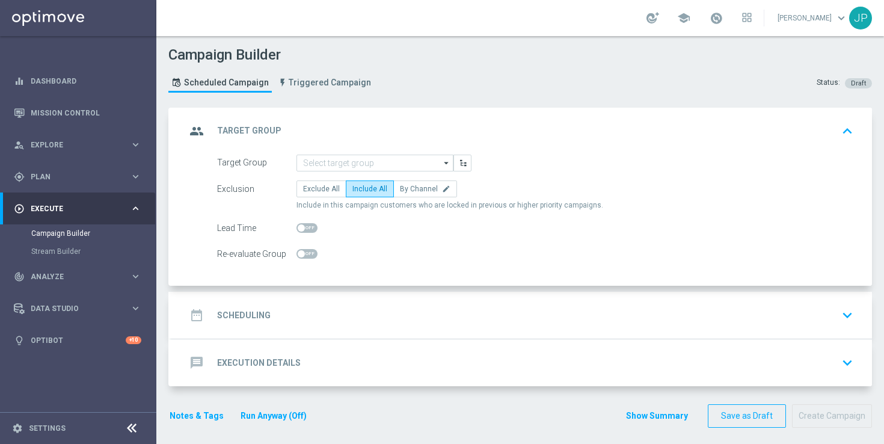
click at [456, 331] on div "date_range Scheduling keyboard_arrow_down" at bounding box center [521, 315] width 700 height 47
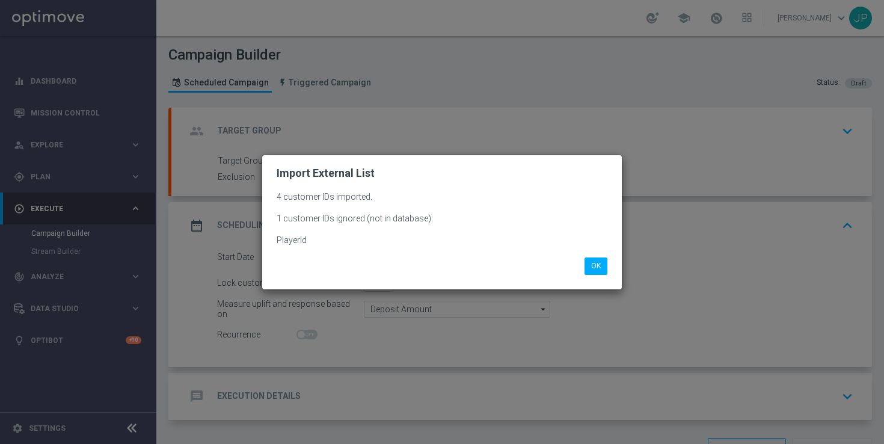
click at [598, 257] on div "OK" at bounding box center [441, 261] width 349 height 26
click at [597, 263] on button "OK" at bounding box center [595, 265] width 23 height 17
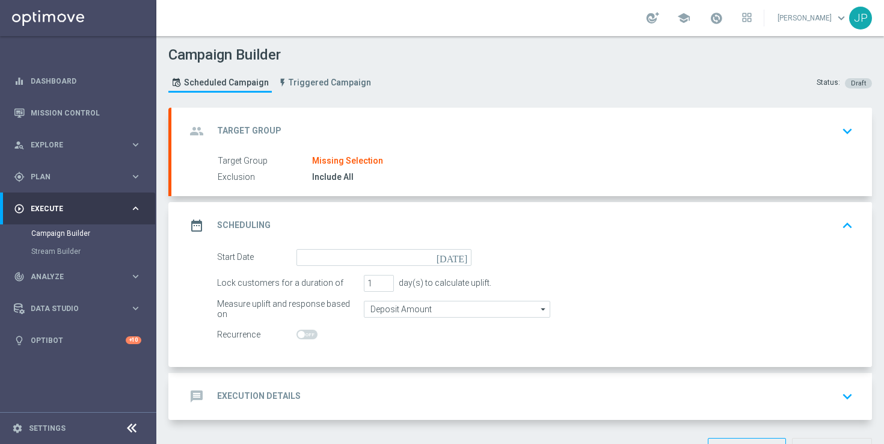
click at [467, 259] on icon "today" at bounding box center [453, 255] width 35 height 13
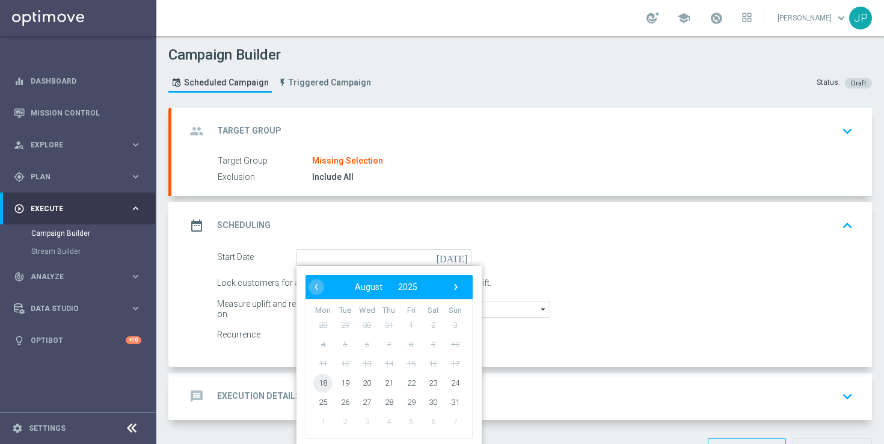
click at [322, 386] on span "18" at bounding box center [322, 382] width 19 height 19
type input "18 Aug 2025"
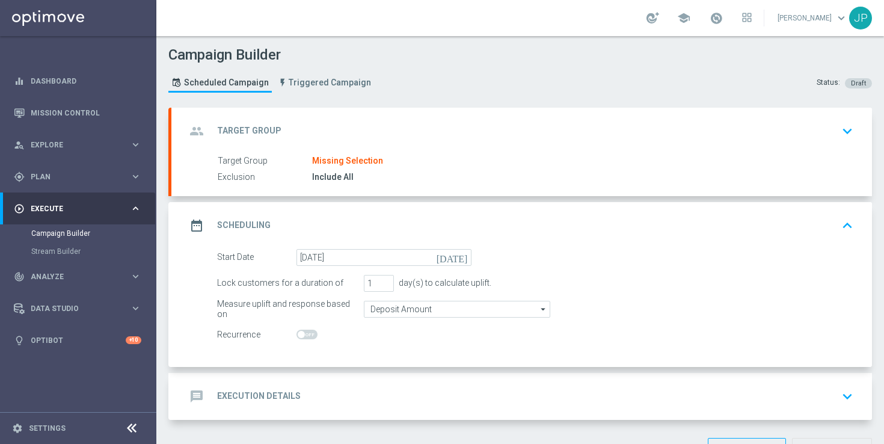
click at [505, 341] on div "Recurrence" at bounding box center [535, 334] width 654 height 17
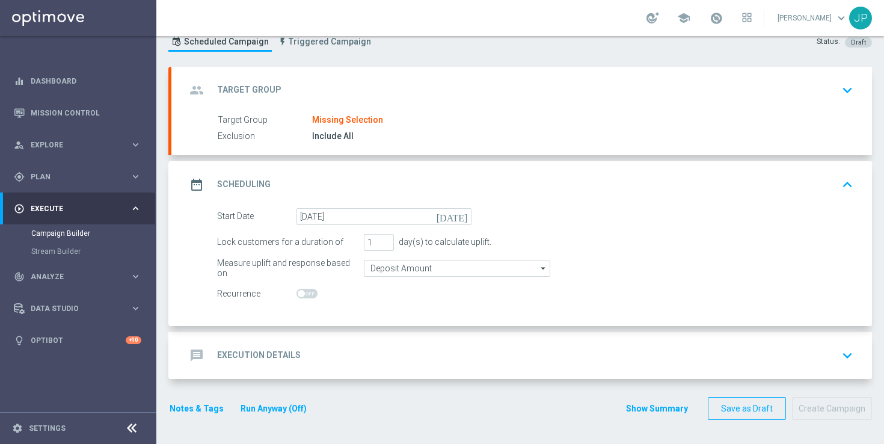
click at [504, 356] on div "message Execution Details keyboard_arrow_down" at bounding box center [521, 355] width 671 height 23
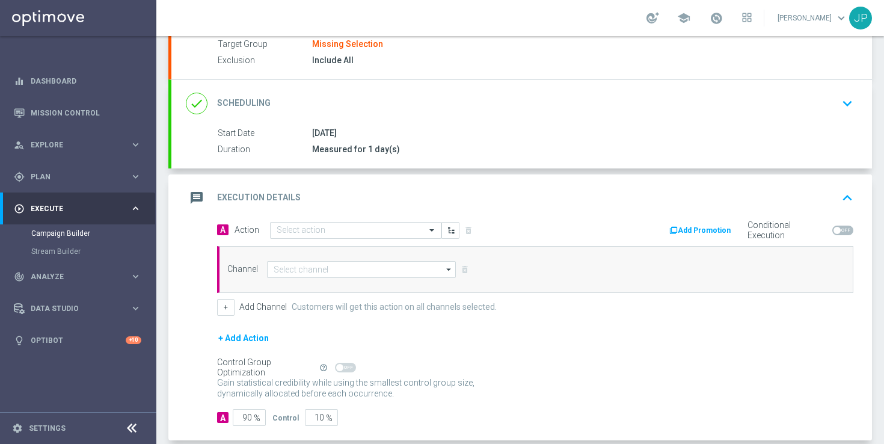
scroll to position [179, 0]
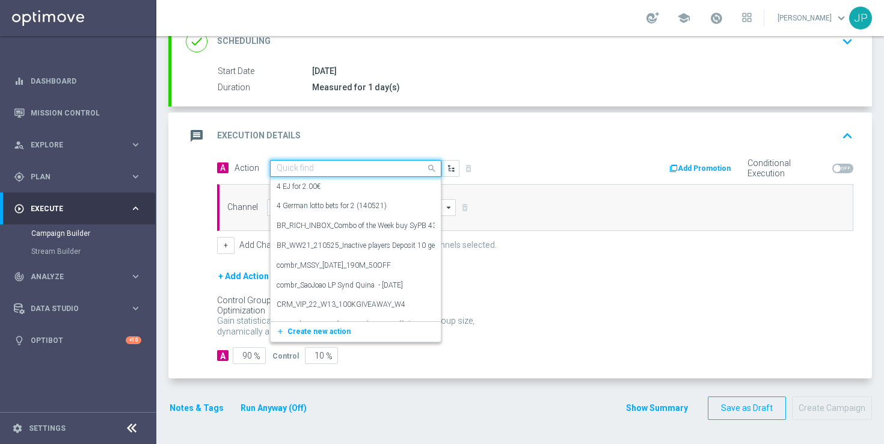
click at [396, 166] on input "text" at bounding box center [343, 168] width 134 height 10
paste input "en_GB__FOOTBALL_PL_180825_LEE_vs_EVE__ALL_APP_TAC_SB"
type input "en_GB__FOOTBALL_PL_180825_LEE_vs_EVE__ALL_APP_TAC_SB"
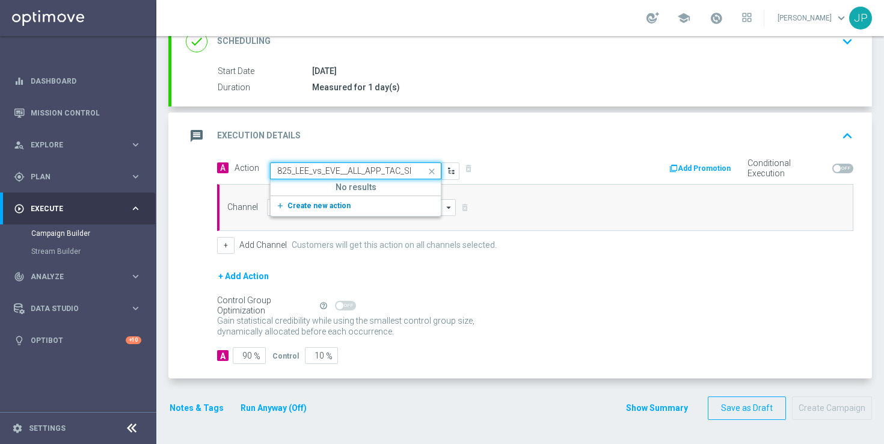
click at [335, 205] on span "Create new action" at bounding box center [318, 205] width 63 height 8
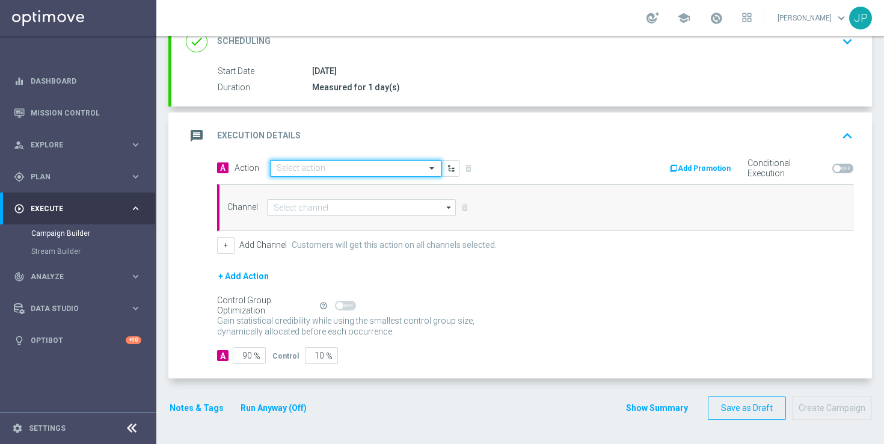
scroll to position [0, 0]
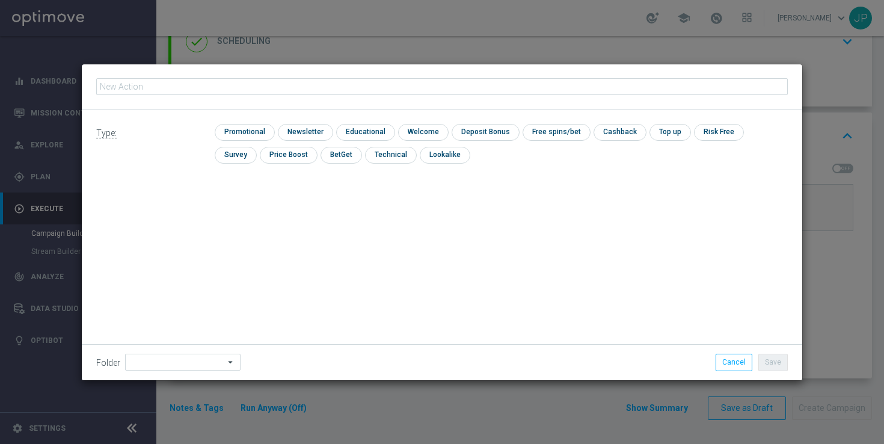
type input "en_GB__FOOTBALL_PL_180825_LEE_vs_EVE__ALL_APP_TAC_SB"
click at [224, 130] on input "checkbox" at bounding box center [243, 132] width 57 height 16
checkbox input "true"
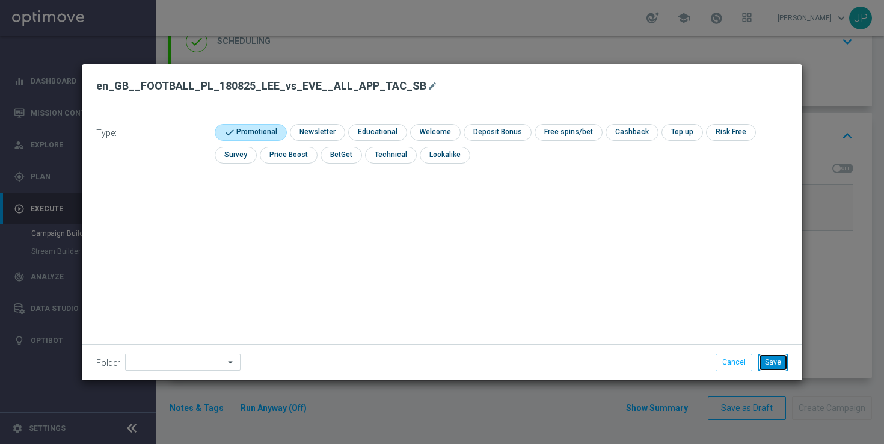
click at [783, 368] on button "Save" at bounding box center [772, 361] width 29 height 17
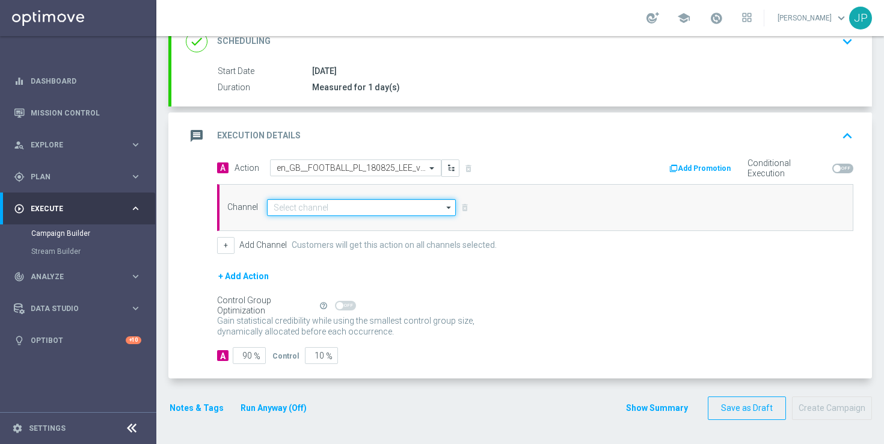
click at [322, 204] on input at bounding box center [361, 207] width 189 height 17
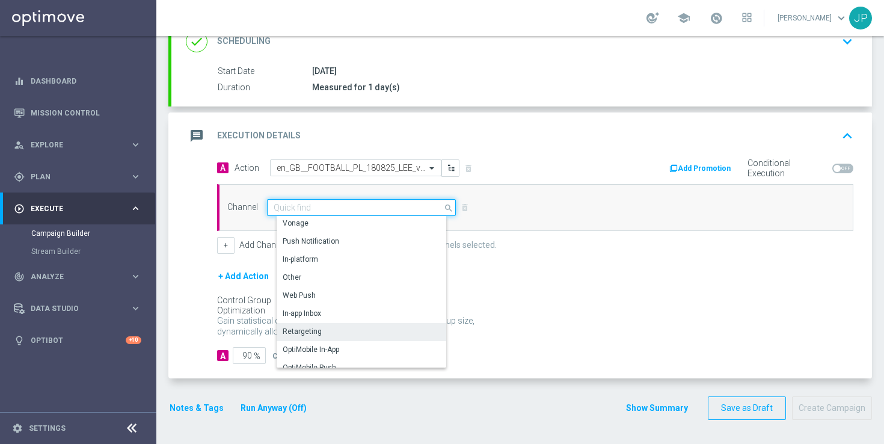
scroll to position [318, 0]
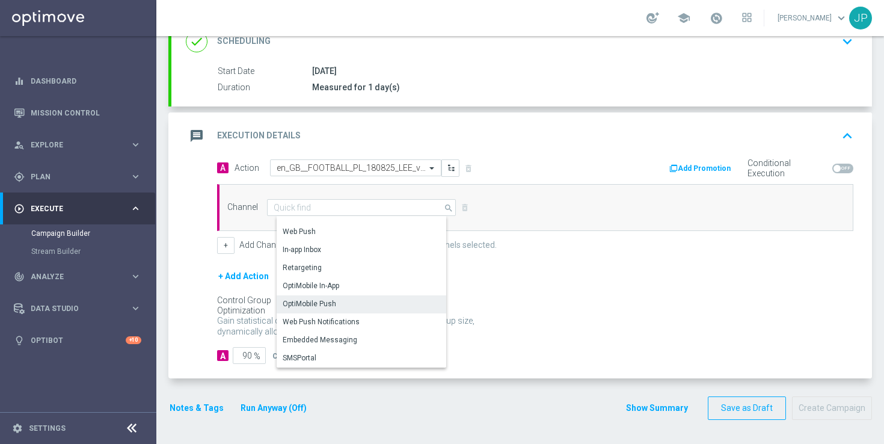
click at [358, 301] on div "OptiMobile Push" at bounding box center [365, 303] width 179 height 17
type input "OptiMobile Push"
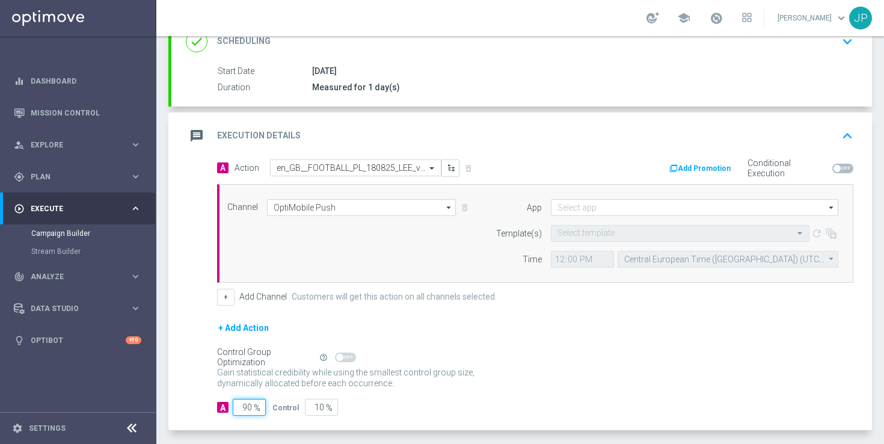
click at [248, 405] on input "90" at bounding box center [249, 407] width 33 height 17
type input "0"
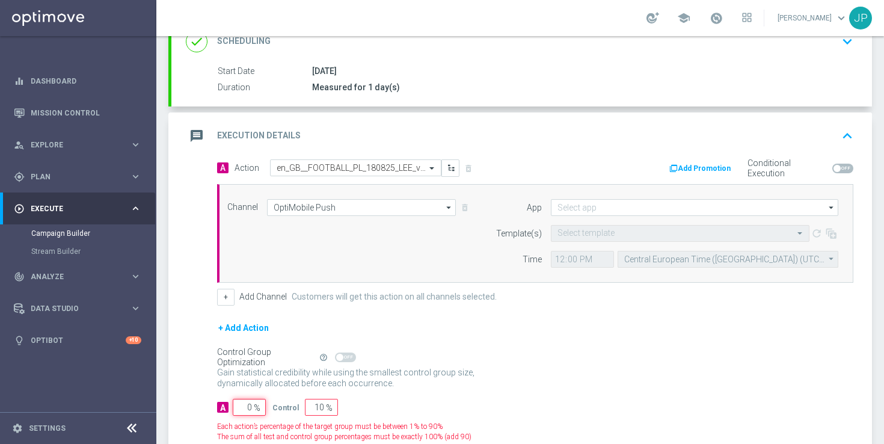
type input "100"
type input "10"
type input "90"
type input "100"
type input "0"
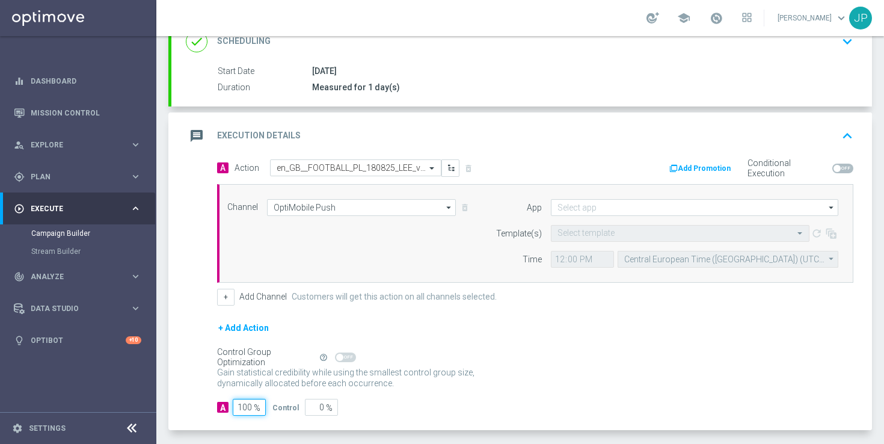
scroll to position [230, 0]
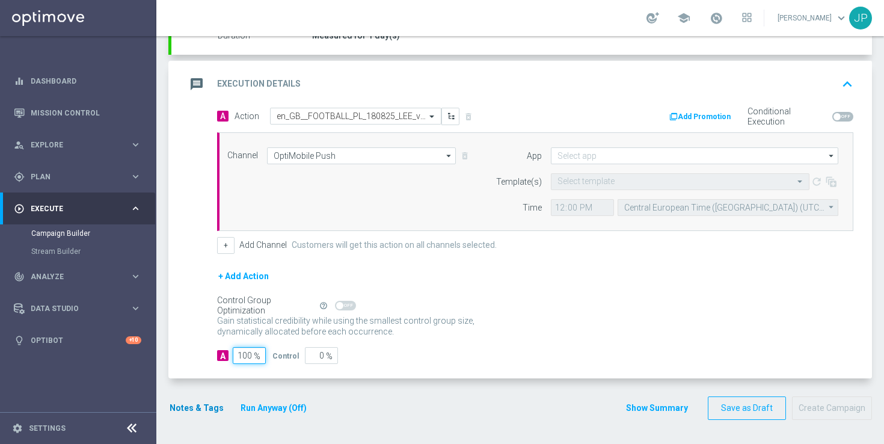
type input "100"
click at [212, 406] on button "Notes & Tags" at bounding box center [196, 407] width 57 height 15
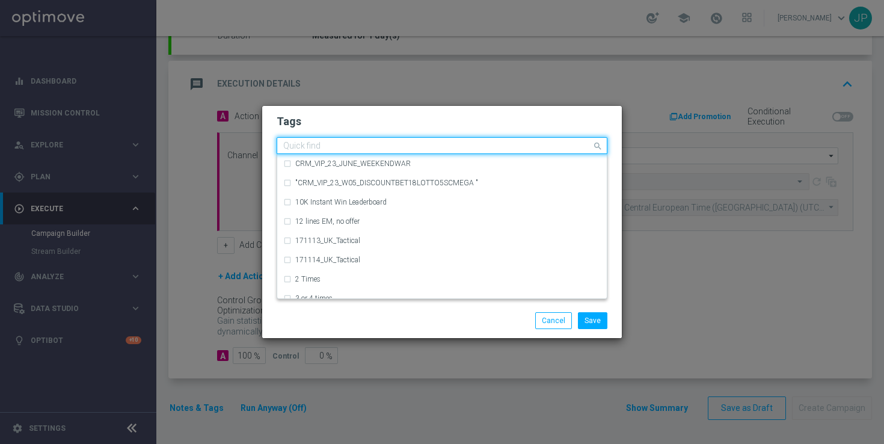
click at [314, 151] on div at bounding box center [436, 147] width 310 height 12
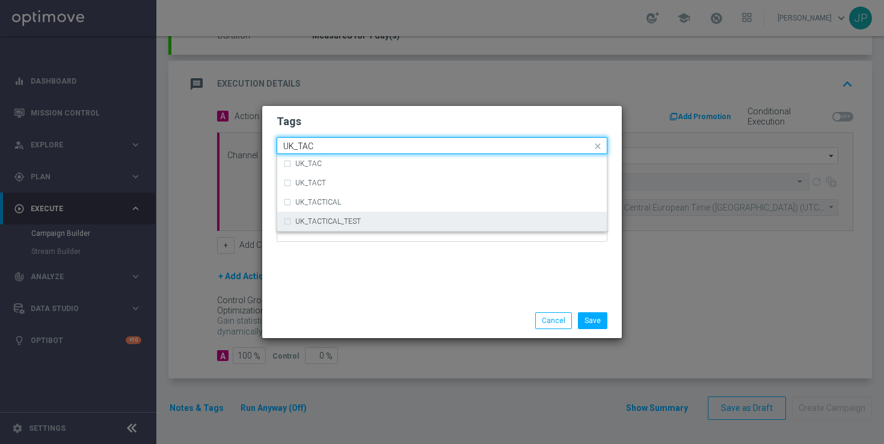
click at [338, 225] on div "UK_TACTICAL_TEST" at bounding box center [441, 221] width 317 height 19
type input "UK_TAC"
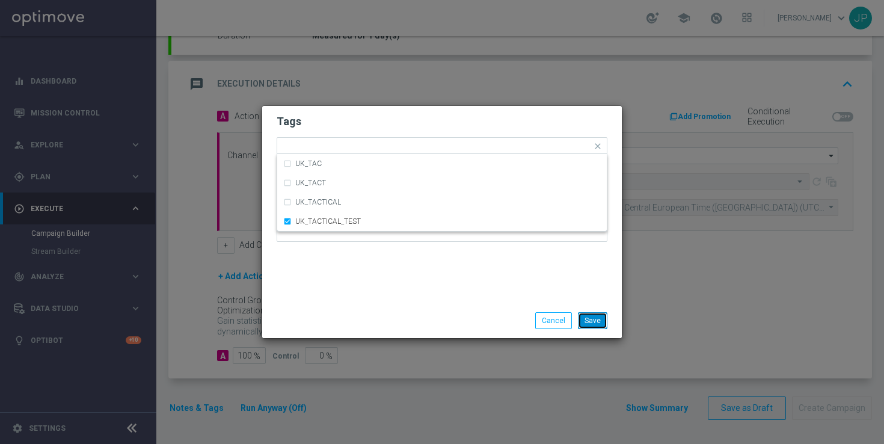
click at [603, 322] on button "Save" at bounding box center [592, 320] width 29 height 17
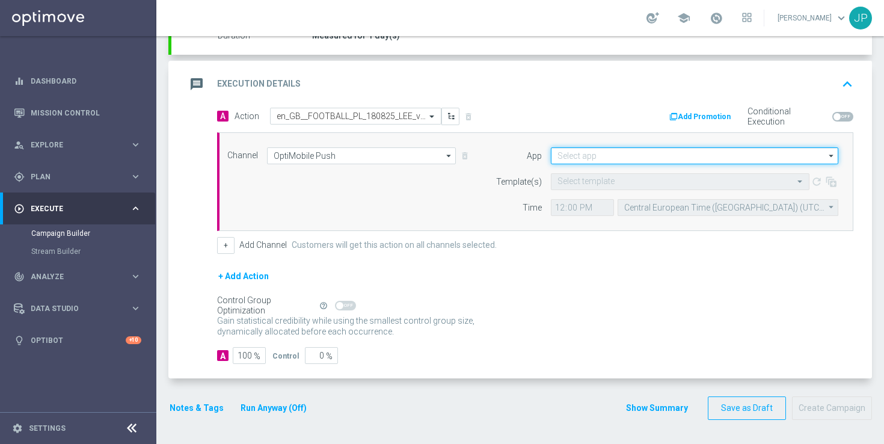
click at [570, 153] on input at bounding box center [694, 155] width 287 height 17
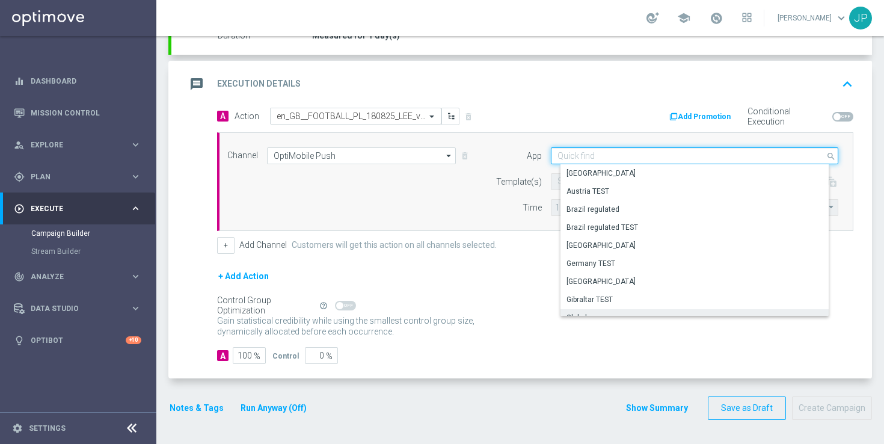
scroll to position [498, 0]
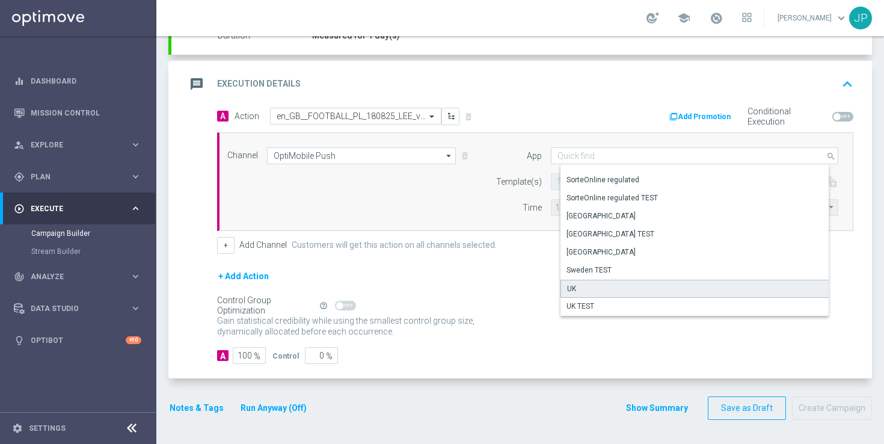
click at [620, 290] on div "UK" at bounding box center [698, 288] width 277 height 18
type input "UK"
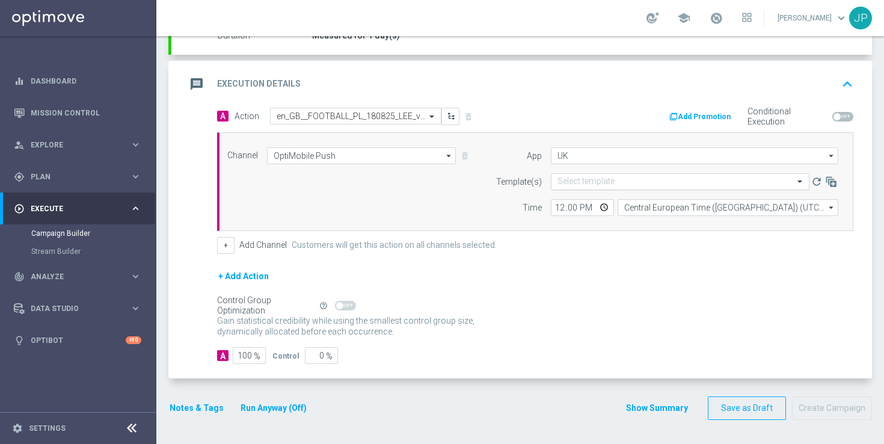
click at [573, 186] on input "text" at bounding box center [667, 182] width 221 height 10
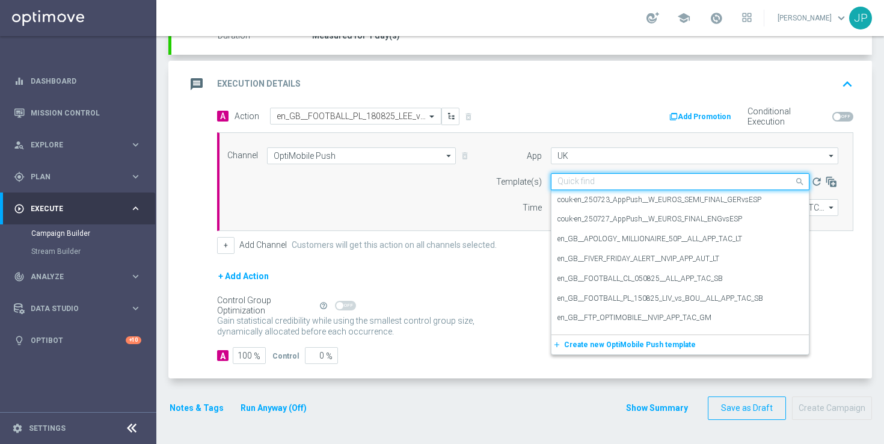
paste input "en_GB__FOOTBALL_PL_180825_LEE_vs_EVE__ALL_APP_TAC_SB"
type input "en_GB__FOOTBALL_PL_180825_LEE_vs_EVE__ALL_APP_TAC_SB"
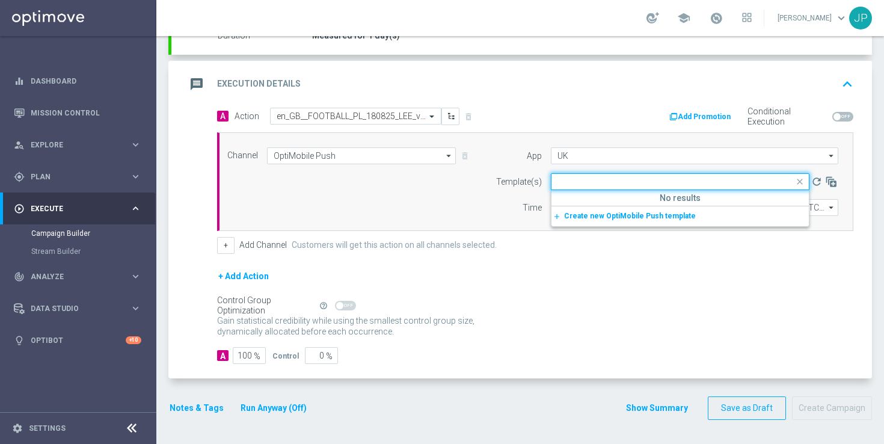
click at [702, 283] on div "+ Add Action" at bounding box center [535, 284] width 636 height 30
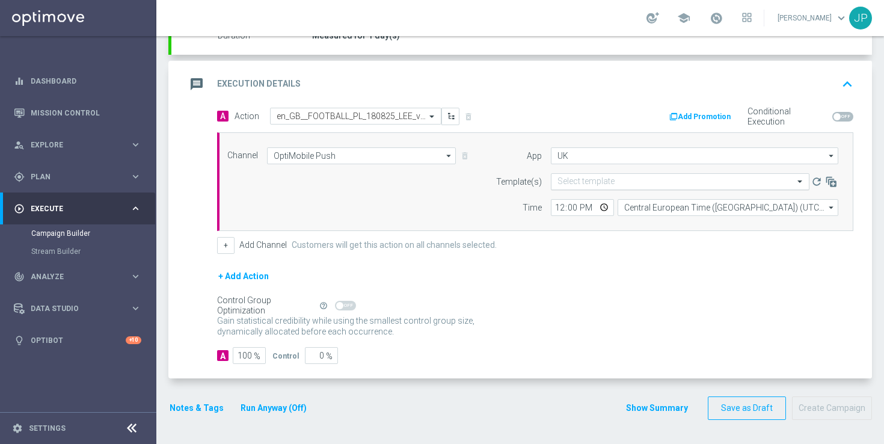
click at [646, 182] on input "text" at bounding box center [667, 182] width 221 height 10
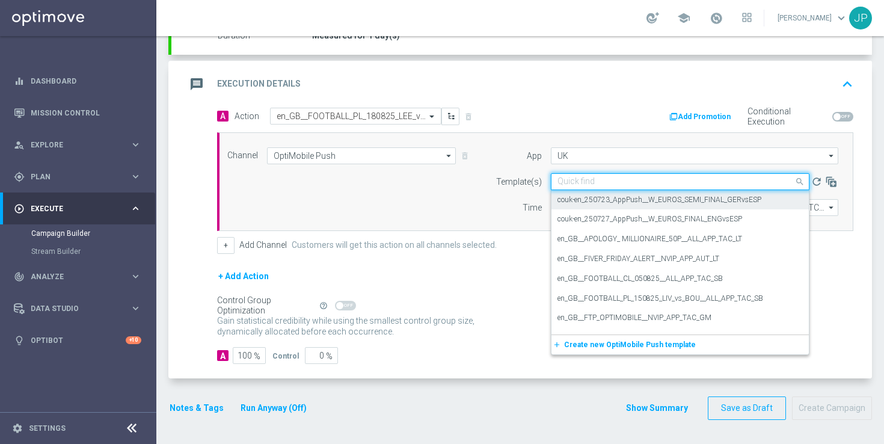
paste input "en_GB__FOOTBALL_PL_180825_LEE_vs_EVE__ALL_APP_TAC_SB"
type input "en_GB__FOOTBALL_PL_180825_LEE_vs_EVE__ALL_APP_TAC_SB"
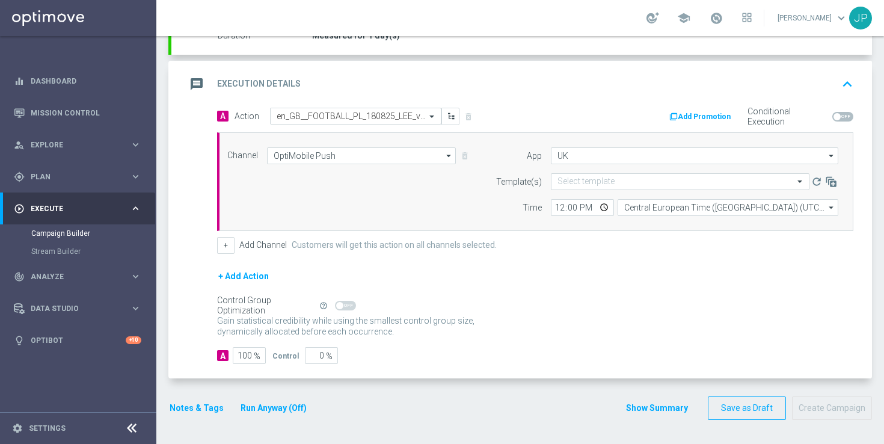
click at [671, 248] on div "+ Add Channel Customers will get this action on all channels selected." at bounding box center [535, 245] width 636 height 17
click at [741, 405] on button "Save as Draft" at bounding box center [746, 407] width 78 height 23
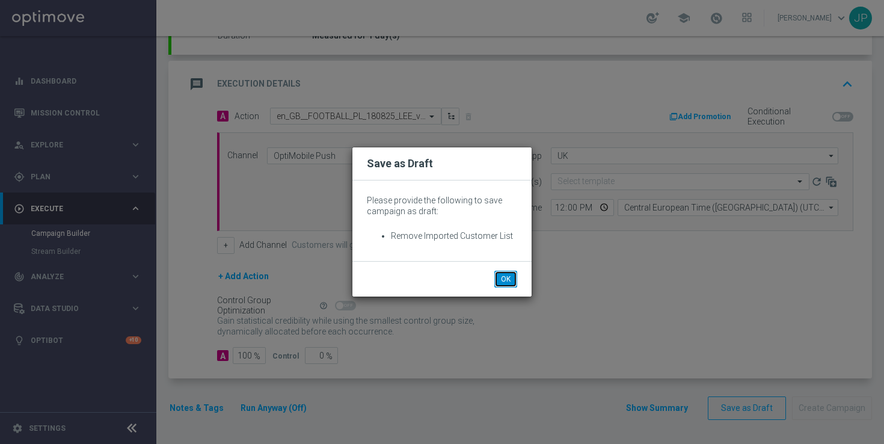
click at [508, 273] on button "OK" at bounding box center [505, 278] width 23 height 17
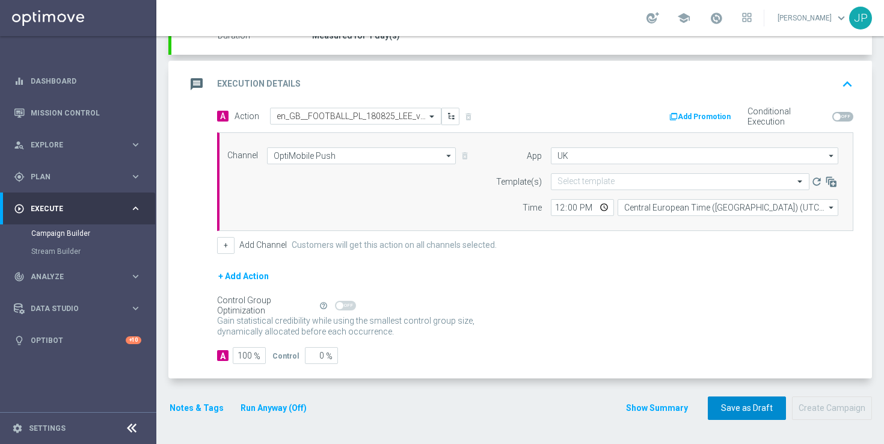
click at [740, 408] on button "Save as Draft" at bounding box center [746, 407] width 78 height 23
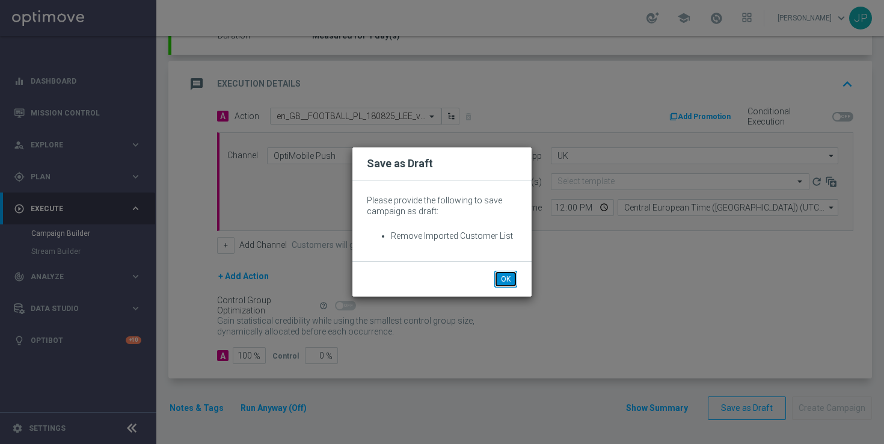
click at [504, 284] on button "OK" at bounding box center [505, 278] width 23 height 17
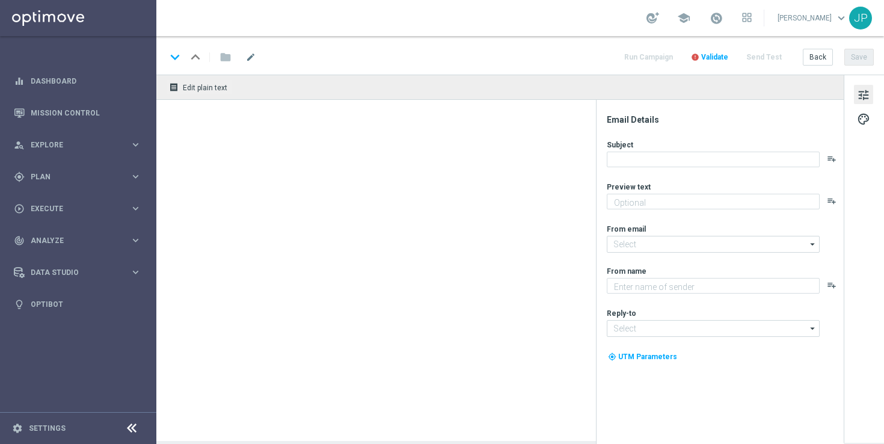
type textarea "Get our 6 for 5 offer here..."
type textarea "Lottoland"
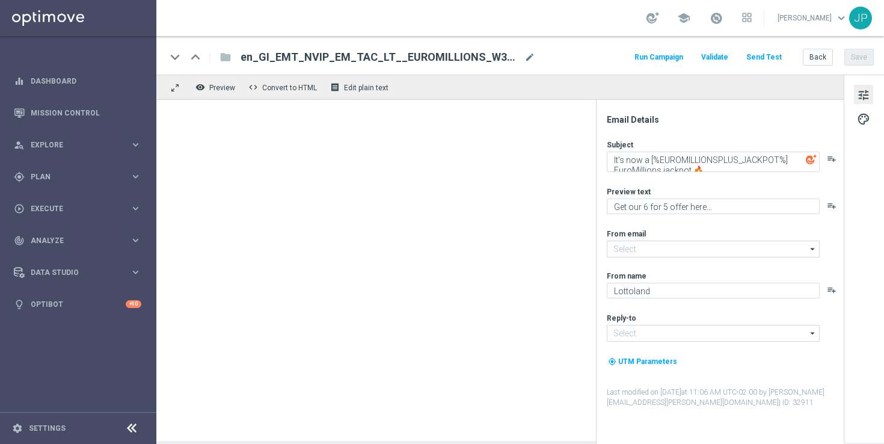
type input "mail@crm.lottoland.com"
type input "support@lottoland.gi"
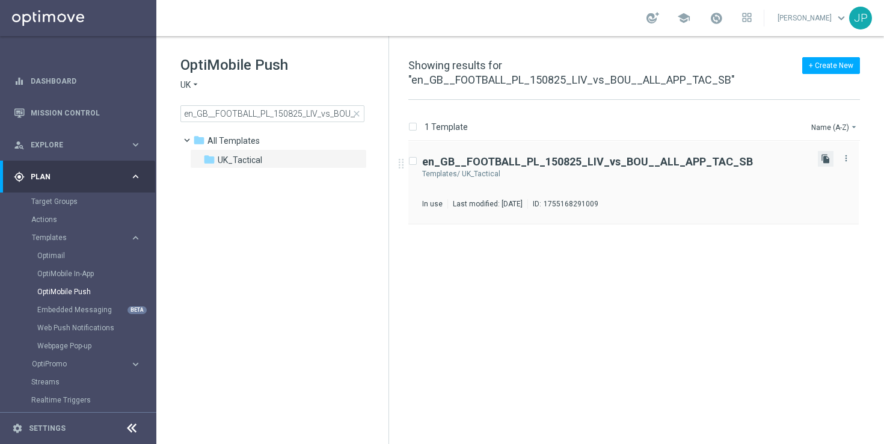
click at [823, 154] on icon "file_copy" at bounding box center [825, 159] width 10 height 10
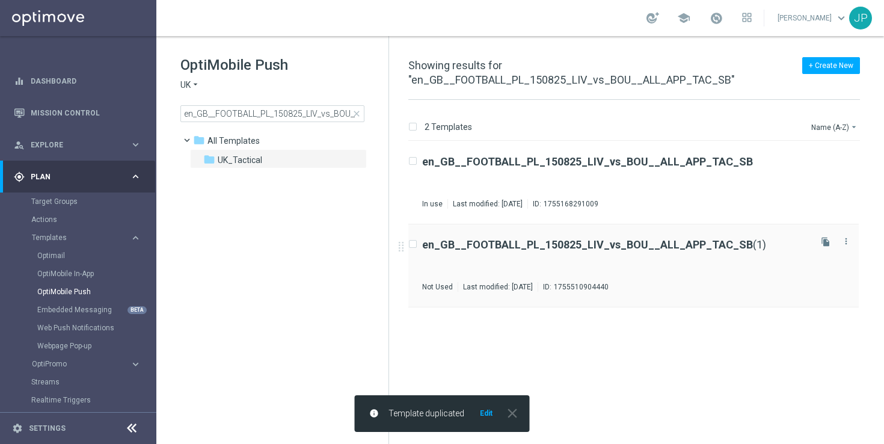
click at [745, 272] on div "en_GB__FOOTBALL_PL_150825_LIV_vs_BOU__ALL_APP_TAC_SB (1) Not Used Last modified…" at bounding box center [615, 265] width 386 height 52
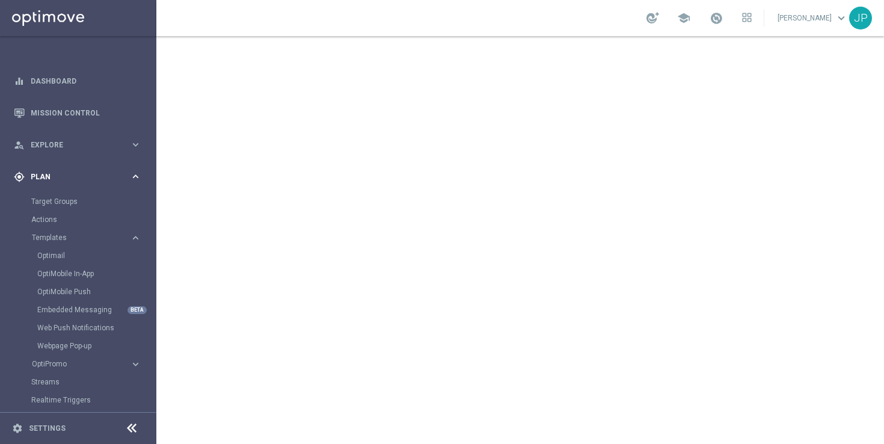
click at [66, 180] on span "Plan" at bounding box center [80, 176] width 99 height 7
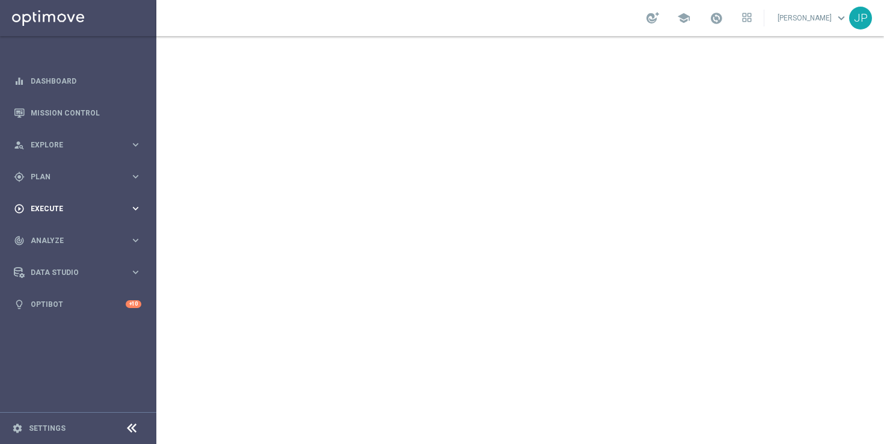
click at [63, 201] on div "play_circle_outline Execute keyboard_arrow_right" at bounding box center [77, 208] width 155 height 32
click at [67, 233] on link "Campaign Builder" at bounding box center [78, 233] width 94 height 10
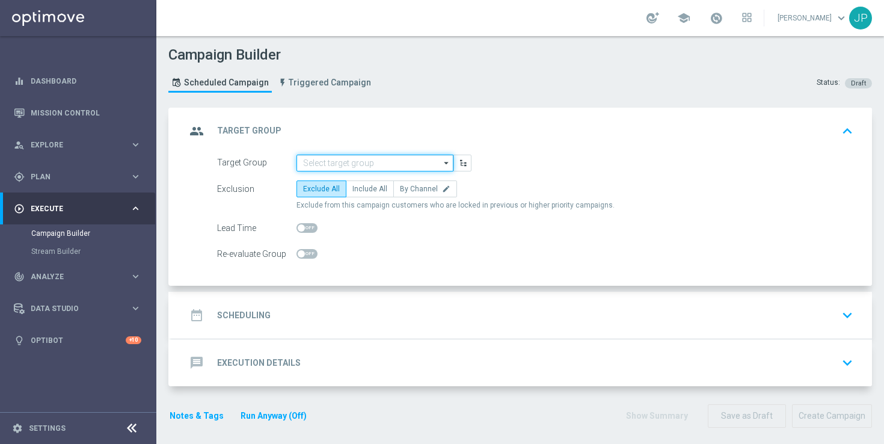
click at [417, 166] on input at bounding box center [374, 162] width 157 height 17
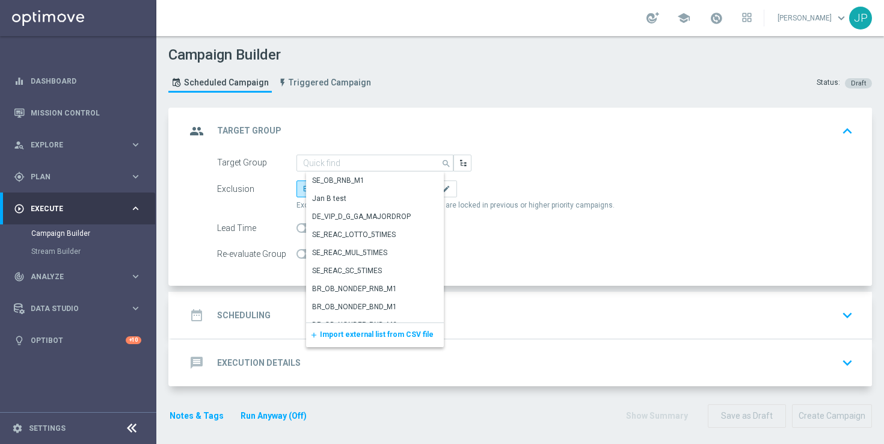
click at [359, 331] on span "Import external list from CSV file" at bounding box center [377, 334] width 114 height 8
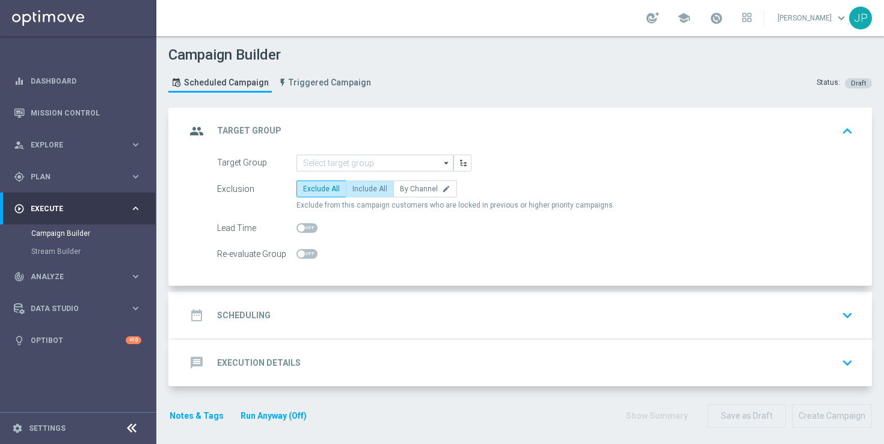
click at [367, 187] on span "Include All" at bounding box center [369, 189] width 35 height 8
click at [360, 187] on input "Include All" at bounding box center [356, 191] width 8 height 8
radio input "true"
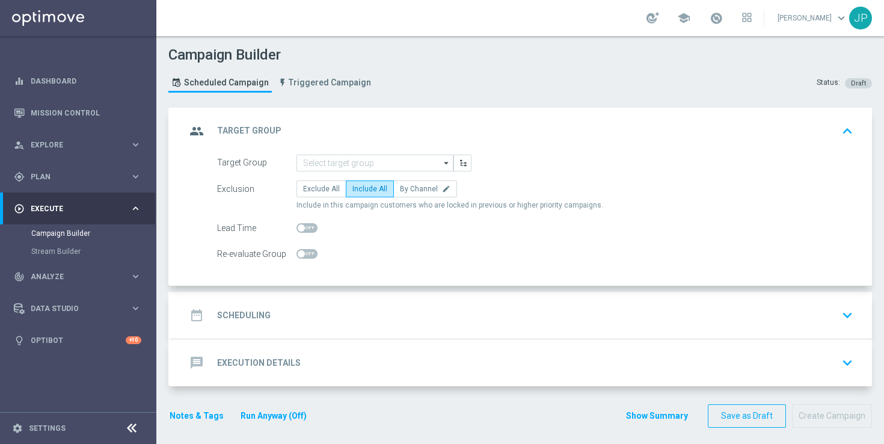
click at [445, 322] on body "equalizer Dashboard Mission Control" at bounding box center [442, 222] width 884 height 444
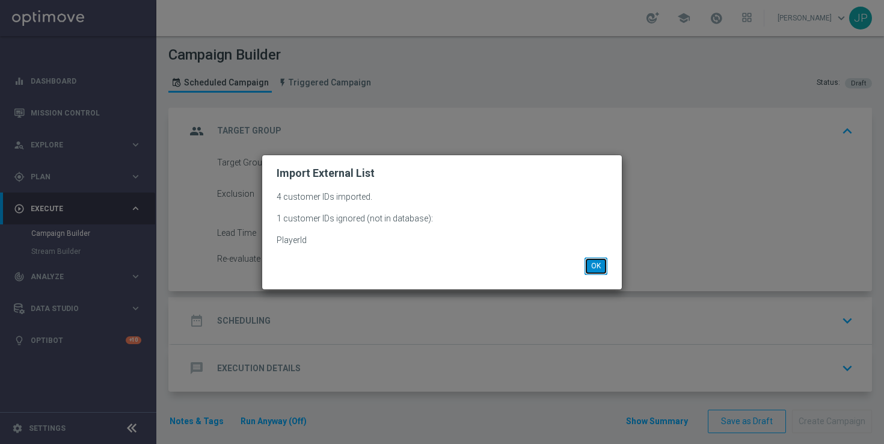
click at [596, 270] on button "OK" at bounding box center [595, 265] width 23 height 17
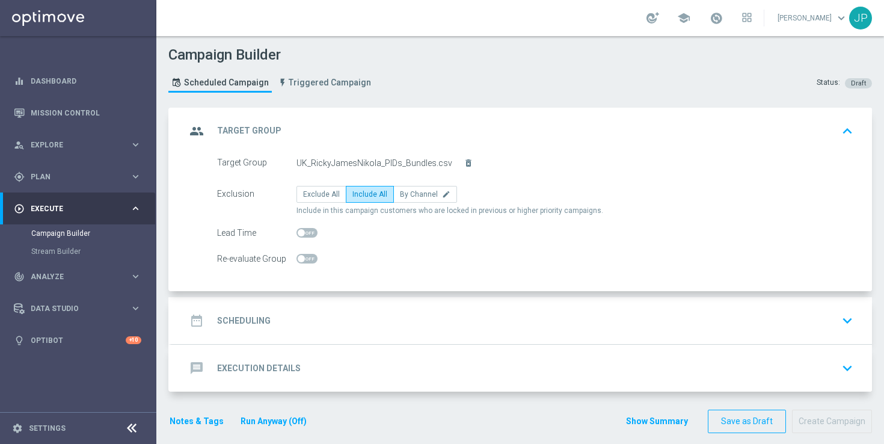
click at [494, 307] on div "date_range Scheduling keyboard_arrow_down" at bounding box center [521, 320] width 700 height 47
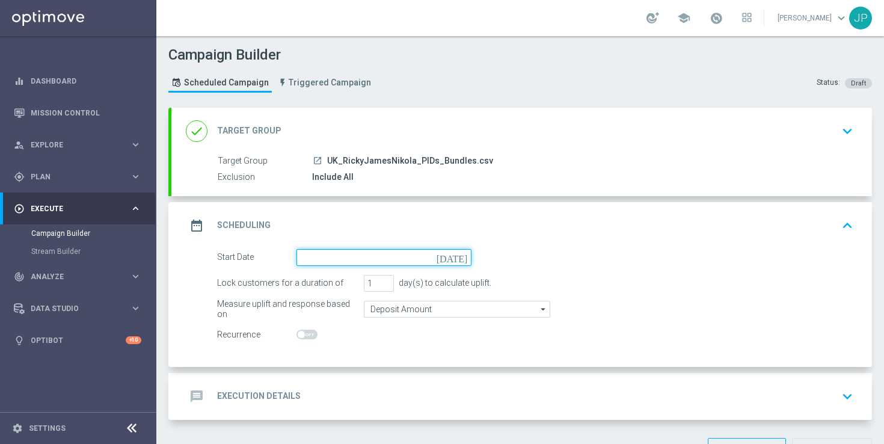
click at [383, 255] on input at bounding box center [383, 257] width 175 height 17
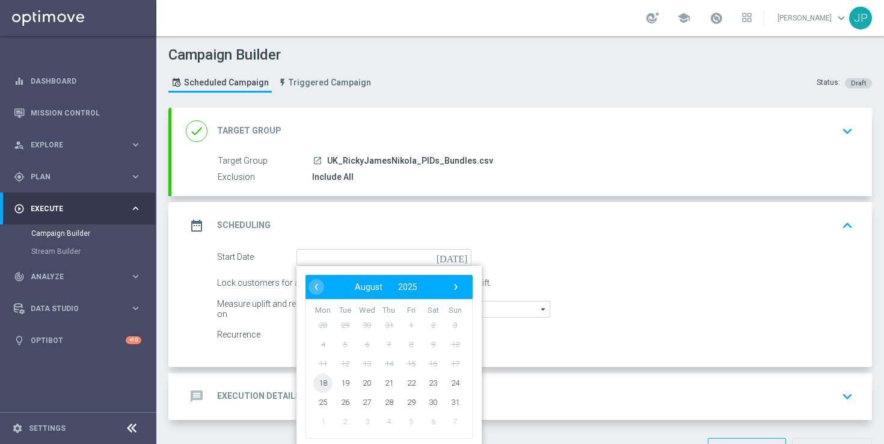
click at [326, 381] on span "18" at bounding box center [322, 382] width 19 height 19
type input "18 Aug 2025"
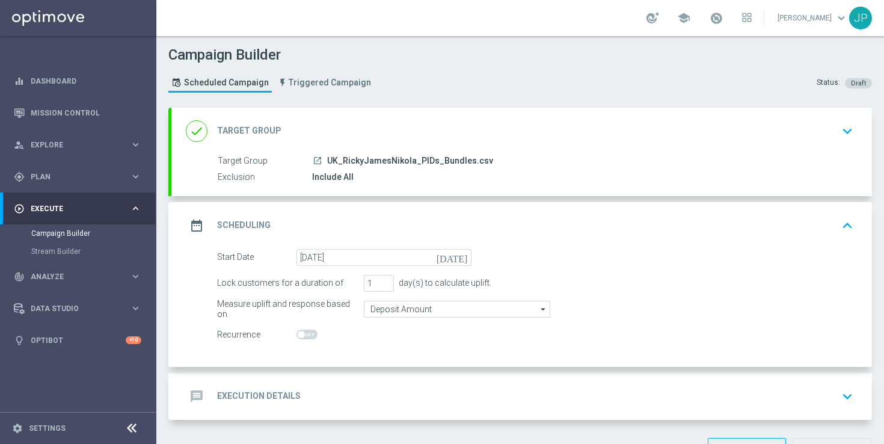
click at [466, 385] on div "message Execution Details keyboard_arrow_down" at bounding box center [521, 396] width 671 height 23
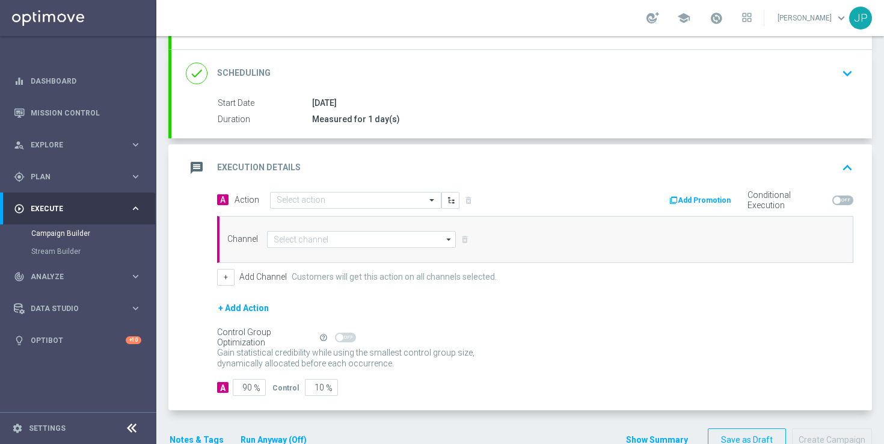
scroll to position [179, 0]
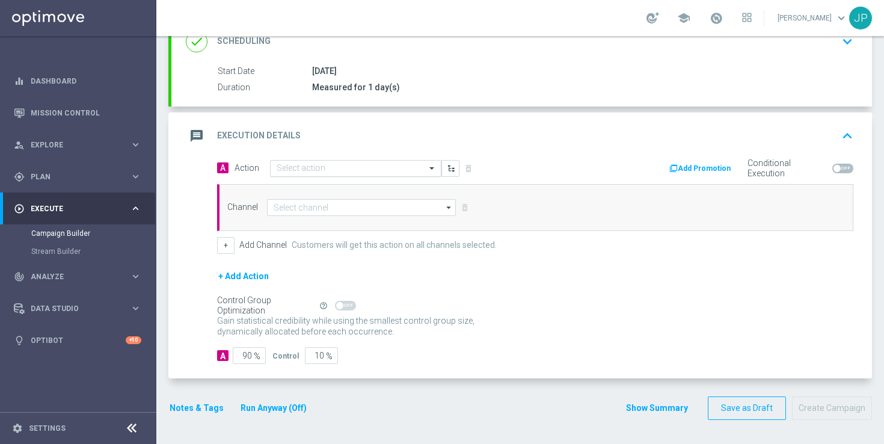
click at [355, 169] on input "text" at bounding box center [343, 168] width 134 height 10
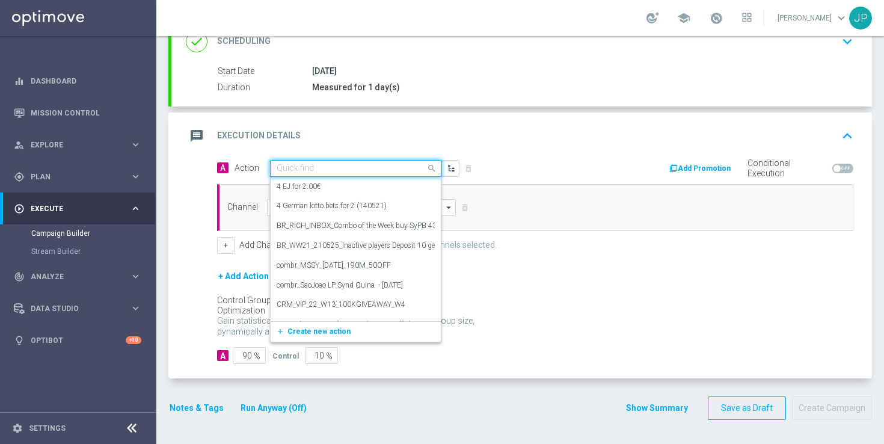
paste input "en_GB__FOOTBALL_PL_180825_LEE_vs_EVE__ALL_APP_TAC_SB"
type input "en_GB__FOOTBALL_PL_180825_LEE_vs_EVE__ALL_APP_TAC_SB"
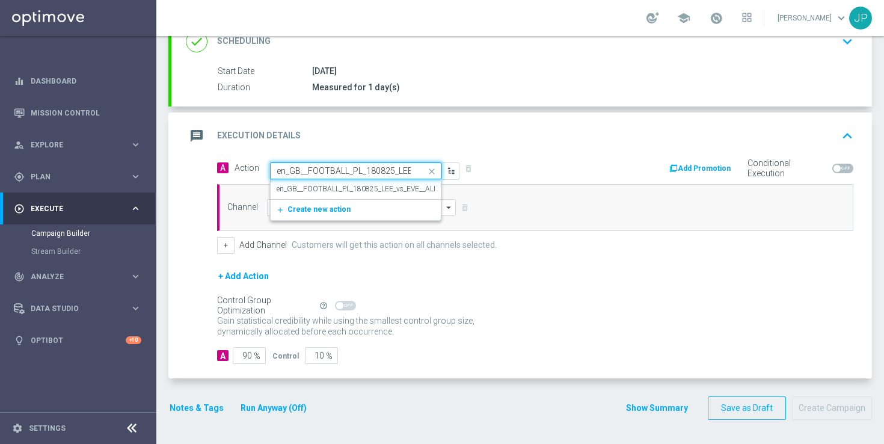
scroll to position [0, 103]
click at [388, 187] on label "en_GB__FOOTBALL_PL_180825_LEE_vs_EVE__ALL_APP_TAC_SB" at bounding box center [379, 189] width 206 height 10
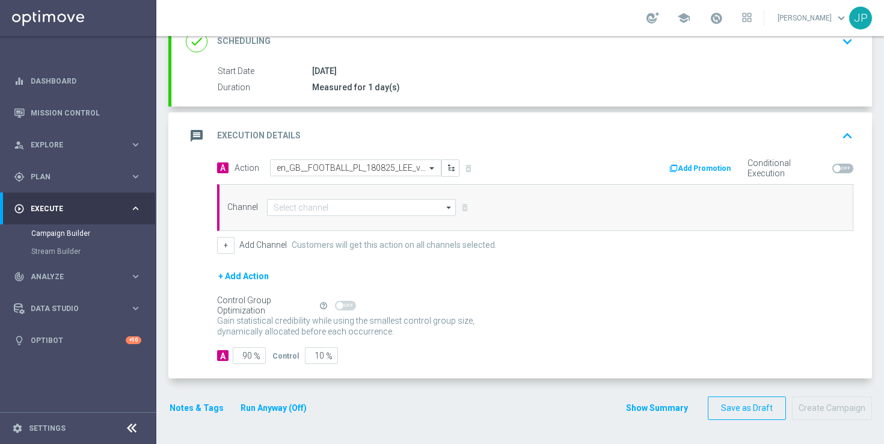
scroll to position [0, 0]
click at [374, 204] on input at bounding box center [361, 207] width 189 height 17
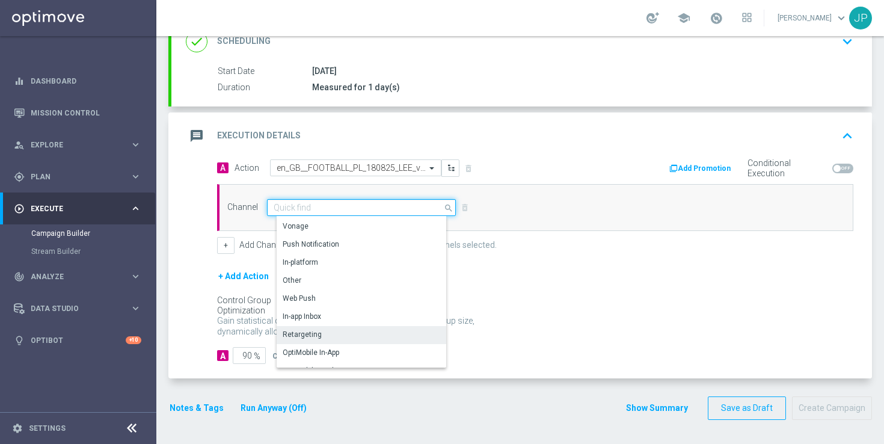
scroll to position [282, 0]
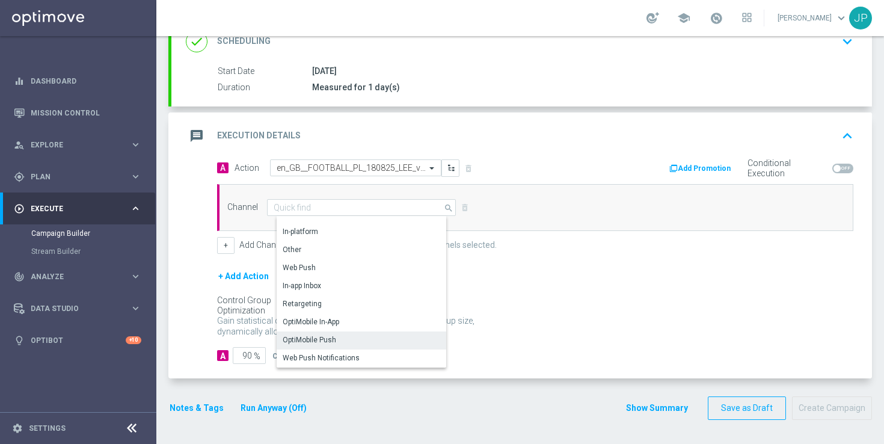
click at [350, 338] on div "OptiMobile Push" at bounding box center [365, 339] width 179 height 17
type input "OptiMobile Push"
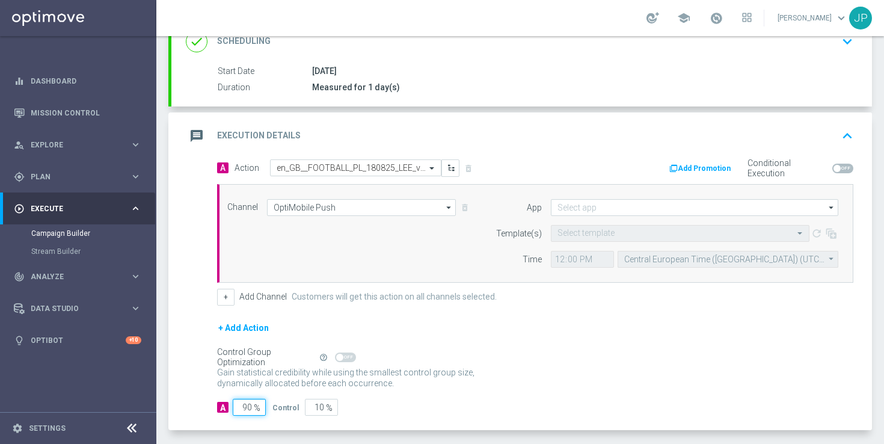
click at [248, 408] on input "90" at bounding box center [249, 407] width 33 height 17
type input "0"
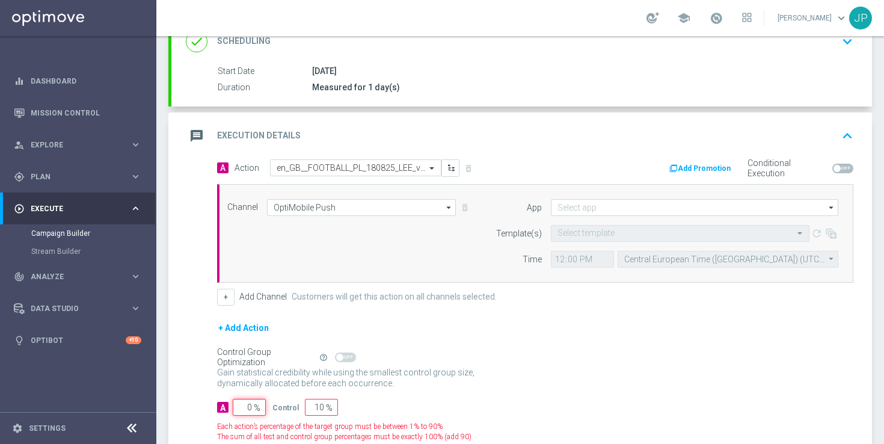
type input "100"
type input "10"
type input "90"
type input "100"
type input "0"
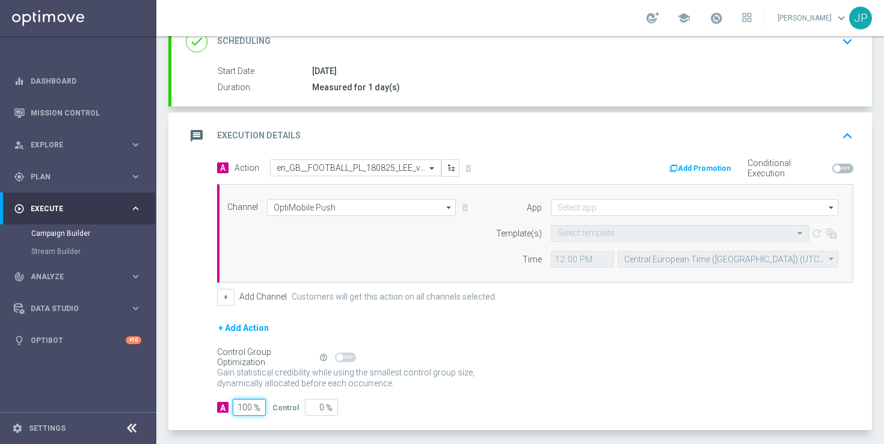
type input "100"
click at [478, 347] on div "+ Add Action" at bounding box center [535, 335] width 636 height 30
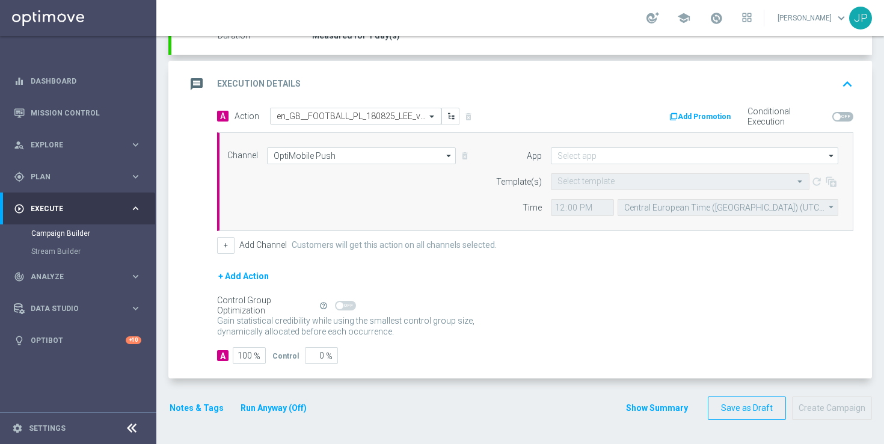
click at [198, 409] on button "Notes & Tags" at bounding box center [196, 407] width 57 height 15
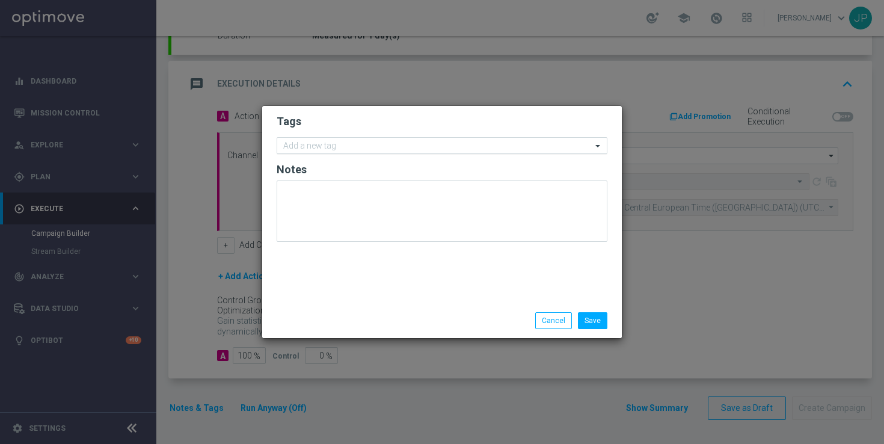
click at [344, 152] on div at bounding box center [436, 147] width 310 height 12
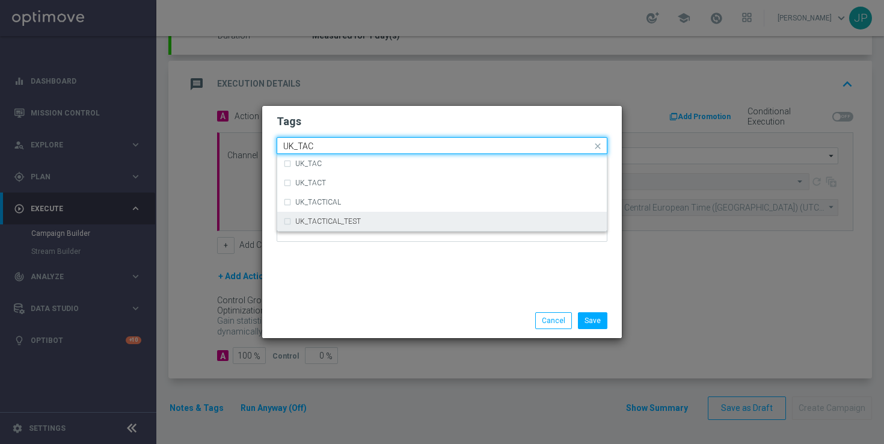
click at [368, 215] on div "UK_TACTICAL_TEST" at bounding box center [441, 221] width 317 height 19
type input "UK_TAC"
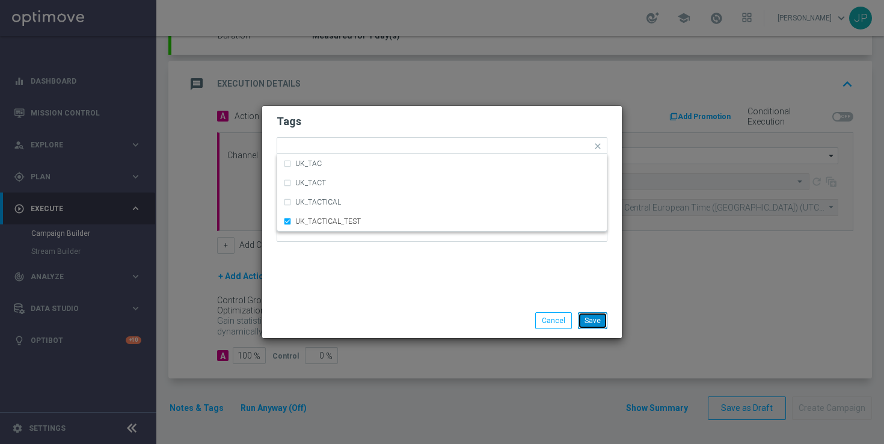
click at [593, 323] on button "Save" at bounding box center [592, 320] width 29 height 17
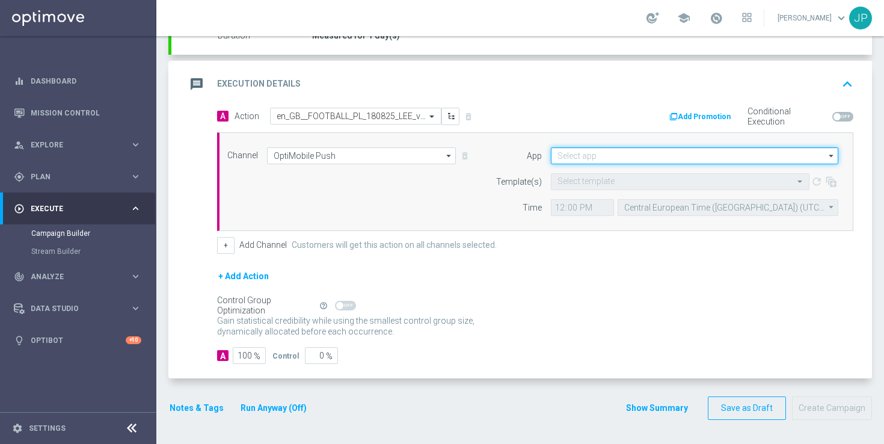
click at [588, 157] on input at bounding box center [694, 155] width 287 height 17
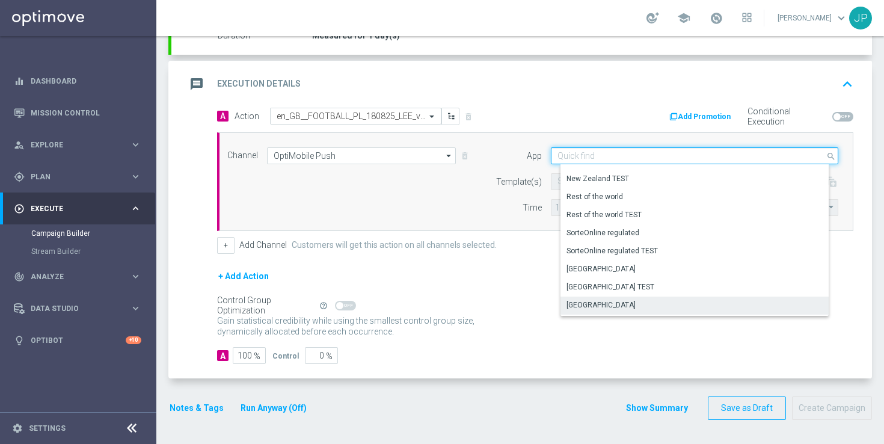
scroll to position [498, 0]
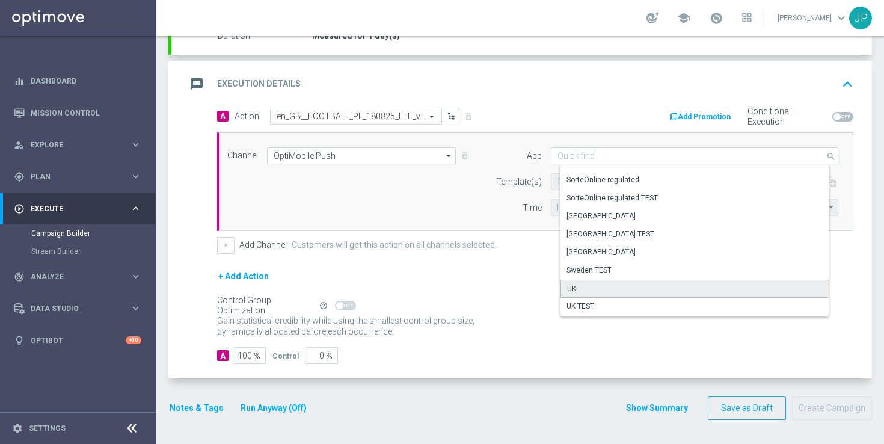
click at [599, 290] on div "UK" at bounding box center [698, 288] width 277 height 18
type input "UK"
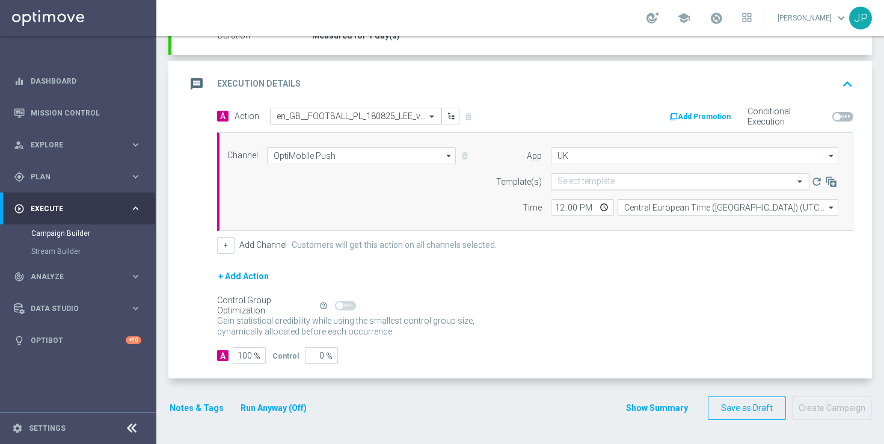
click at [582, 177] on input "text" at bounding box center [667, 182] width 221 height 10
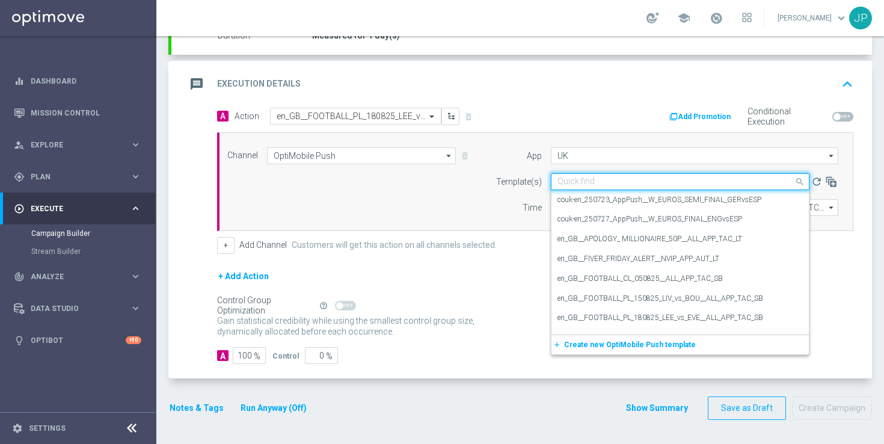
paste input "en_GB__FOOTBALL_PL_180825_LEE_vs_EVE__ALL_APP_TAC_SB"
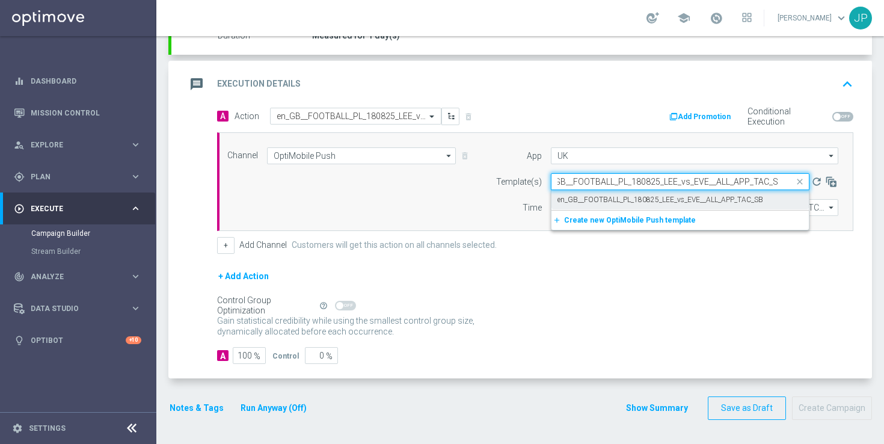
click at [587, 200] on label "en_GB__FOOTBALL_PL_180825_LEE_vs_EVE__ALL_APP_TAC_SB" at bounding box center [660, 200] width 206 height 10
type input "en_GB__FOOTBALL_PL_180825_LEE_vs_EVE__ALL_APP_TAC_SB"
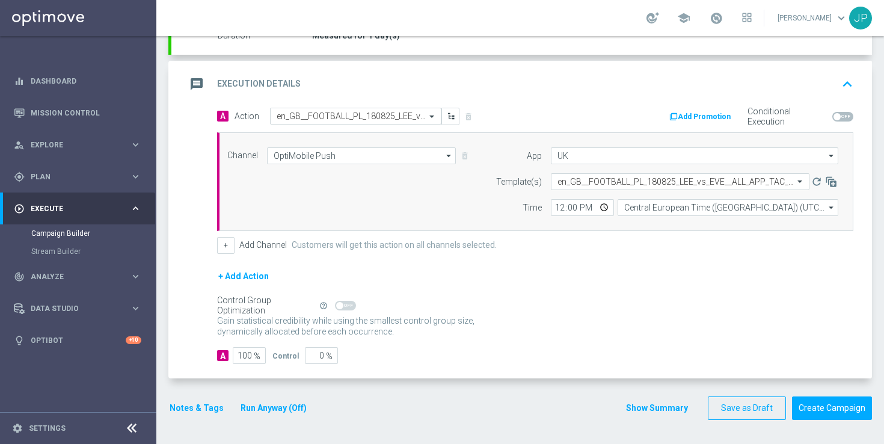
scroll to position [0, 0]
click at [570, 209] on input "12:00" at bounding box center [582, 207] width 63 height 17
type input "12:03"
click at [623, 258] on form "A Action Select action en_GB__FOOTBALL_PL_180825_LEE_vs_EVE__ALL_APP_TAC_SB del…" at bounding box center [535, 236] width 636 height 257
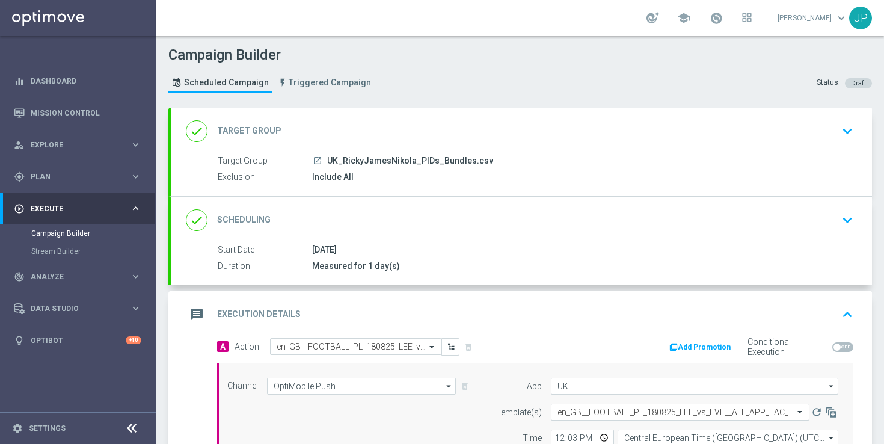
scroll to position [230, 0]
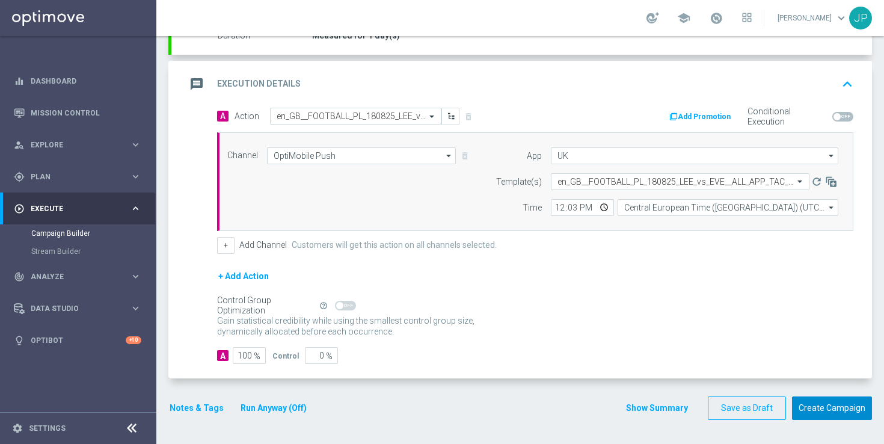
click at [840, 402] on button "Create Campaign" at bounding box center [832, 407] width 80 height 23
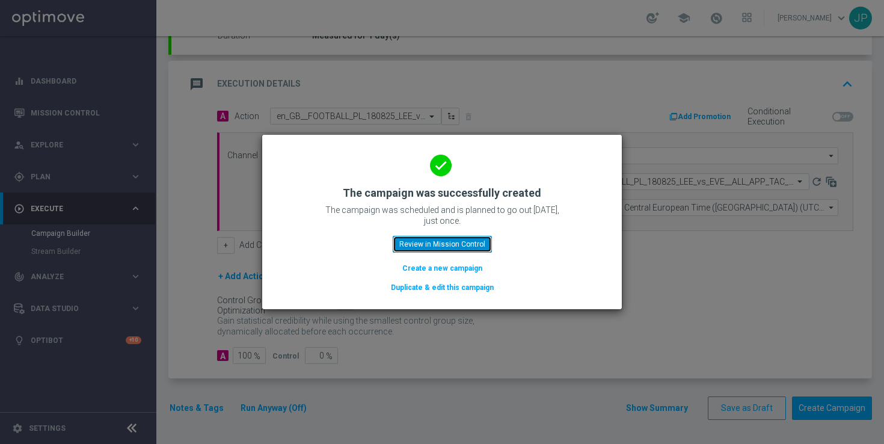
click at [441, 244] on button "Review in Mission Control" at bounding box center [442, 244] width 99 height 17
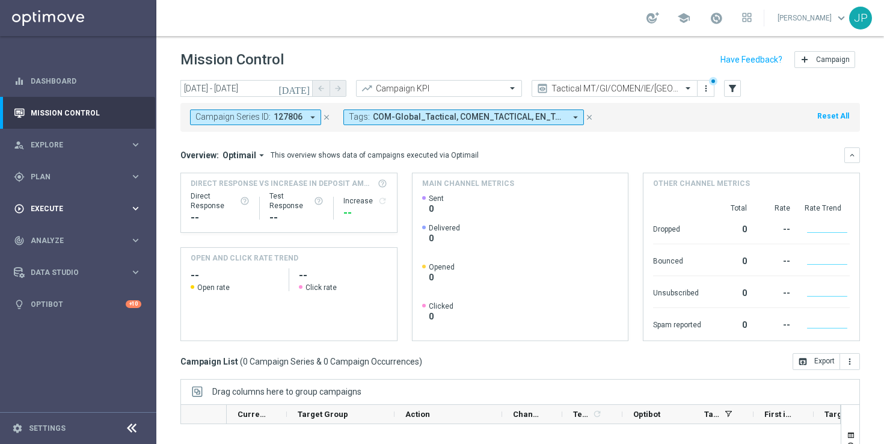
click at [52, 201] on div "play_circle_outline Execute keyboard_arrow_right" at bounding box center [77, 208] width 155 height 32
click at [79, 236] on link "Campaign Builder" at bounding box center [78, 233] width 94 height 10
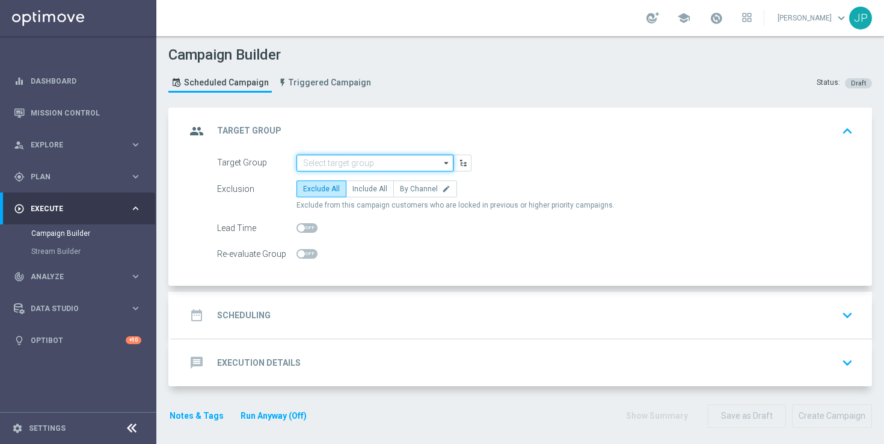
click at [398, 161] on input at bounding box center [374, 162] width 157 height 17
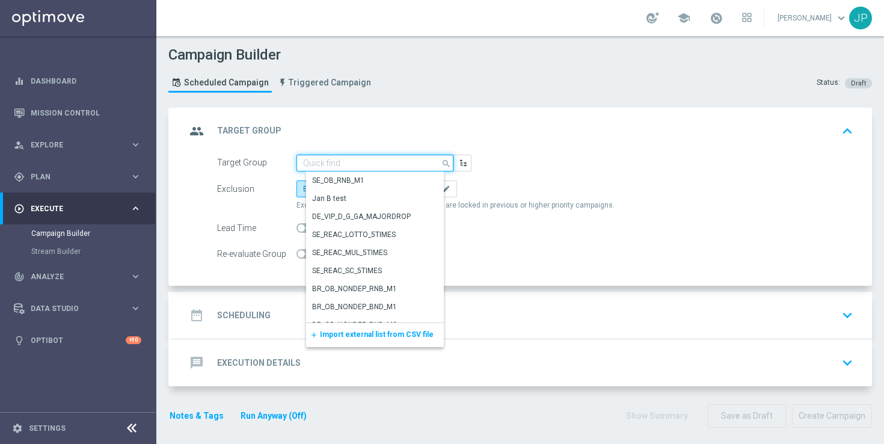
paste input "UK_SPORTSBOOK_APP"
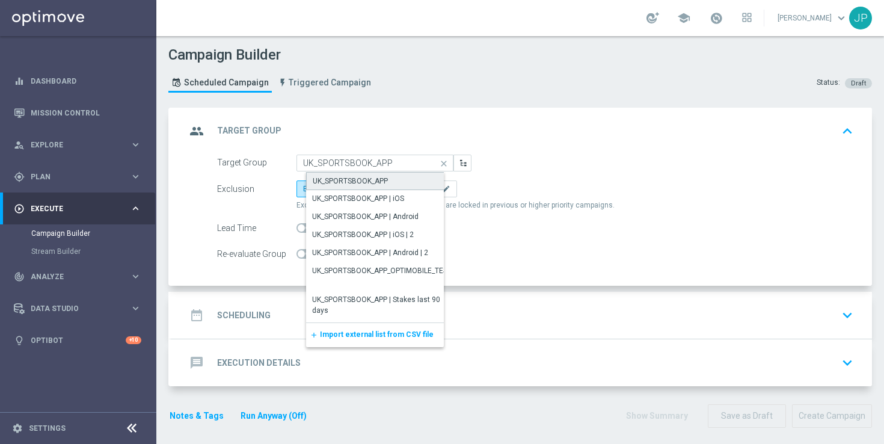
click at [384, 180] on div "UK_SPORTSBOOK_APP" at bounding box center [350, 181] width 75 height 11
type input "UK_SPORTSBOOK_APP"
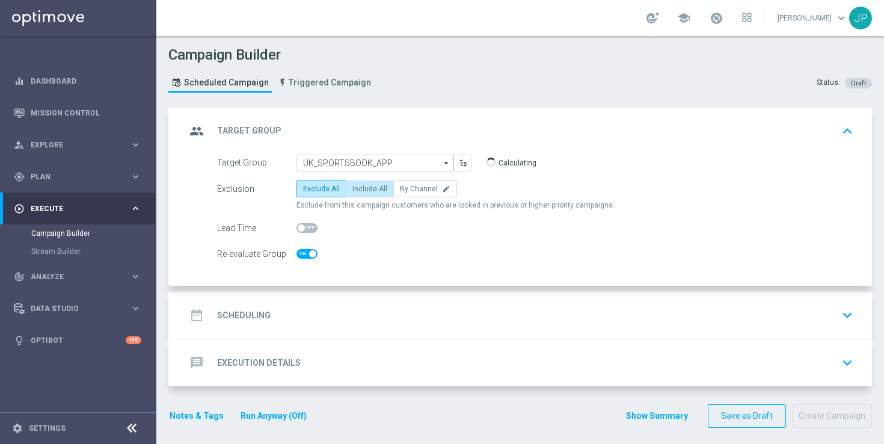
checkbox input "true"
click at [368, 194] on label "Include All" at bounding box center [370, 188] width 48 height 17
click at [360, 194] on input "Include All" at bounding box center [356, 191] width 8 height 8
radio input "true"
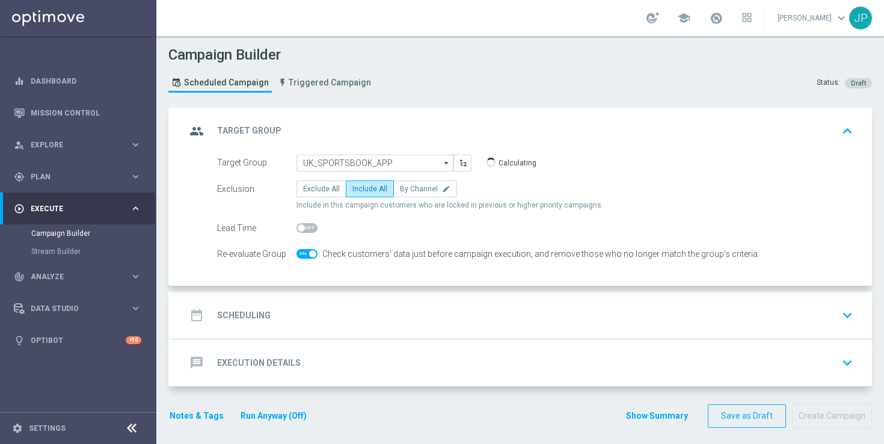
click at [314, 251] on span at bounding box center [312, 253] width 7 height 7
click at [314, 251] on input "checkbox" at bounding box center [306, 254] width 21 height 10
checkbox input "false"
click at [350, 303] on div "date_range Scheduling keyboard_arrow_down" at bounding box center [521, 315] width 700 height 47
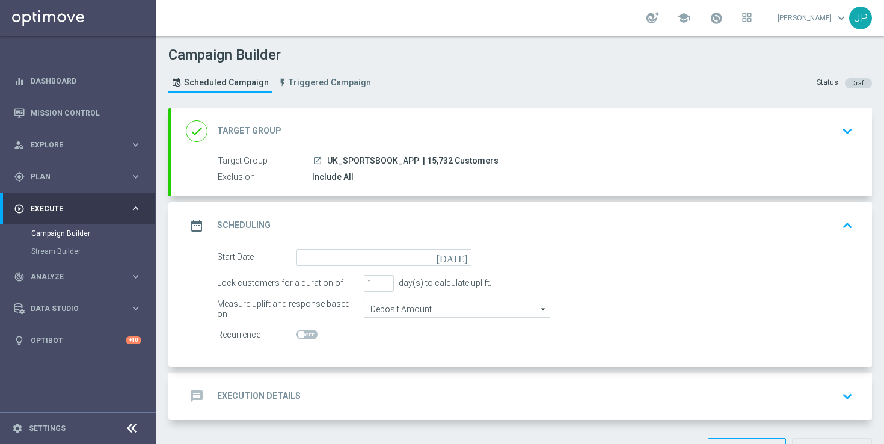
click at [462, 260] on icon "today" at bounding box center [453, 255] width 35 height 13
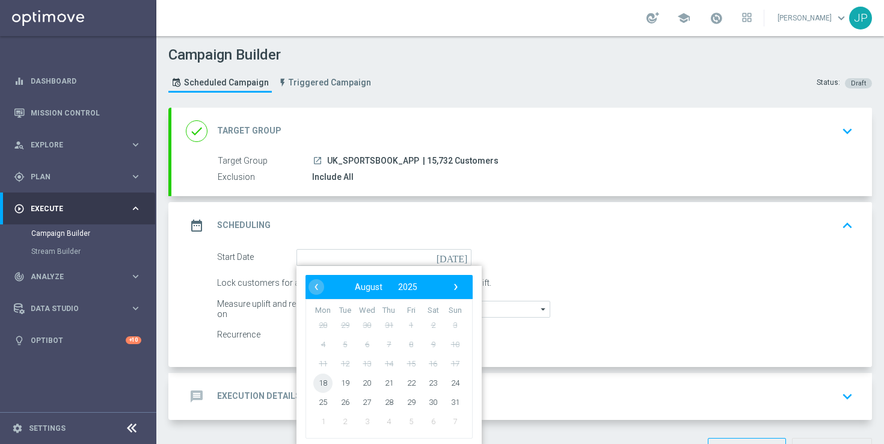
click at [326, 377] on span "18" at bounding box center [322, 382] width 19 height 19
type input "18 Aug 2025"
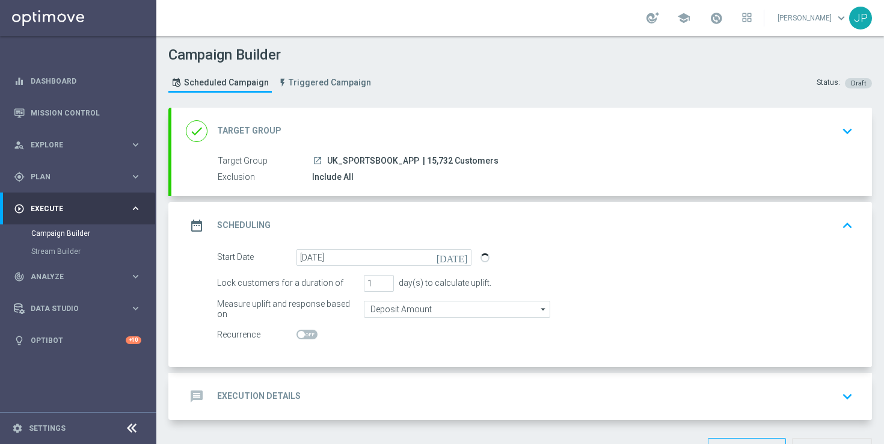
click at [429, 161] on span "| 15,732 Customers" at bounding box center [461, 161] width 76 height 11
copy span "15,732"
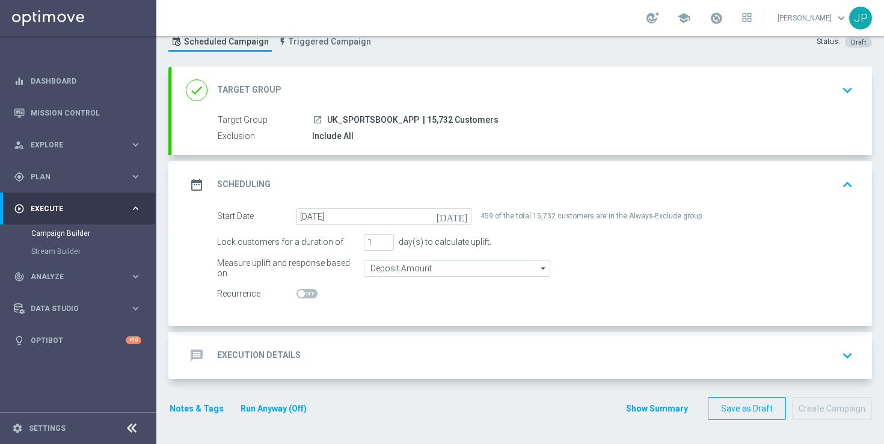
click at [433, 348] on div "message Execution Details keyboard_arrow_down" at bounding box center [521, 355] width 671 height 23
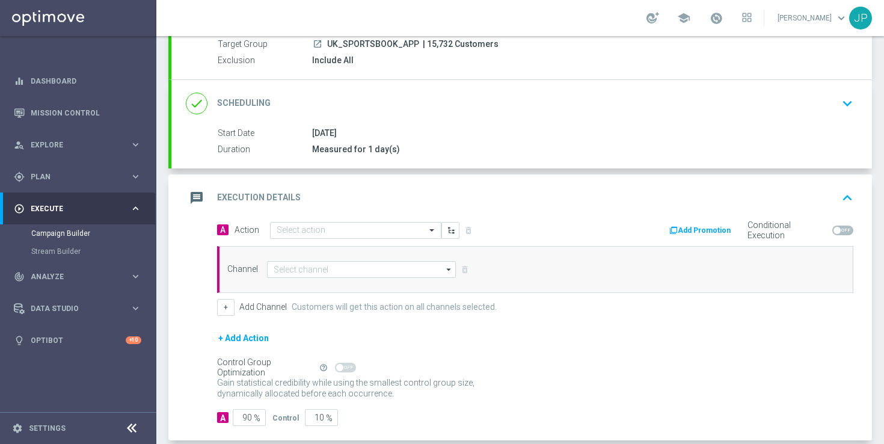
scroll to position [167, 0]
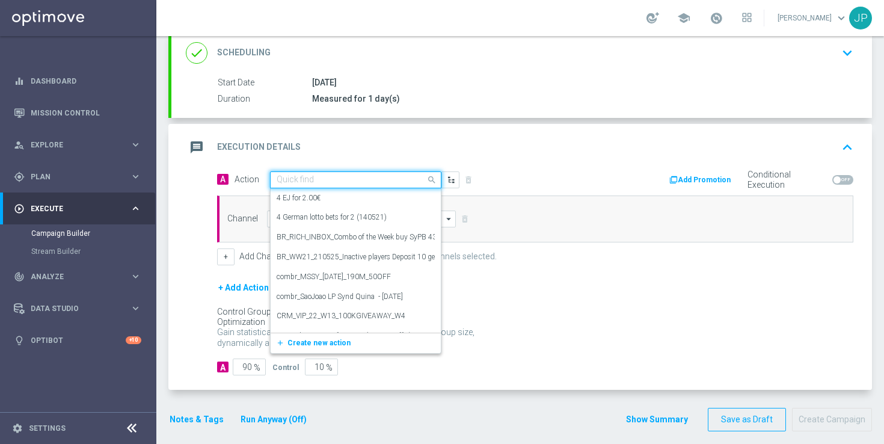
click at [346, 180] on input "text" at bounding box center [343, 180] width 134 height 10
paste input "en_GB__FOOTBALL_PL_180825_LEE_vs_EVE__ALL_APP_TAC_SB"
type input "en_GB__FOOTBALL_PL_180825_LEE_vs_EVE__ALL_APP_TAC_SB"
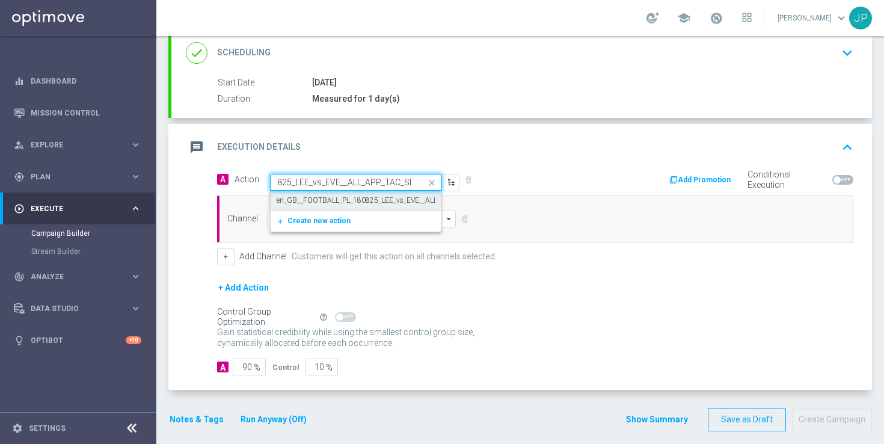
click at [347, 202] on label "en_GB__FOOTBALL_PL_180825_LEE_vs_EVE__ALL_APP_TAC_SB" at bounding box center [379, 200] width 206 height 10
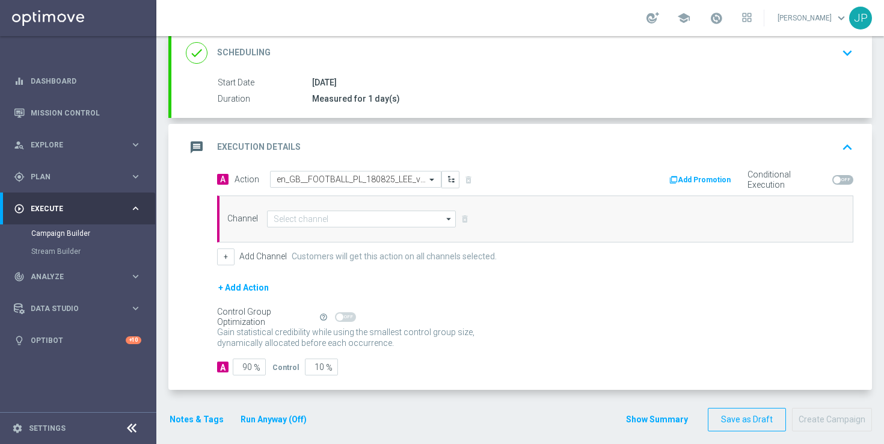
scroll to position [0, 0]
click at [339, 218] on input at bounding box center [361, 218] width 189 height 17
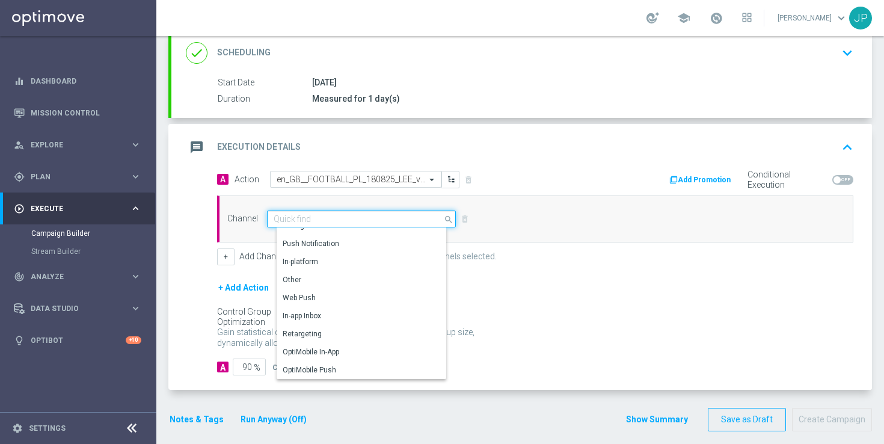
scroll to position [318, 0]
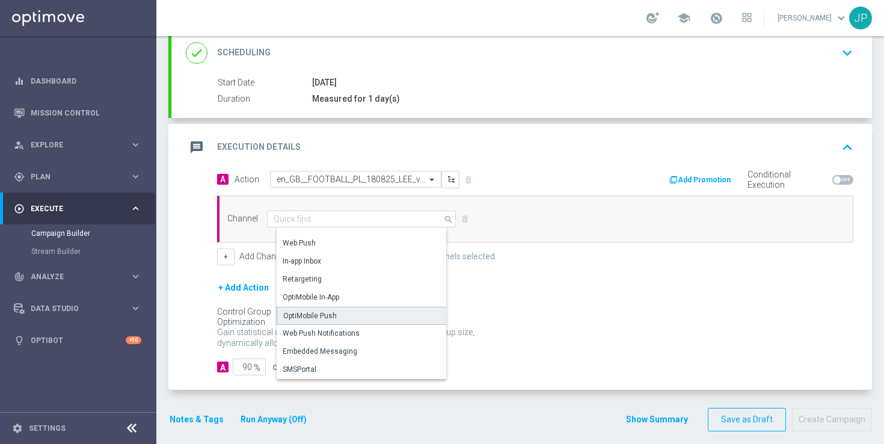
click at [347, 309] on div "OptiMobile Push" at bounding box center [365, 316] width 179 height 18
type input "OptiMobile Push"
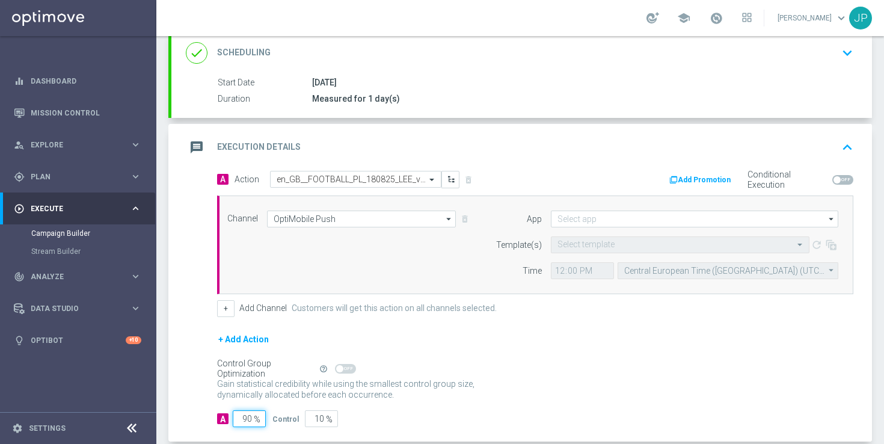
click at [248, 418] on input "90" at bounding box center [249, 418] width 33 height 17
type input "0"
type input "100"
type input "10"
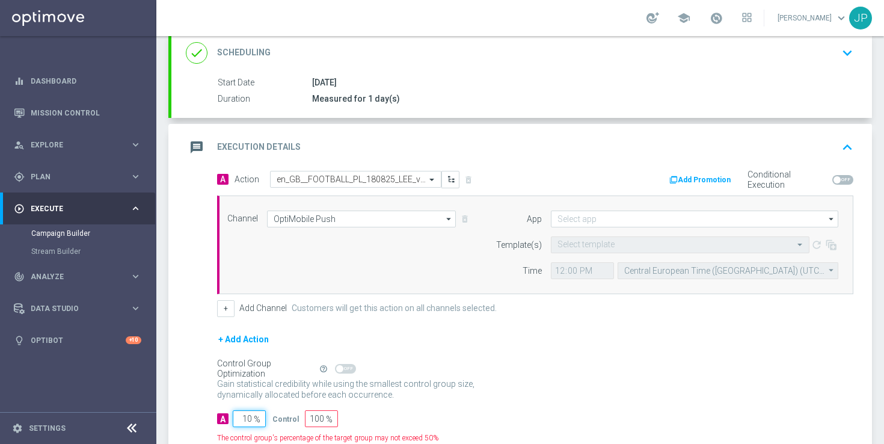
type input "90"
type input "100"
type input "0"
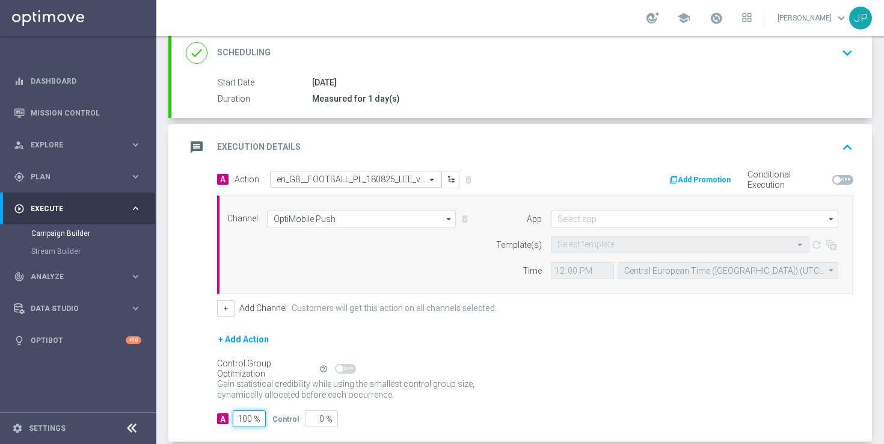
scroll to position [230, 0]
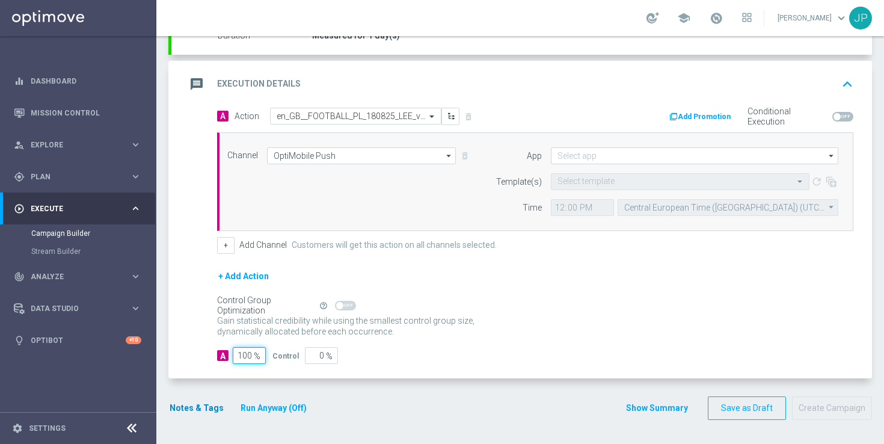
type input "100"
click at [182, 409] on button "Notes & Tags" at bounding box center [196, 407] width 57 height 15
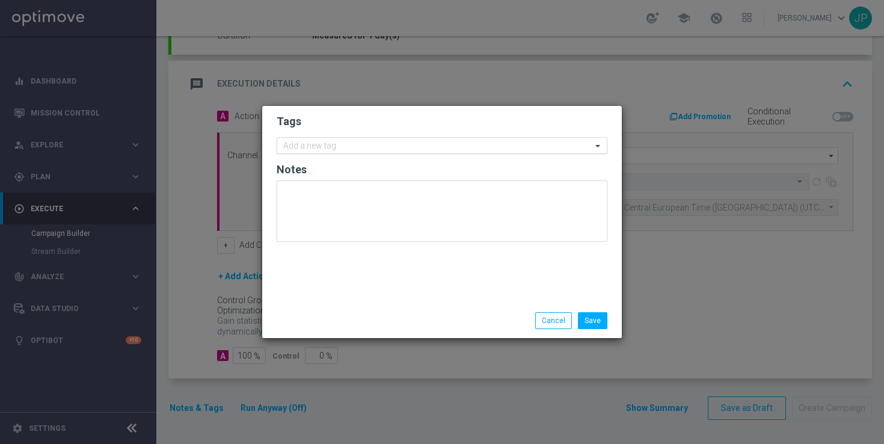
click at [353, 148] on input "text" at bounding box center [437, 146] width 308 height 10
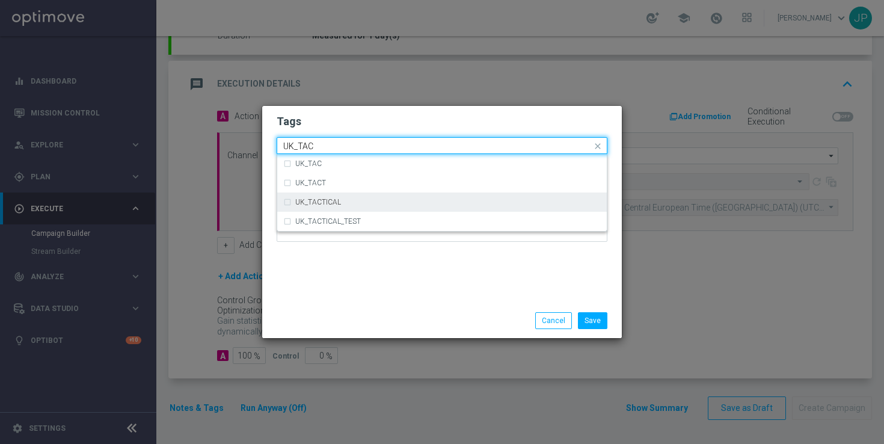
click at [340, 196] on div "UK_TACTICAL" at bounding box center [441, 201] width 317 height 19
type input "UK_TAC"
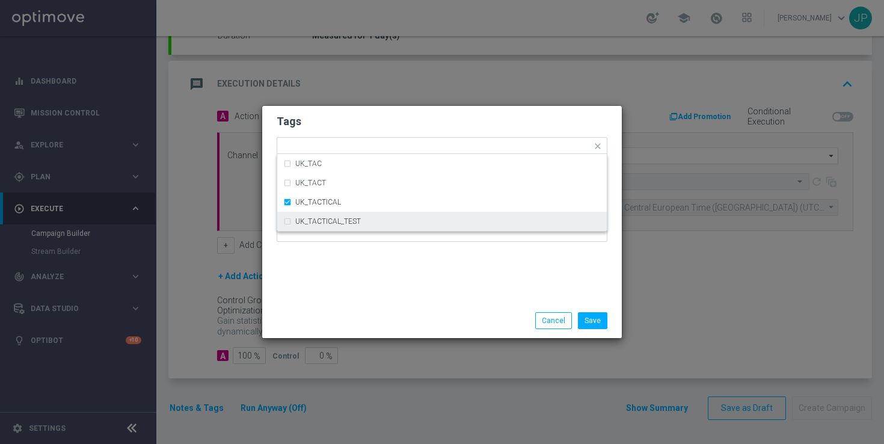
click at [478, 316] on div "Save Cancel" at bounding box center [499, 320] width 233 height 17
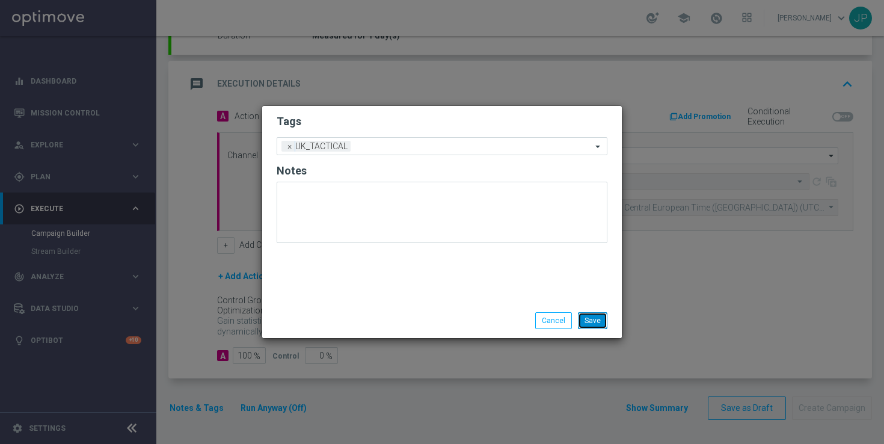
click at [599, 323] on button "Save" at bounding box center [592, 320] width 29 height 17
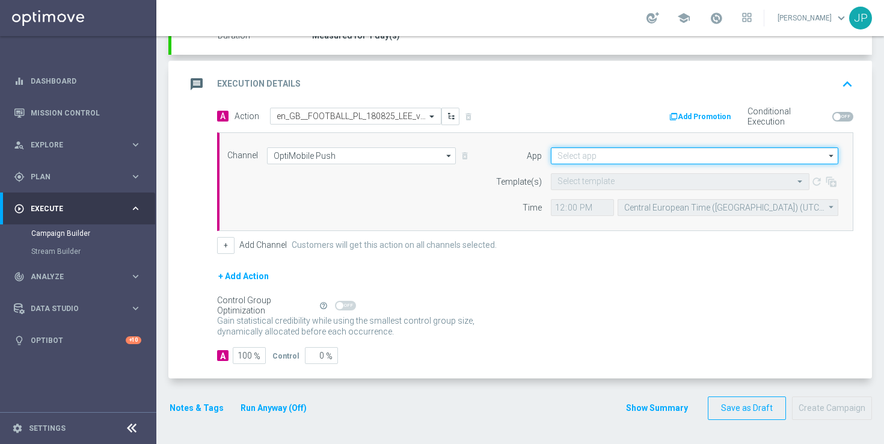
click at [623, 152] on input at bounding box center [694, 155] width 287 height 17
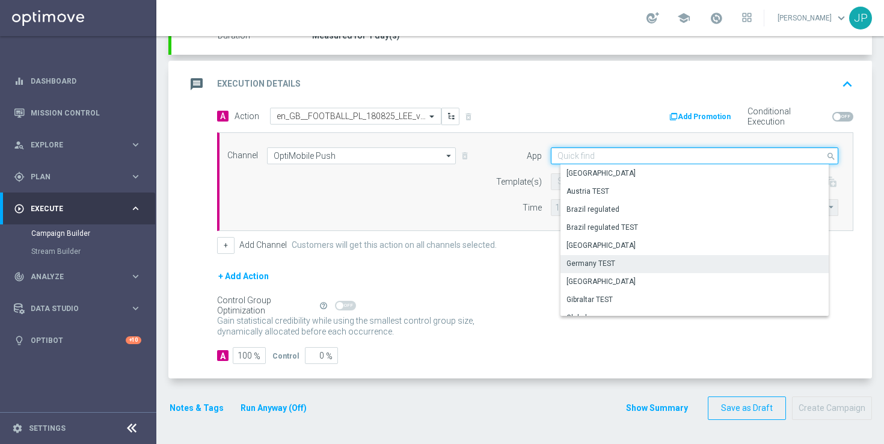
scroll to position [498, 0]
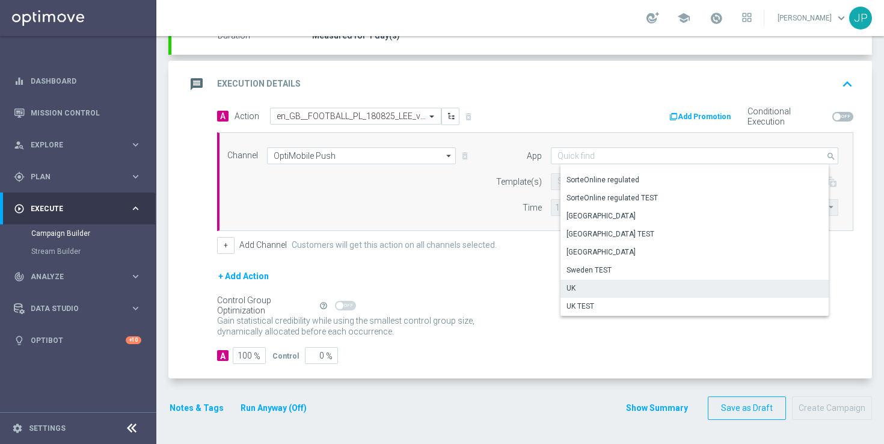
click at [603, 285] on div "UK" at bounding box center [698, 287] width 277 height 17
type input "UK"
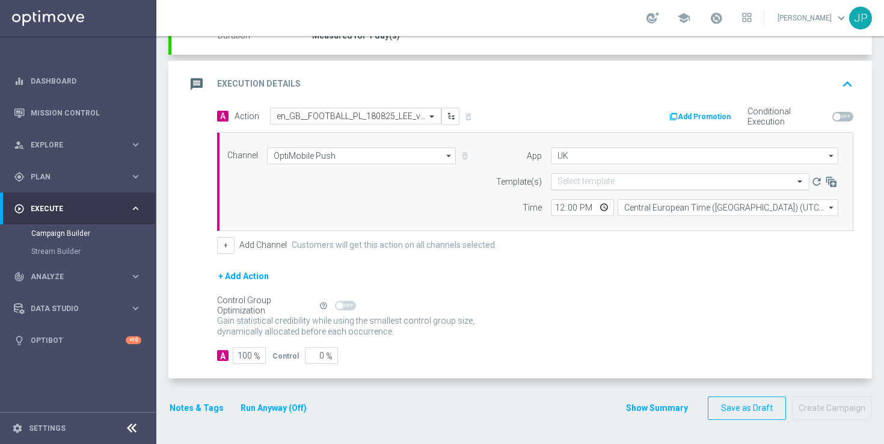
click at [575, 183] on input "text" at bounding box center [667, 182] width 221 height 10
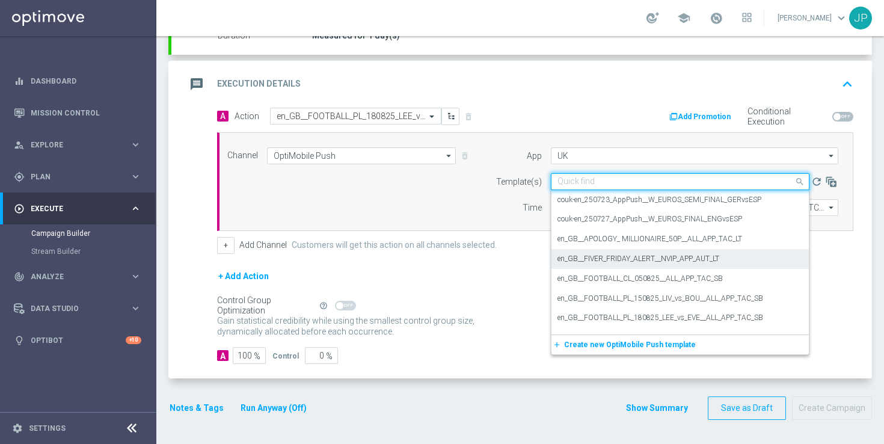
paste input "en_GB__FOOTBALL_PL_180825_LEE_vs_EVE__ALL_APP_TAC_SB"
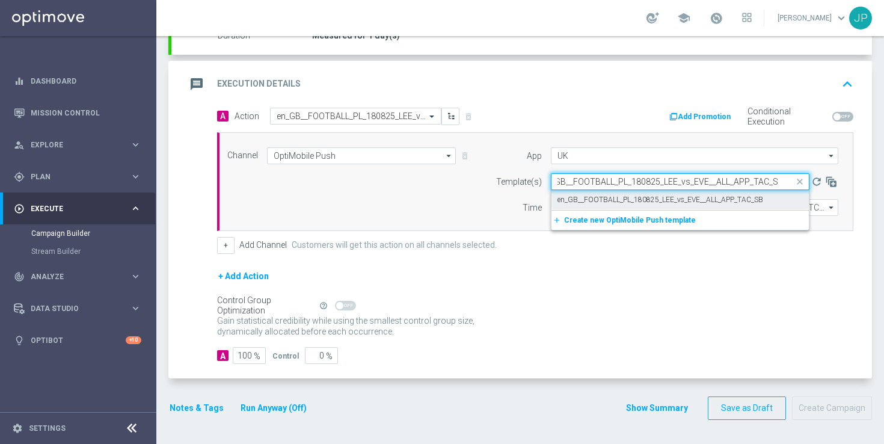
click at [649, 195] on label "en_GB__FOOTBALL_PL_180825_LEE_vs_EVE__ALL_APP_TAC_SB" at bounding box center [660, 200] width 206 height 10
type input "en_GB__FOOTBALL_PL_180825_LEE_vs_EVE__ALL_APP_TAC_SB"
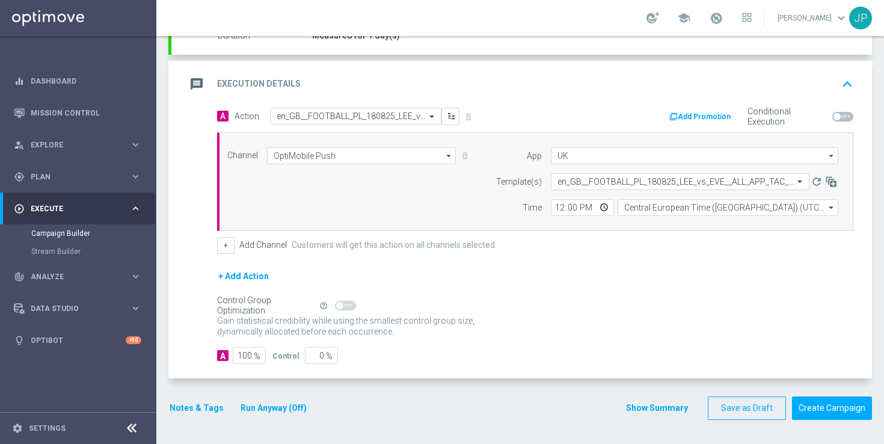
scroll to position [0, 0]
click at [659, 264] on form "A Action Select action en_GB__FOOTBALL_PL_180825_LEE_vs_EVE__ALL_APP_TAC_SB del…" at bounding box center [535, 236] width 636 height 257
click at [657, 206] on input "Central European Time (Budapest) (UTC +02:00)" at bounding box center [727, 207] width 221 height 17
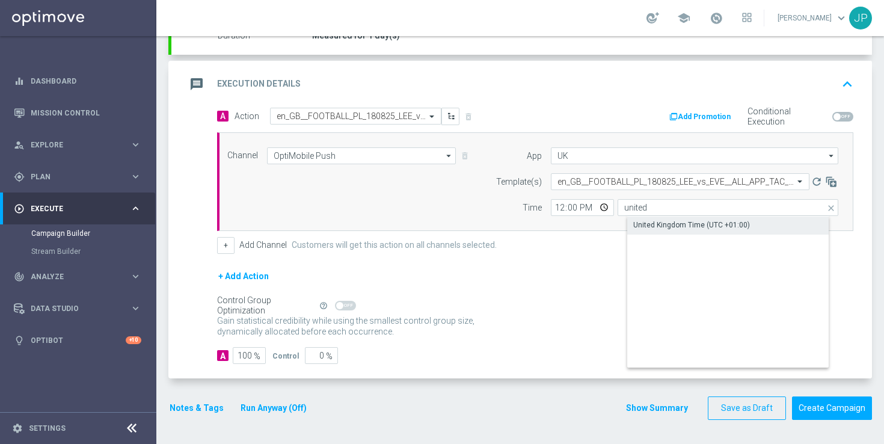
click at [690, 227] on div "United Kingdom Time (UTC +01:00)" at bounding box center [691, 224] width 117 height 11
type input "United Kingdom Time (UTC +01:00)"
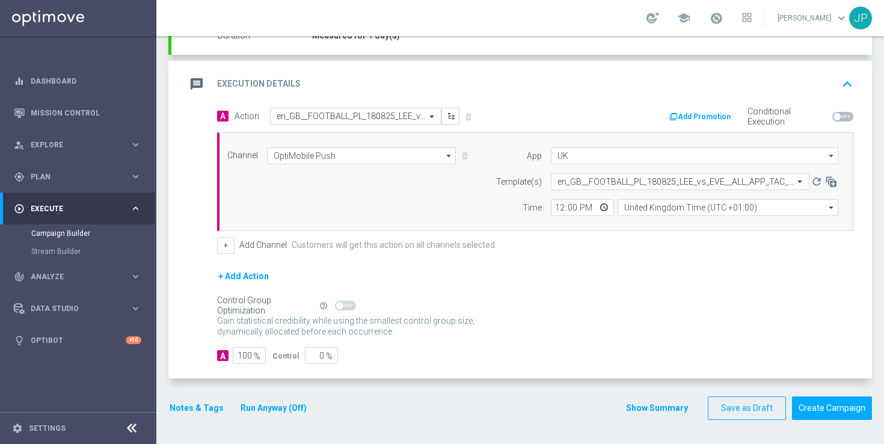
click at [659, 286] on div "+ Add Action" at bounding box center [535, 284] width 636 height 30
click at [558, 209] on input "12:00" at bounding box center [582, 207] width 63 height 17
type input "19:40"
click at [600, 276] on div "+ Add Action" at bounding box center [535, 284] width 636 height 30
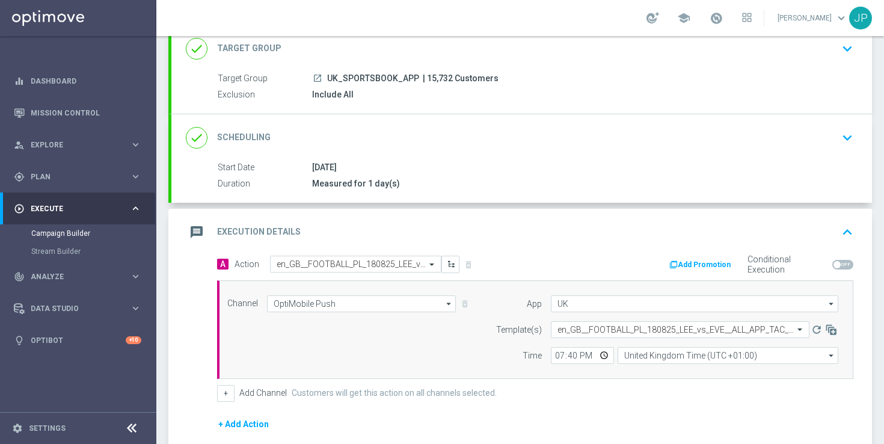
scroll to position [230, 0]
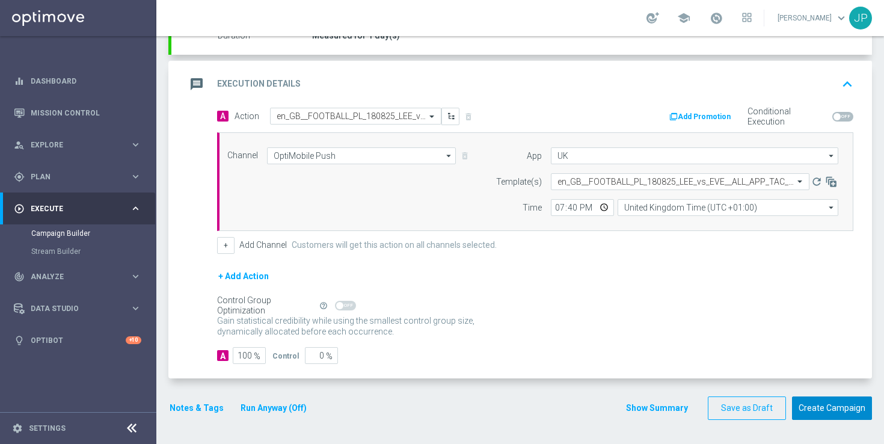
click at [829, 408] on button "Create Campaign" at bounding box center [832, 407] width 80 height 23
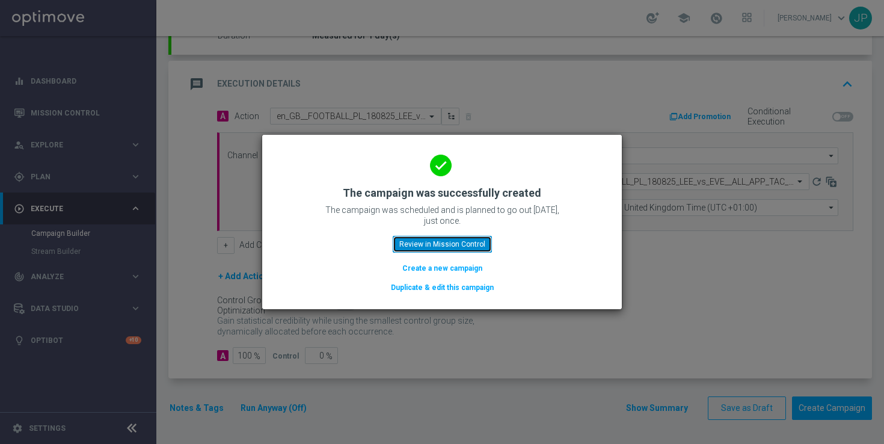
click at [477, 245] on button "Review in Mission Control" at bounding box center [442, 244] width 99 height 17
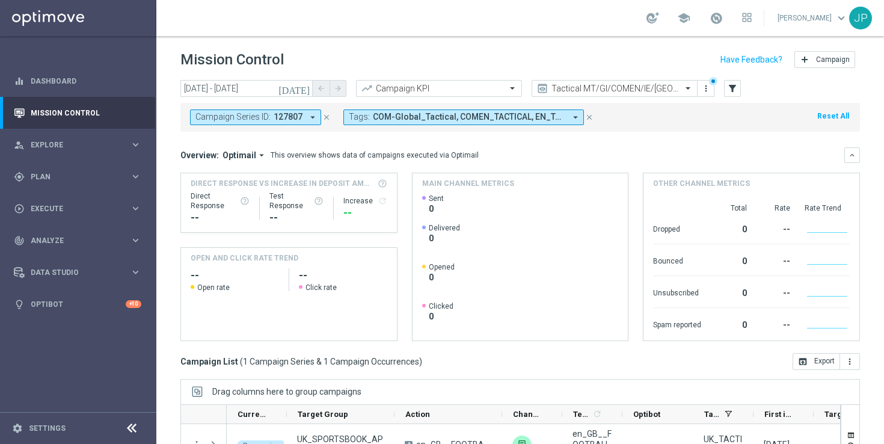
click at [585, 116] on icon "close" at bounding box center [589, 117] width 8 height 8
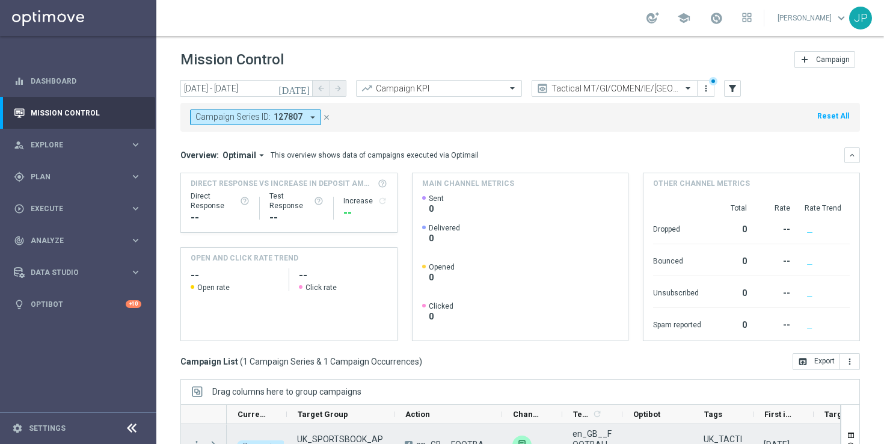
scroll to position [157, 0]
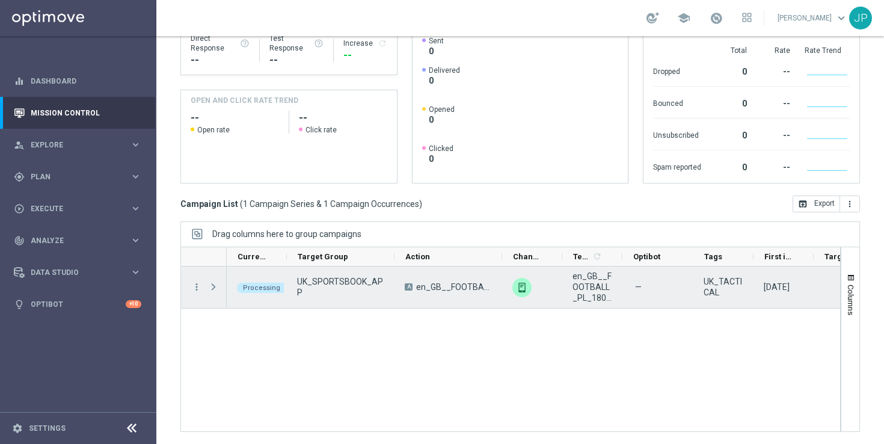
click at [216, 284] on span at bounding box center [213, 287] width 11 height 10
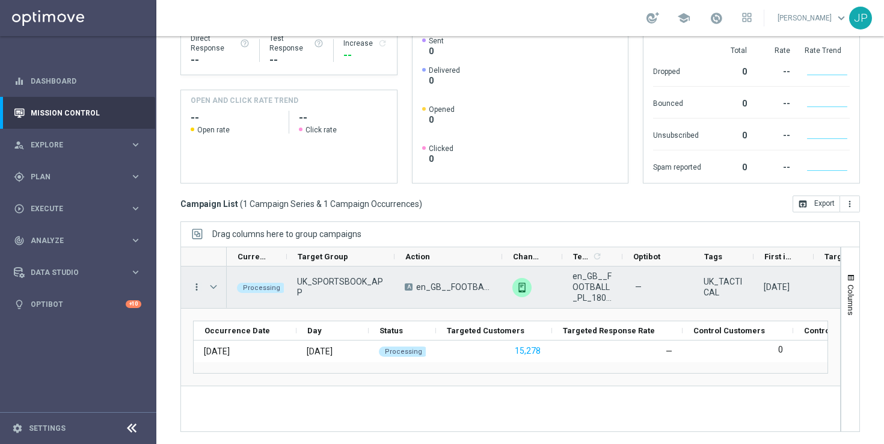
click at [197, 287] on icon "more_vert" at bounding box center [196, 286] width 11 height 11
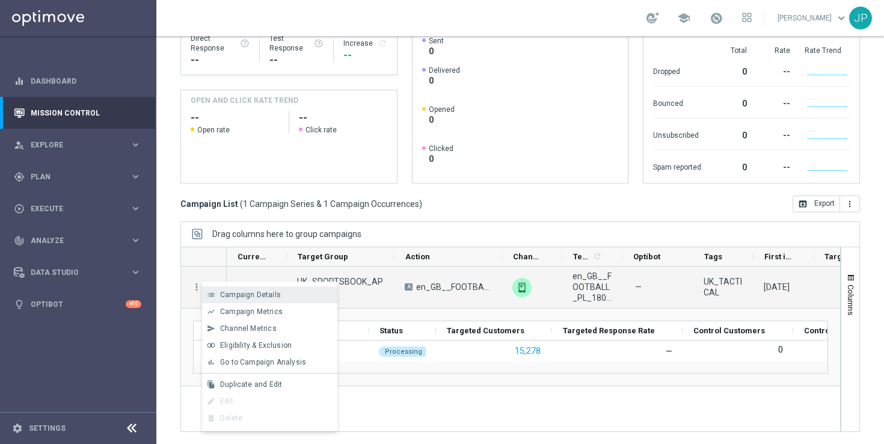
click at [227, 293] on span "Campaign Details" at bounding box center [250, 294] width 61 height 8
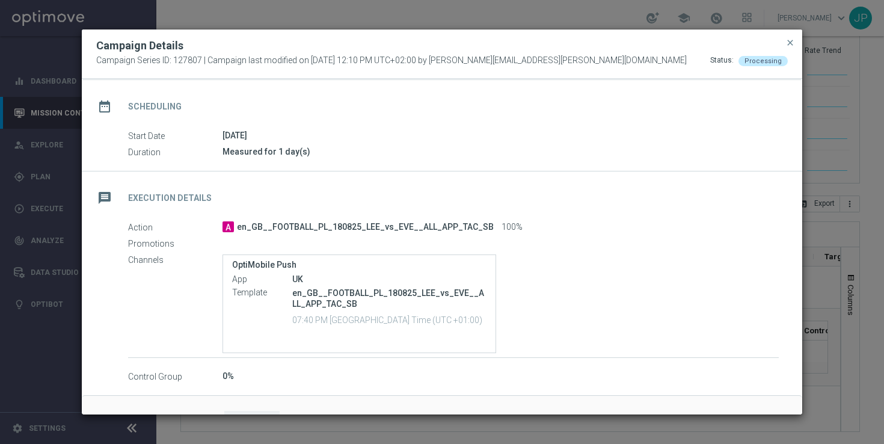
scroll to position [123, 0]
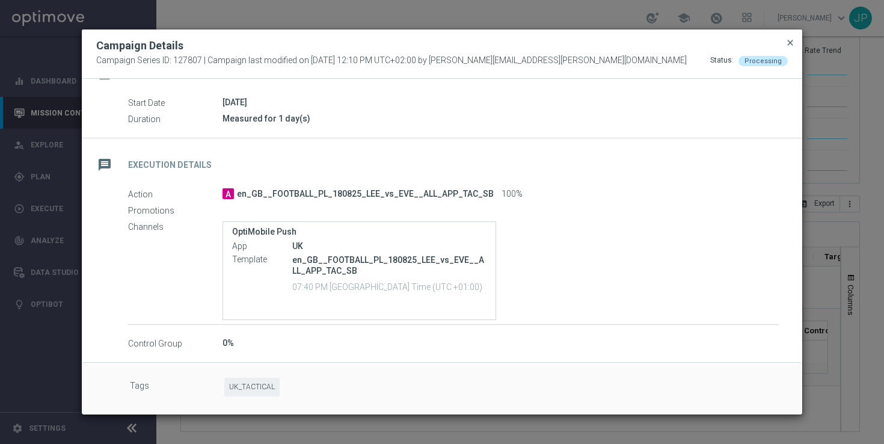
click at [789, 44] on span "close" at bounding box center [790, 43] width 10 height 10
